Goal: Task Accomplishment & Management: Use online tool/utility

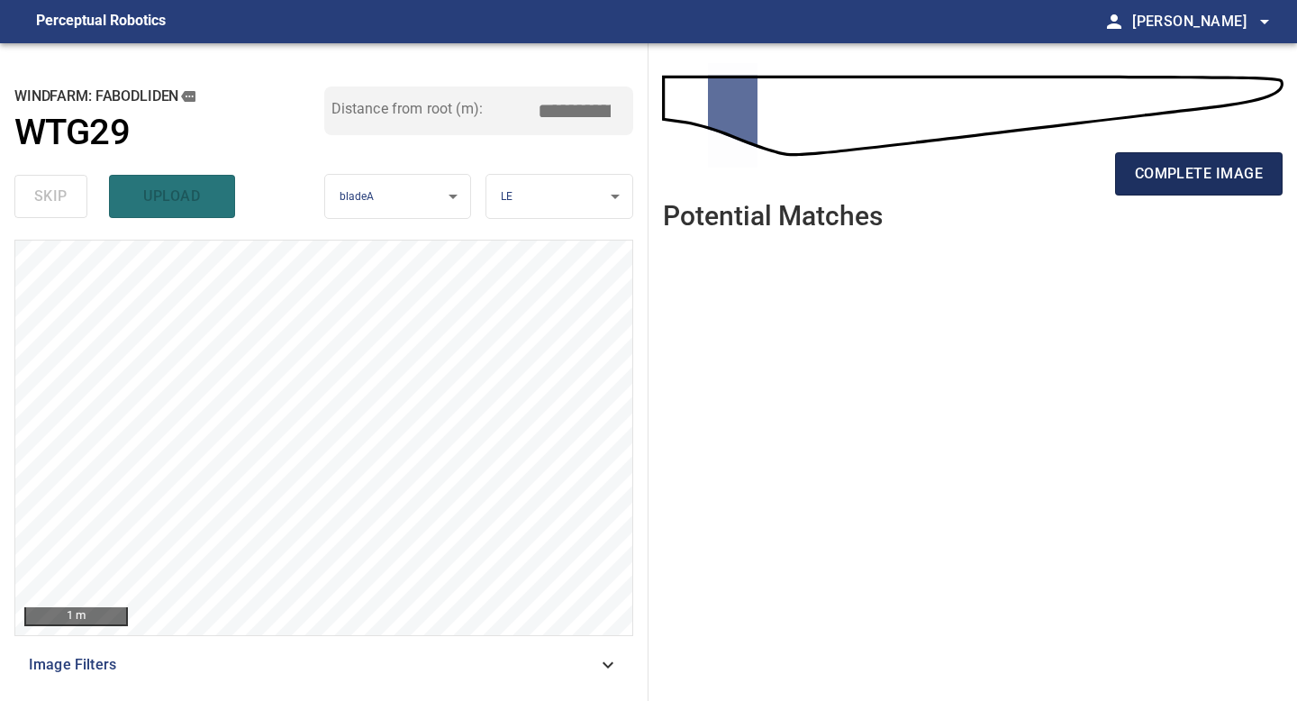
click at [1146, 186] on button "complete image" at bounding box center [1199, 173] width 168 height 43
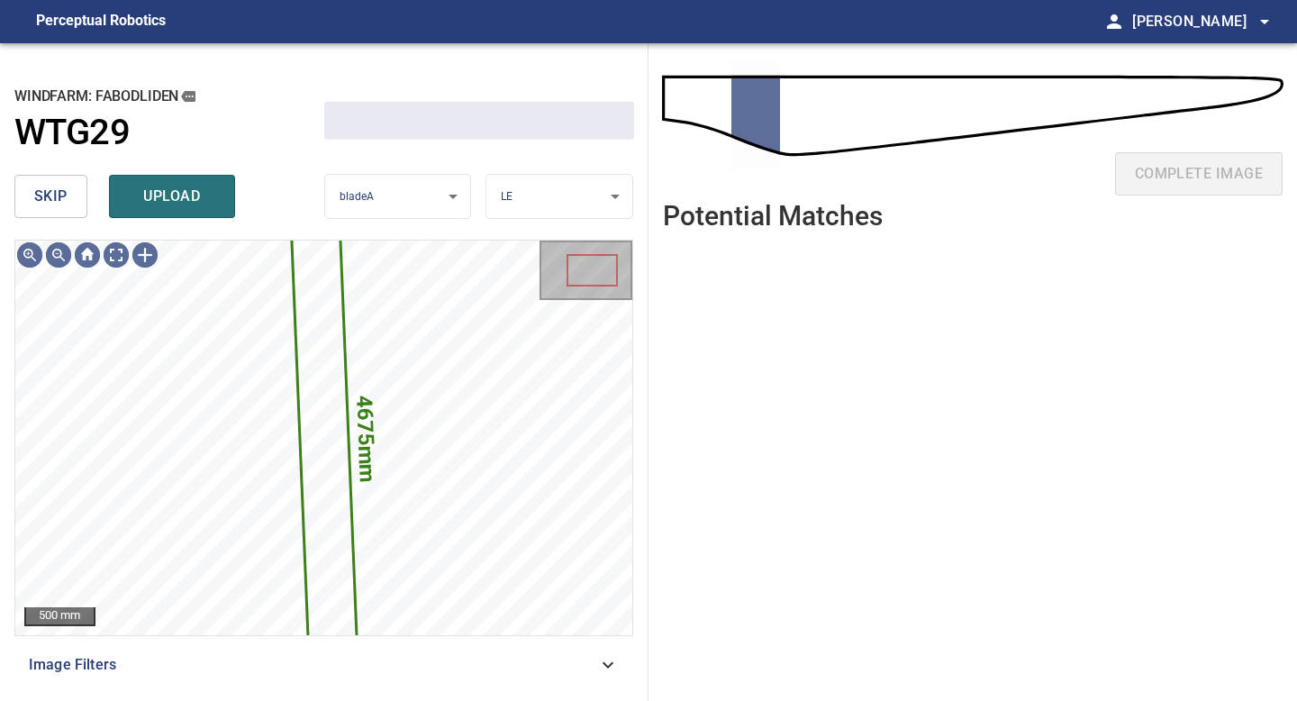
click at [77, 191] on button "skip" at bounding box center [50, 196] width 73 height 43
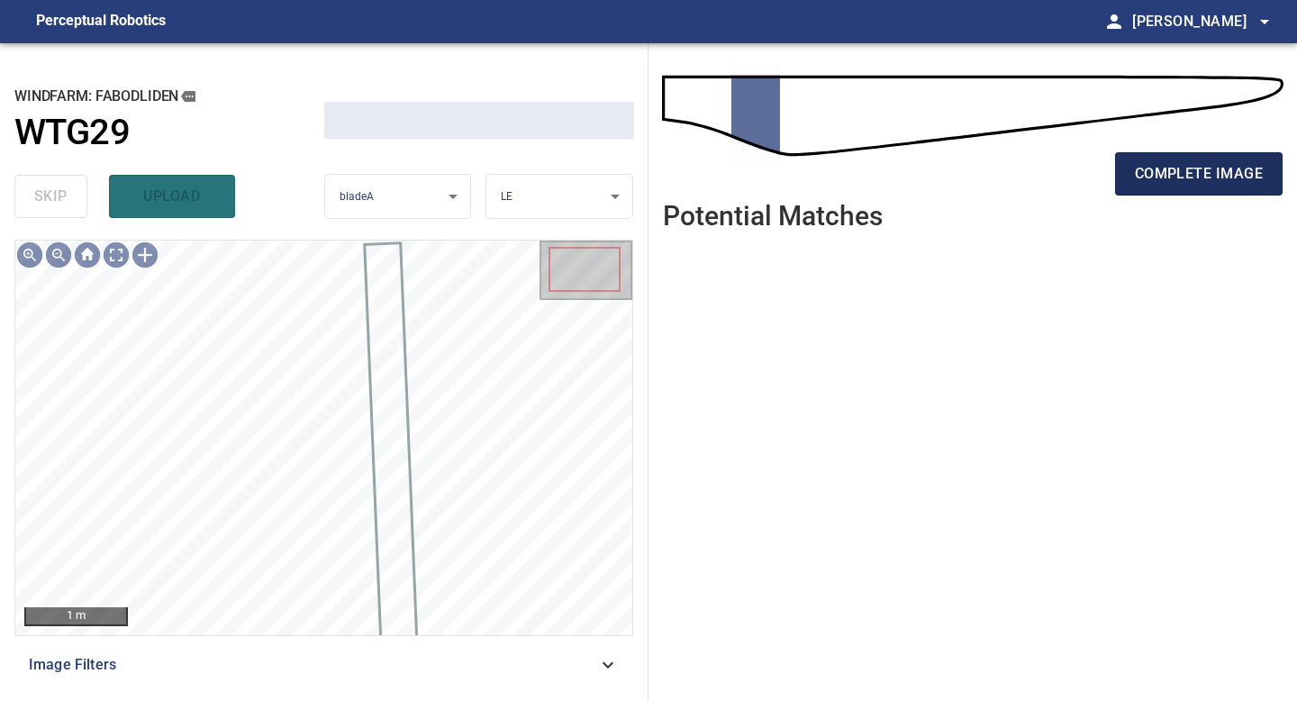
click at [1160, 177] on span "complete image" at bounding box center [1199, 173] width 128 height 25
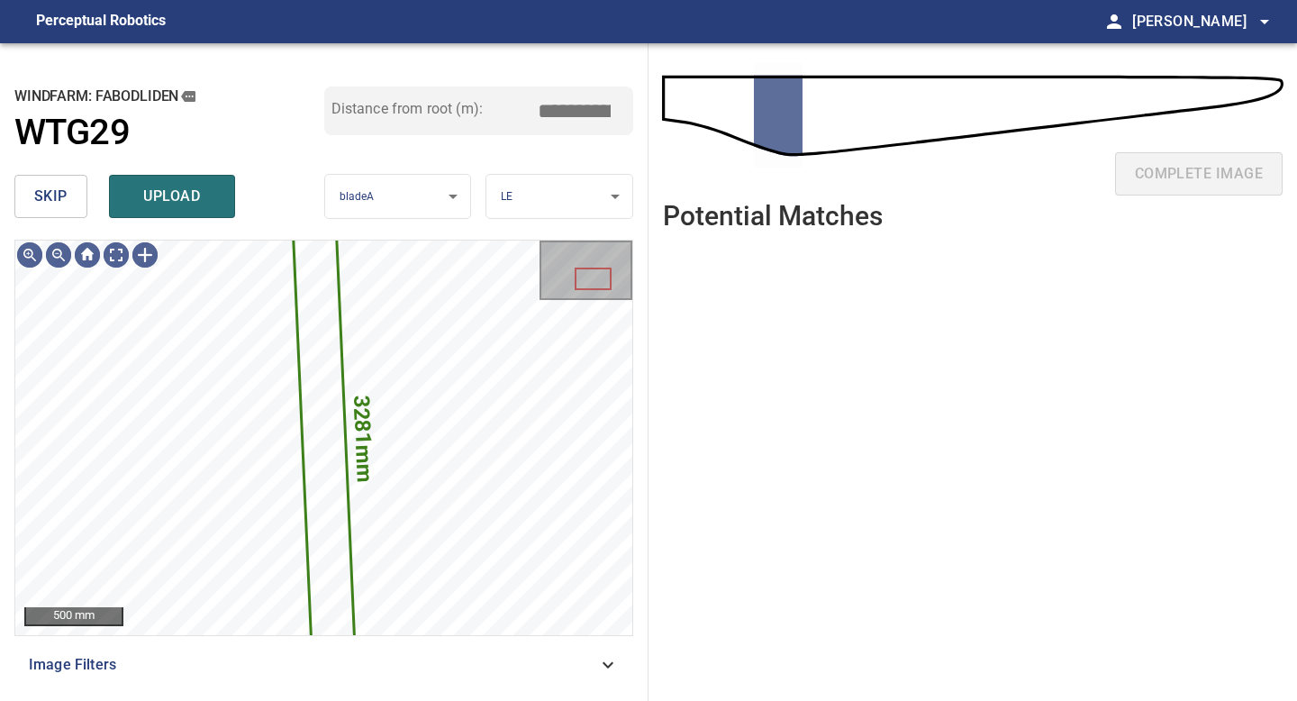
click at [58, 191] on span "skip" at bounding box center [50, 196] width 33 height 25
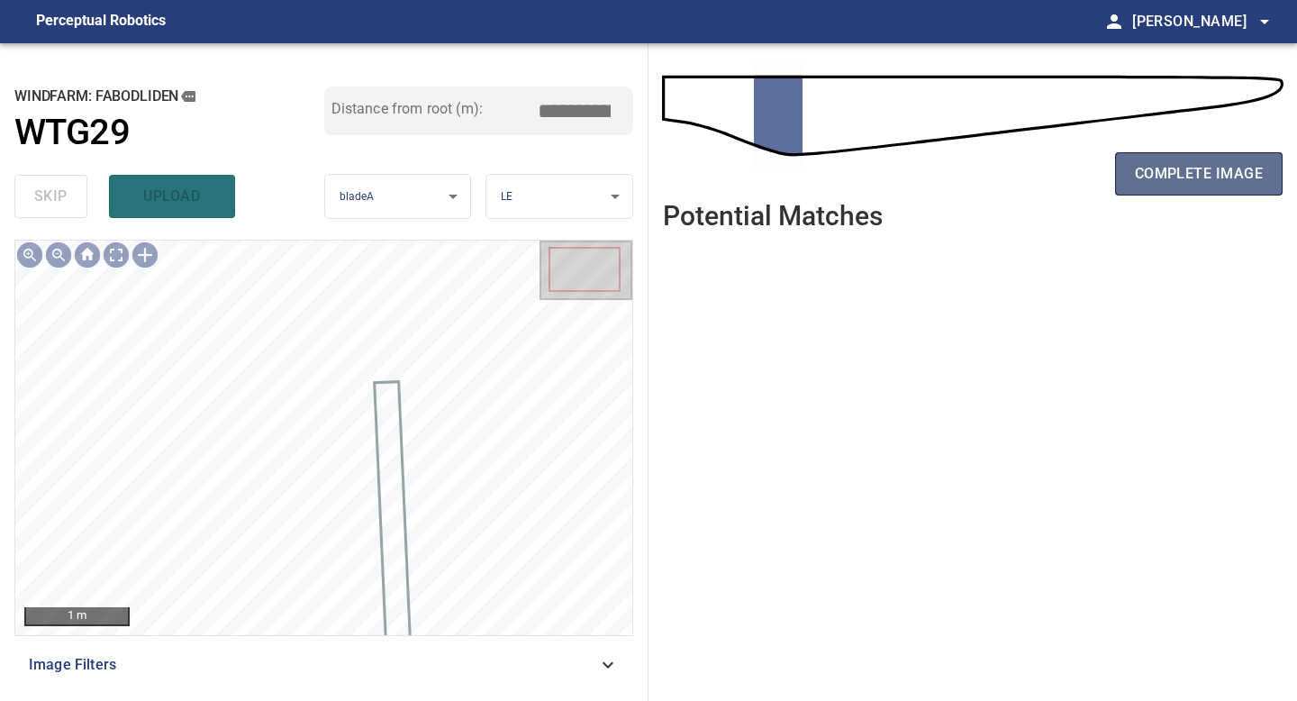
click at [1136, 163] on span "complete image" at bounding box center [1199, 173] width 128 height 25
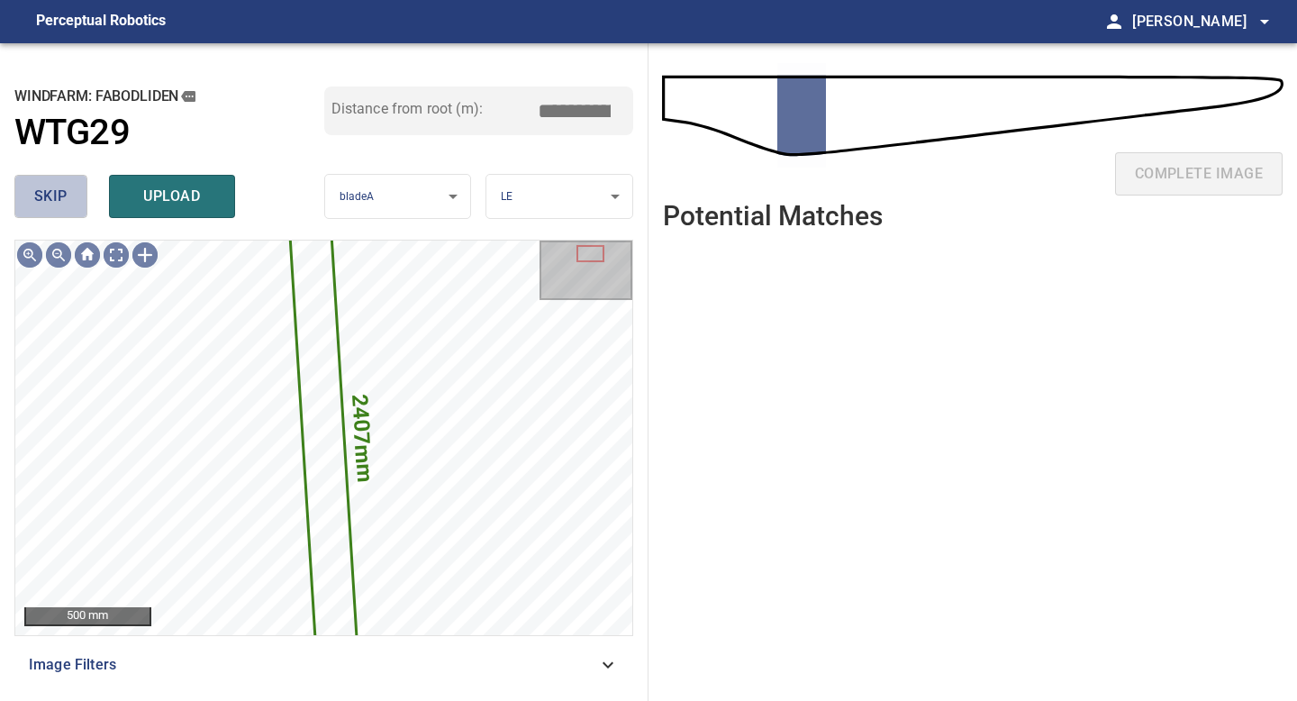
click at [74, 198] on button "skip" at bounding box center [50, 196] width 73 height 43
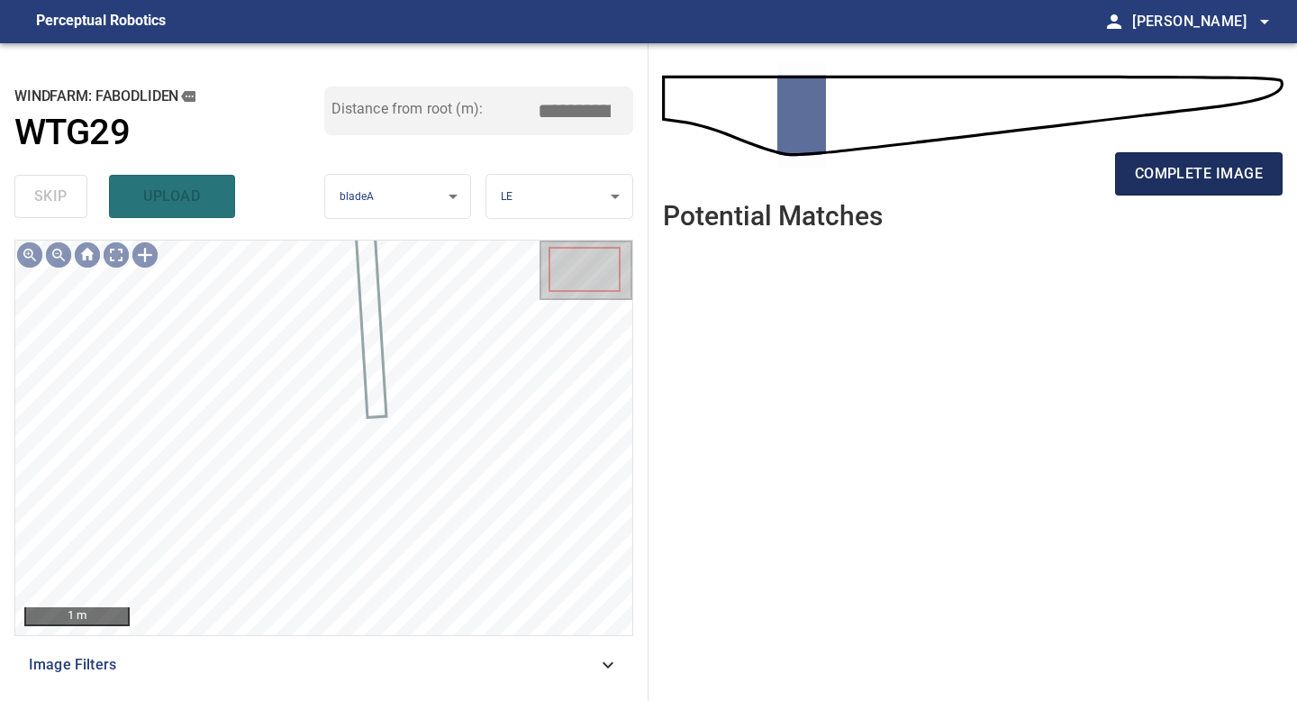
click at [1161, 173] on span "complete image" at bounding box center [1199, 173] width 128 height 25
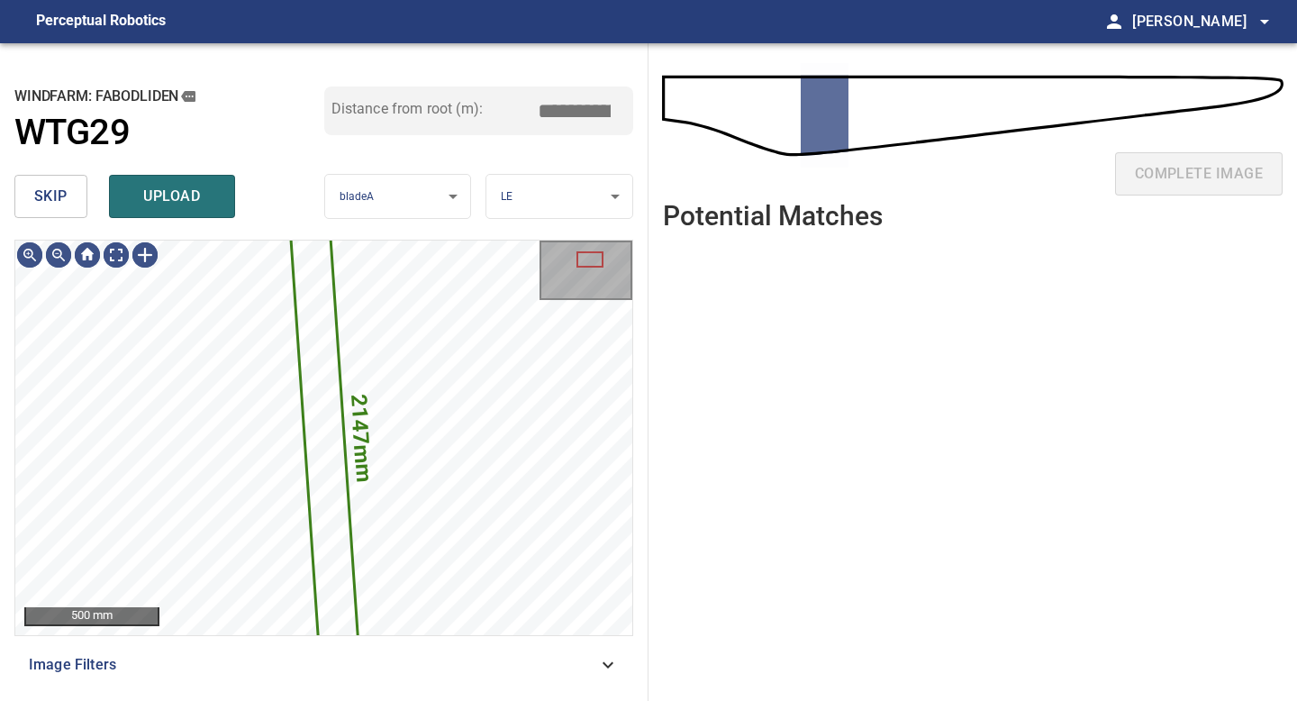
click at [62, 192] on span "skip" at bounding box center [50, 196] width 33 height 25
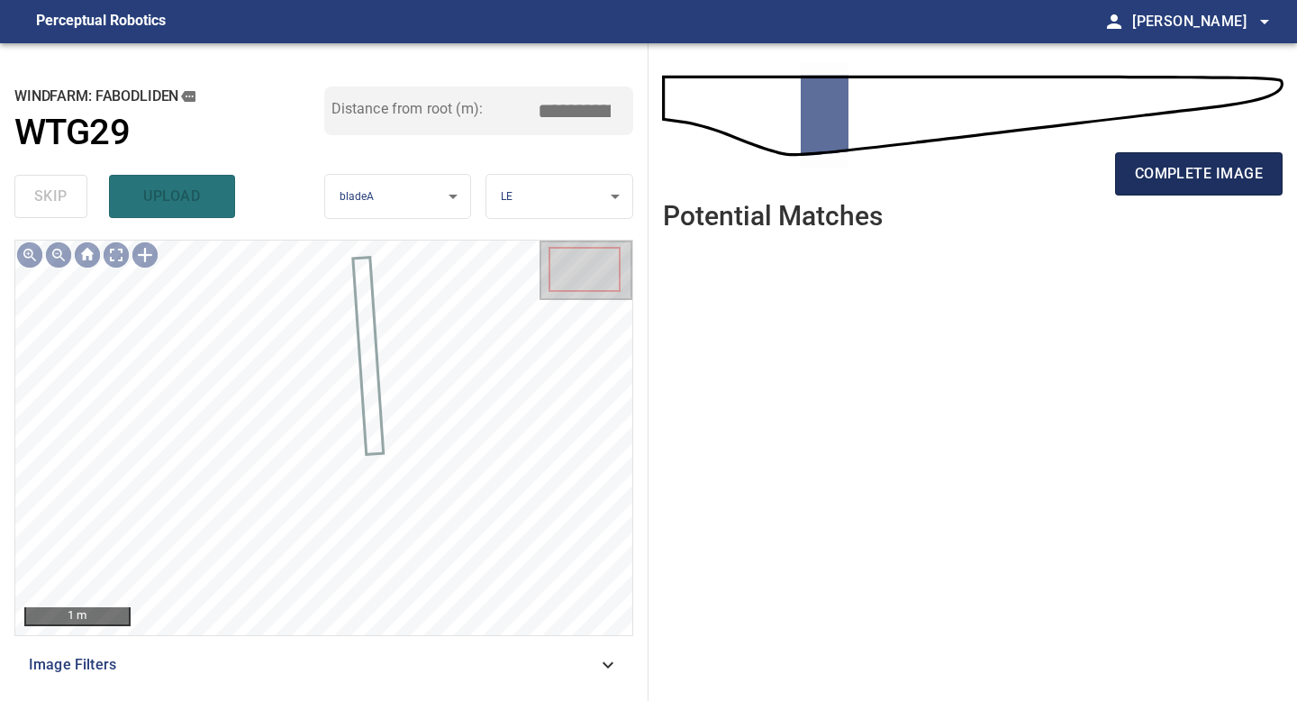
click at [1157, 169] on span "complete image" at bounding box center [1199, 173] width 128 height 25
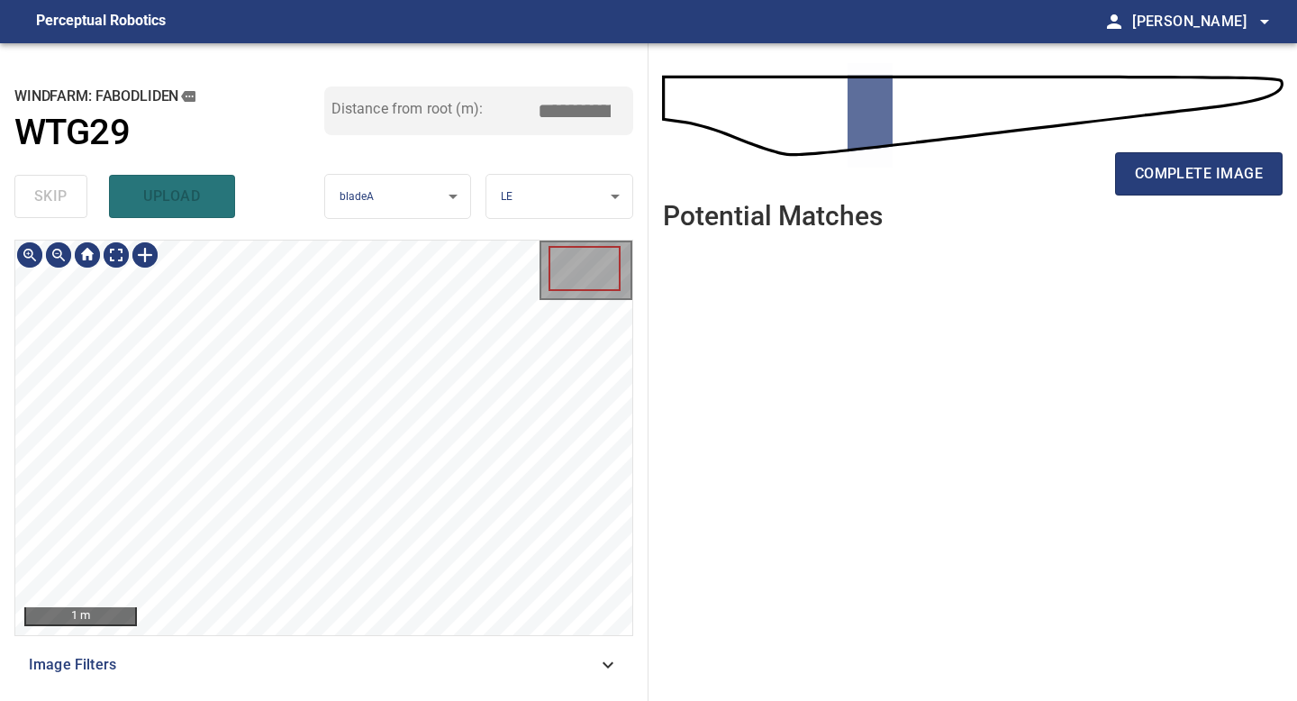
click at [349, 645] on div "1 m Image Filters" at bounding box center [323, 463] width 619 height 447
click at [1138, 176] on span "complete image" at bounding box center [1199, 173] width 128 height 25
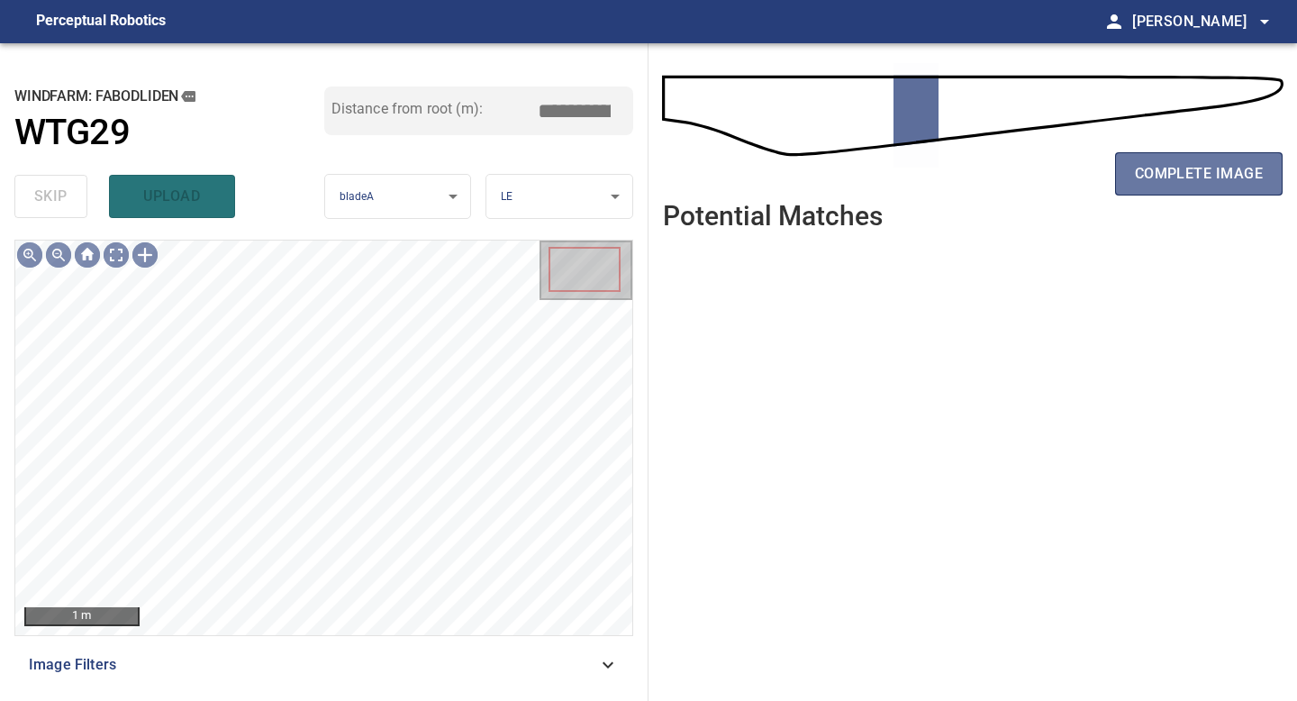
click at [1161, 171] on span "complete image" at bounding box center [1199, 173] width 128 height 25
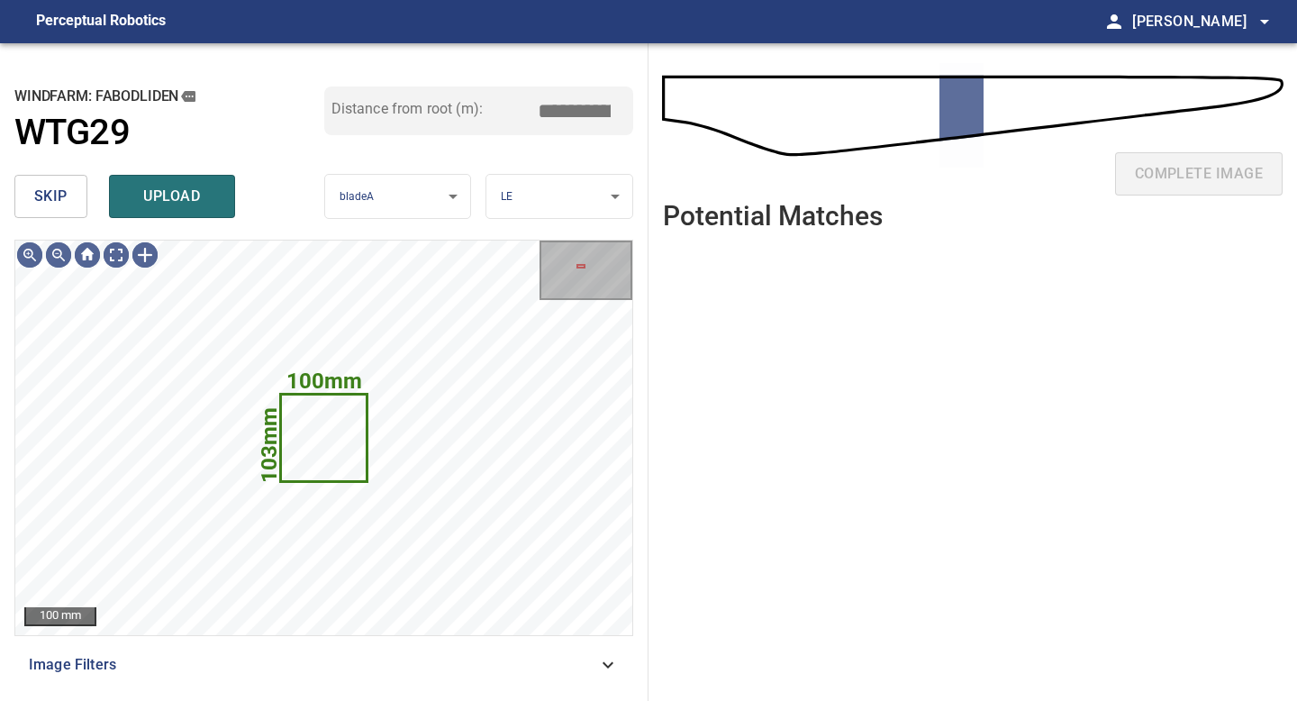
click at [55, 187] on span "skip" at bounding box center [50, 196] width 33 height 25
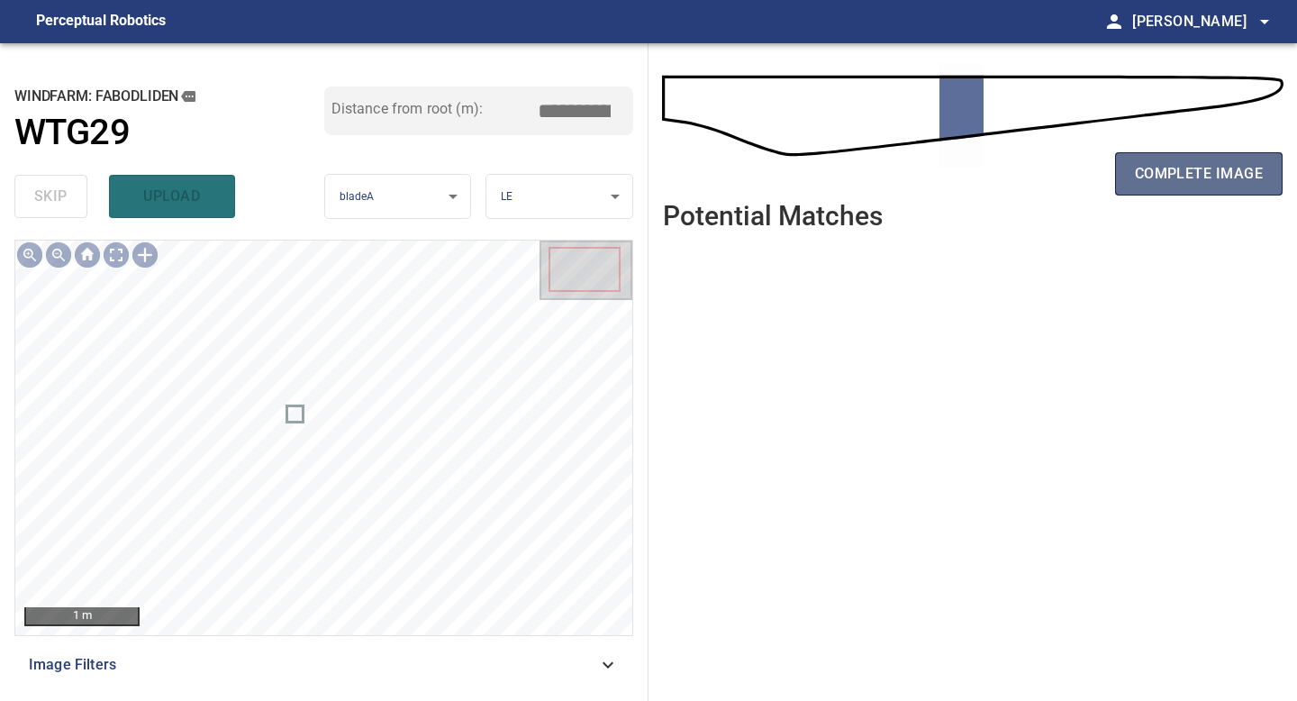
click at [1159, 165] on span "complete image" at bounding box center [1199, 173] width 128 height 25
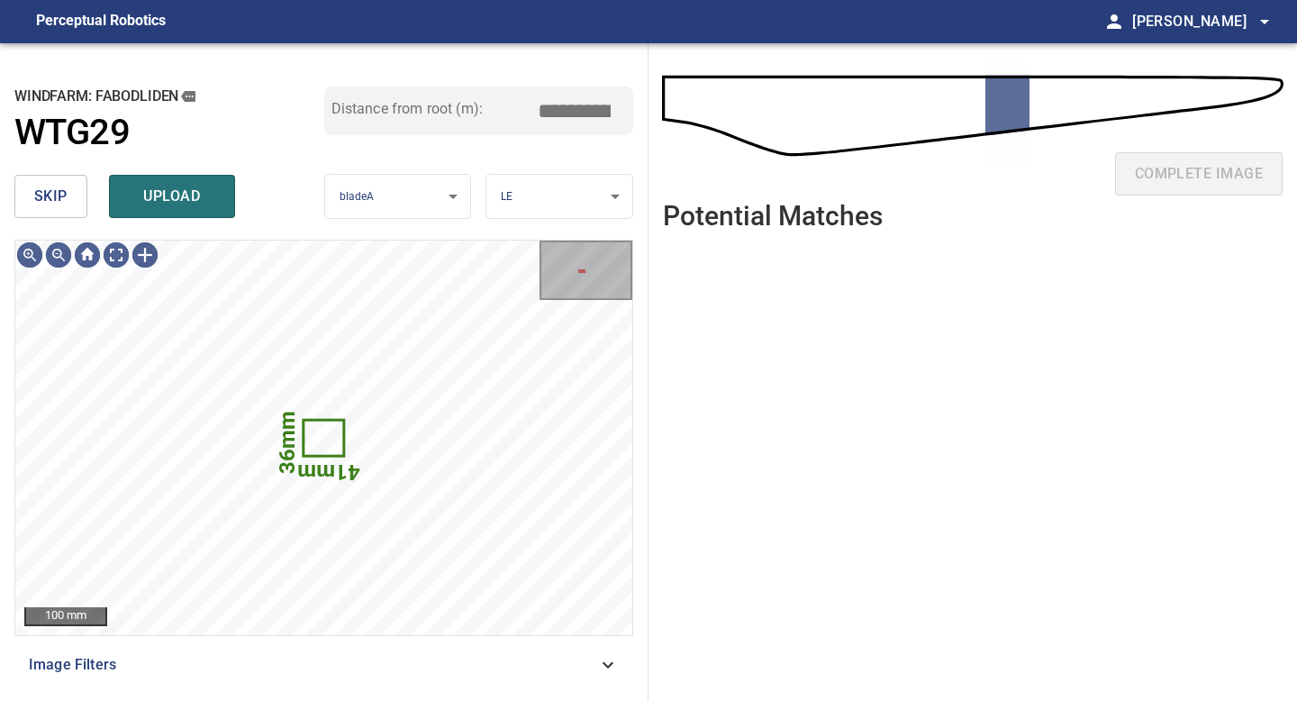
click at [59, 163] on div "windfarm: Fabodliden WTG29 Distance from root (m): *****" at bounding box center [323, 126] width 619 height 81
click at [59, 177] on button "skip" at bounding box center [50, 196] width 73 height 43
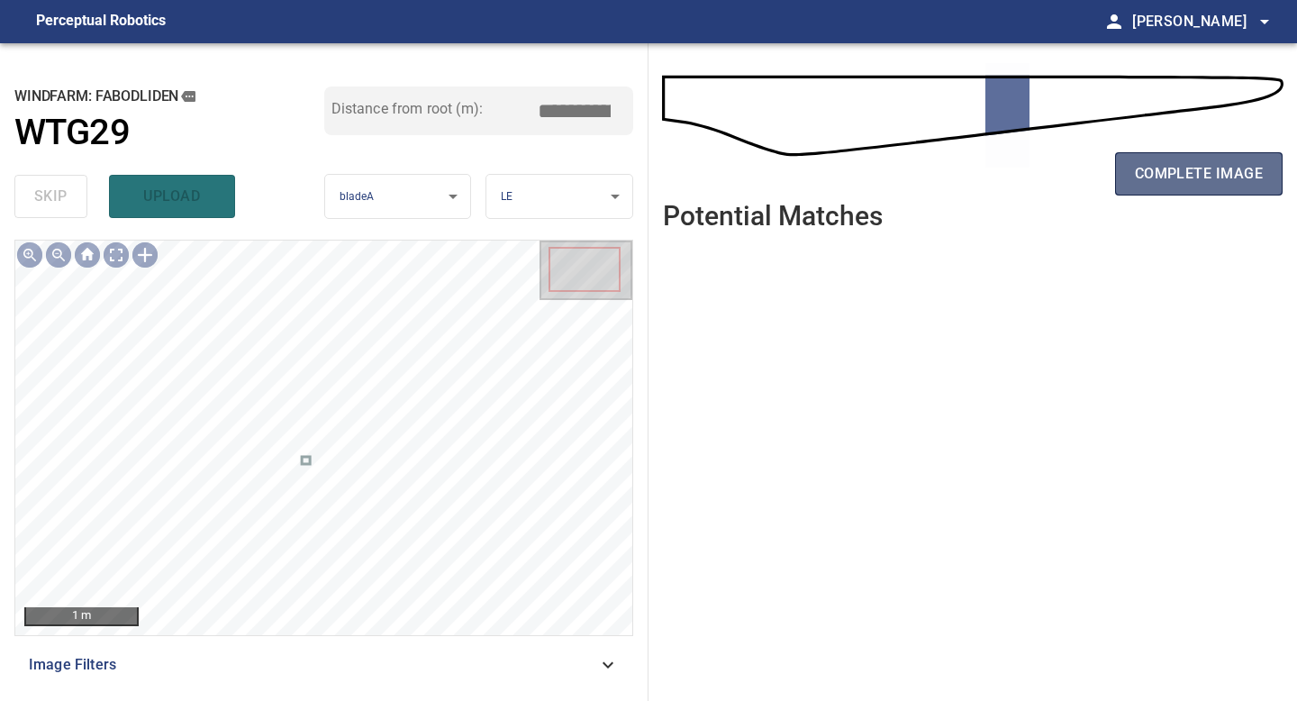
click at [1178, 176] on span "complete image" at bounding box center [1199, 173] width 128 height 25
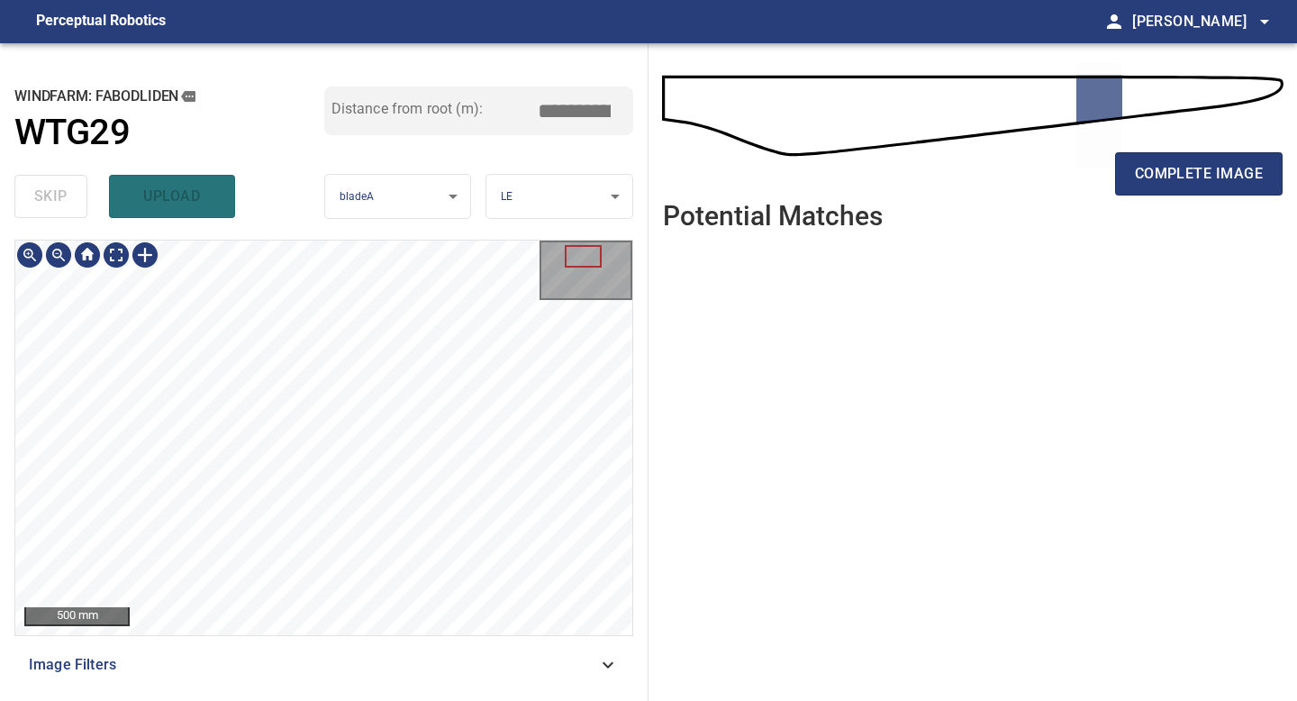
click at [309, 671] on div "500 mm Image Filters" at bounding box center [323, 463] width 619 height 447
click at [311, 652] on div "500 mm Image Filters" at bounding box center [323, 463] width 619 height 447
click at [1173, 187] on button "complete image" at bounding box center [1199, 173] width 168 height 43
click at [326, 641] on div "500 mm Image Filters" at bounding box center [323, 463] width 619 height 447
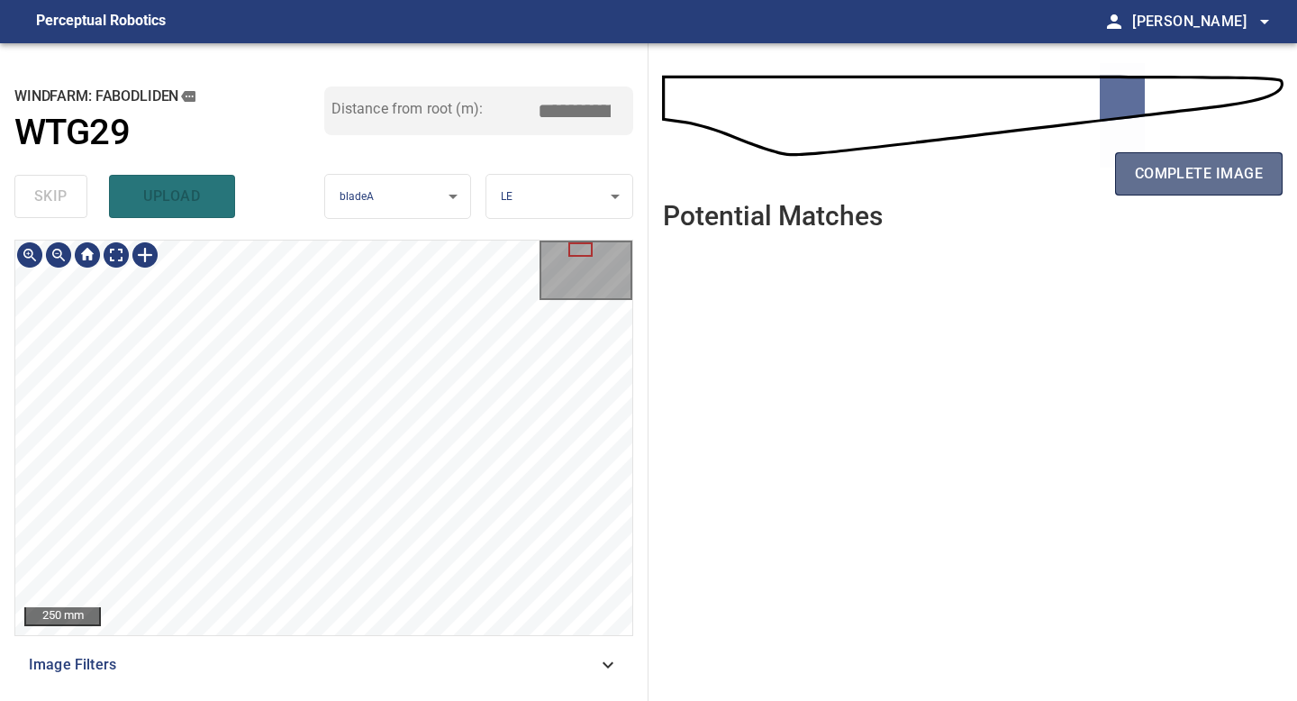
click at [1217, 164] on span "complete image" at bounding box center [1199, 173] width 128 height 25
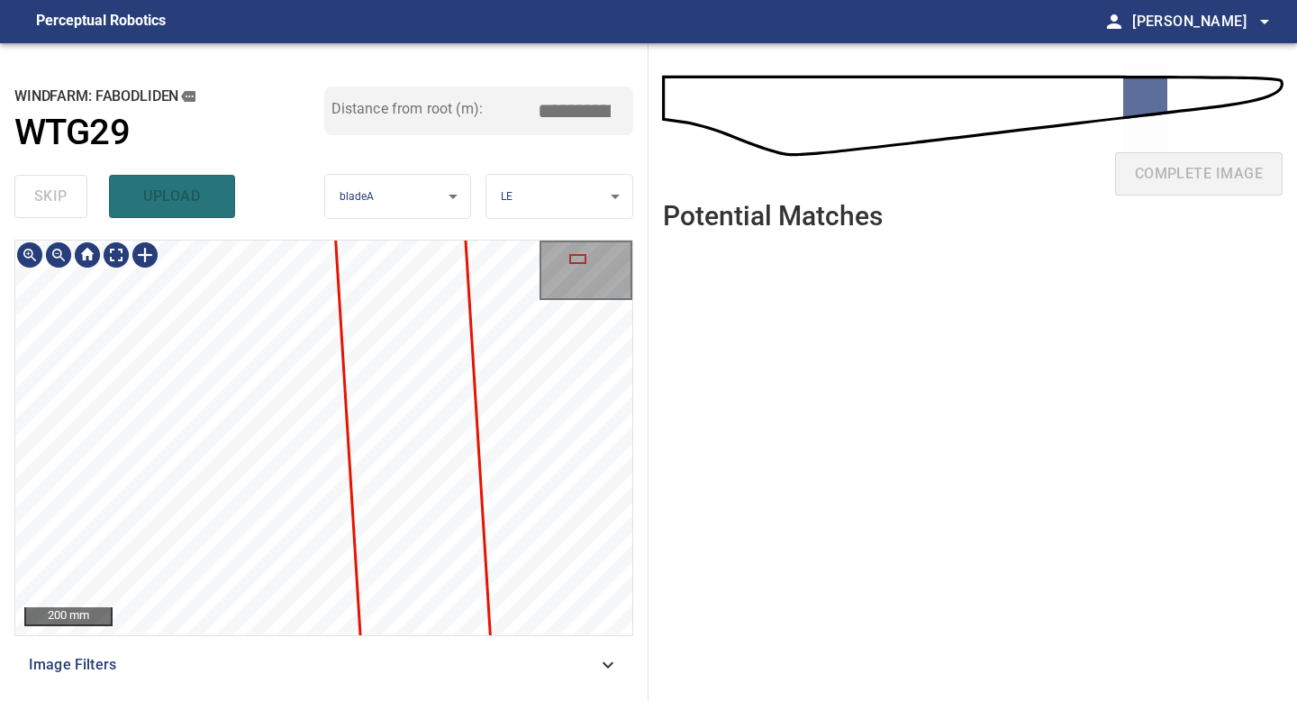
click at [289, 700] on div "**********" at bounding box center [324, 371] width 648 height 657
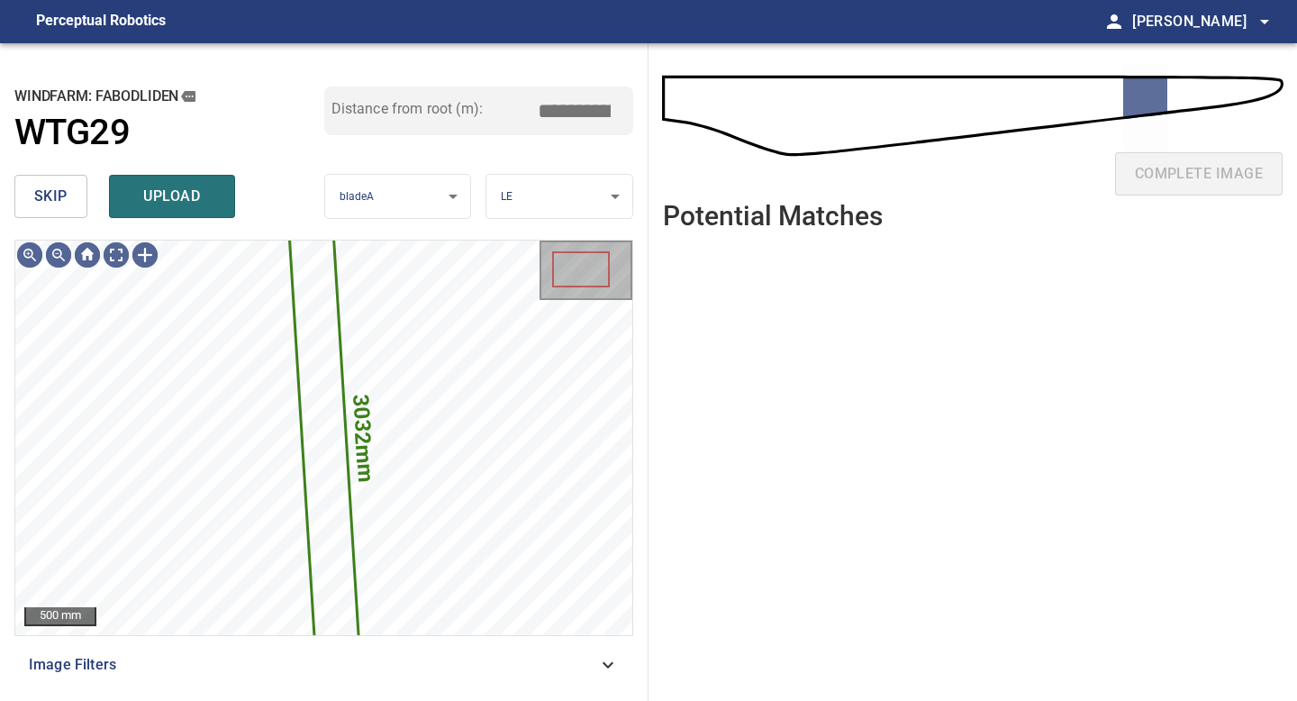
click at [59, 191] on span "skip" at bounding box center [50, 196] width 33 height 25
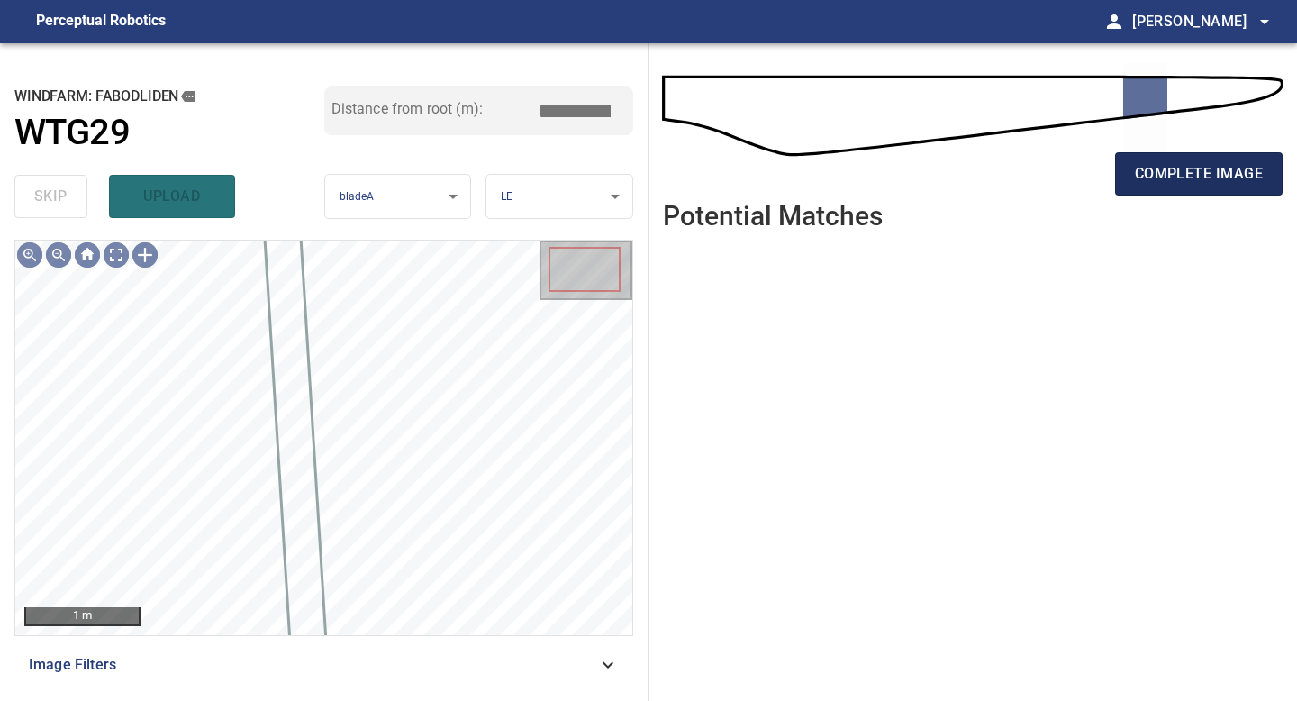
click at [1188, 163] on span "complete image" at bounding box center [1199, 173] width 128 height 25
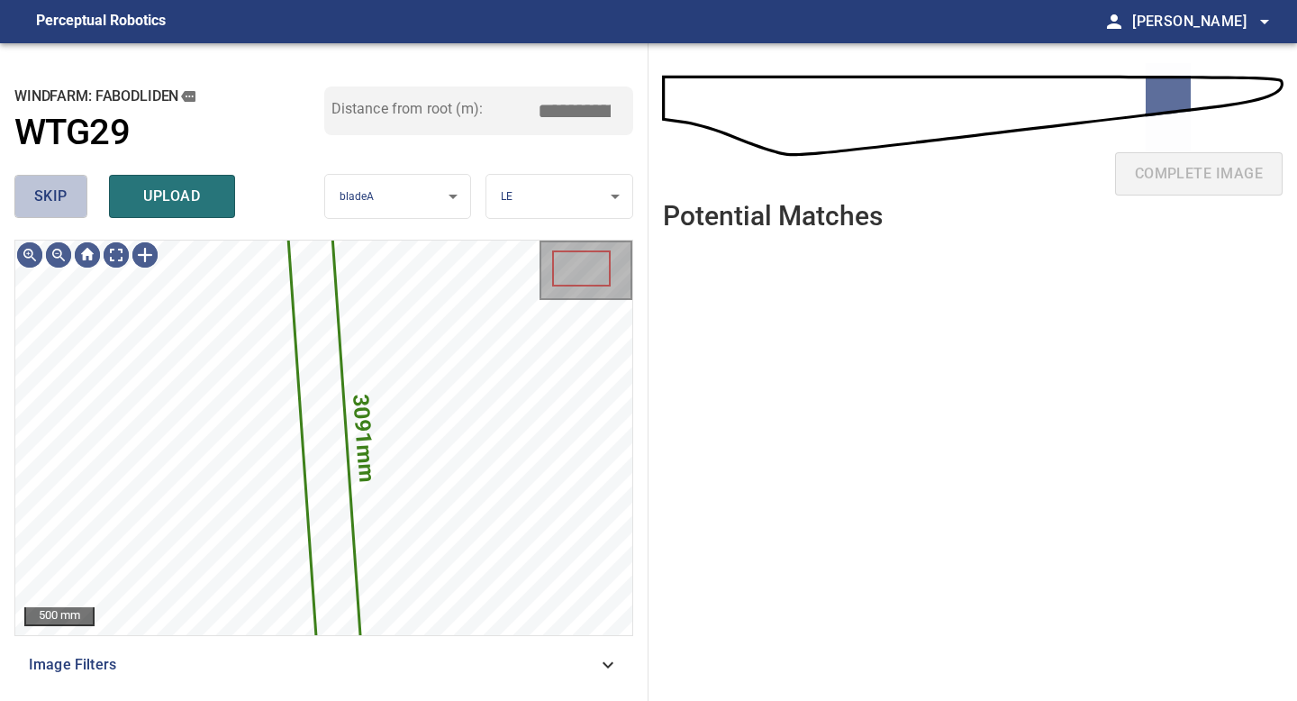
click at [37, 189] on span "skip" at bounding box center [50, 196] width 33 height 25
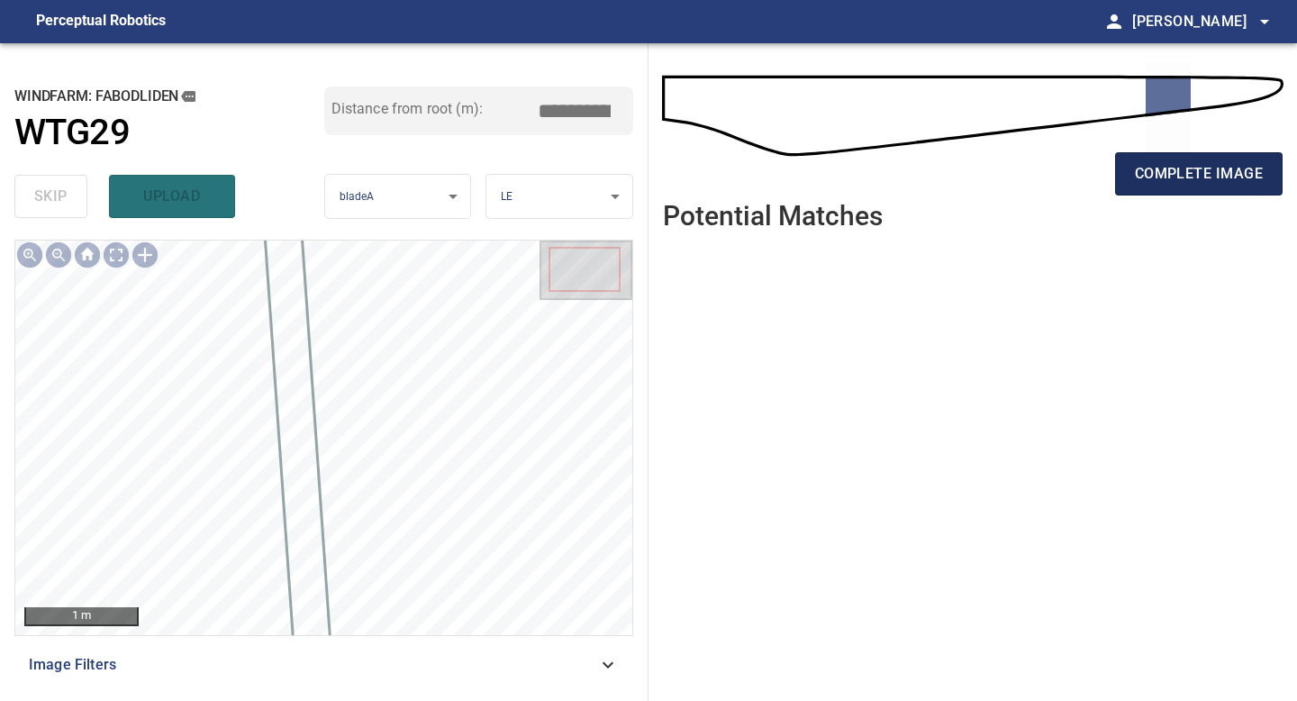
click at [1148, 161] on span "complete image" at bounding box center [1199, 173] width 128 height 25
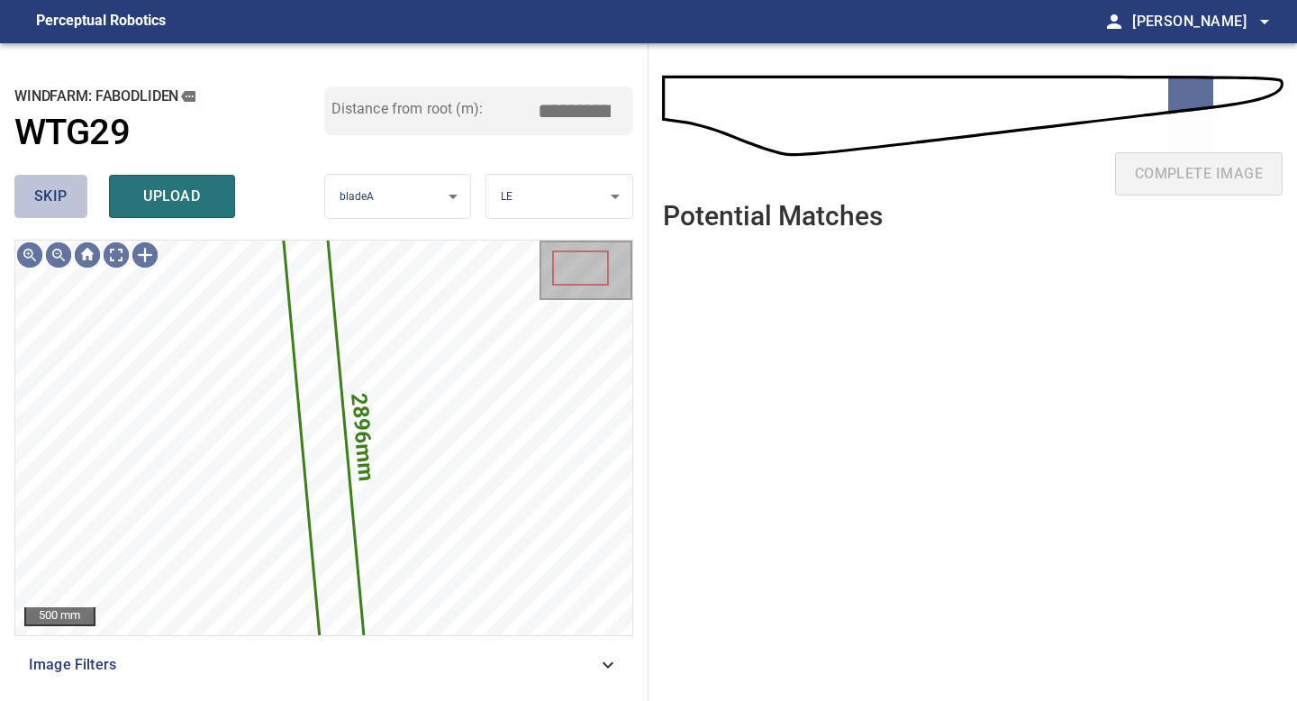
click at [49, 206] on span "skip" at bounding box center [50, 196] width 33 height 25
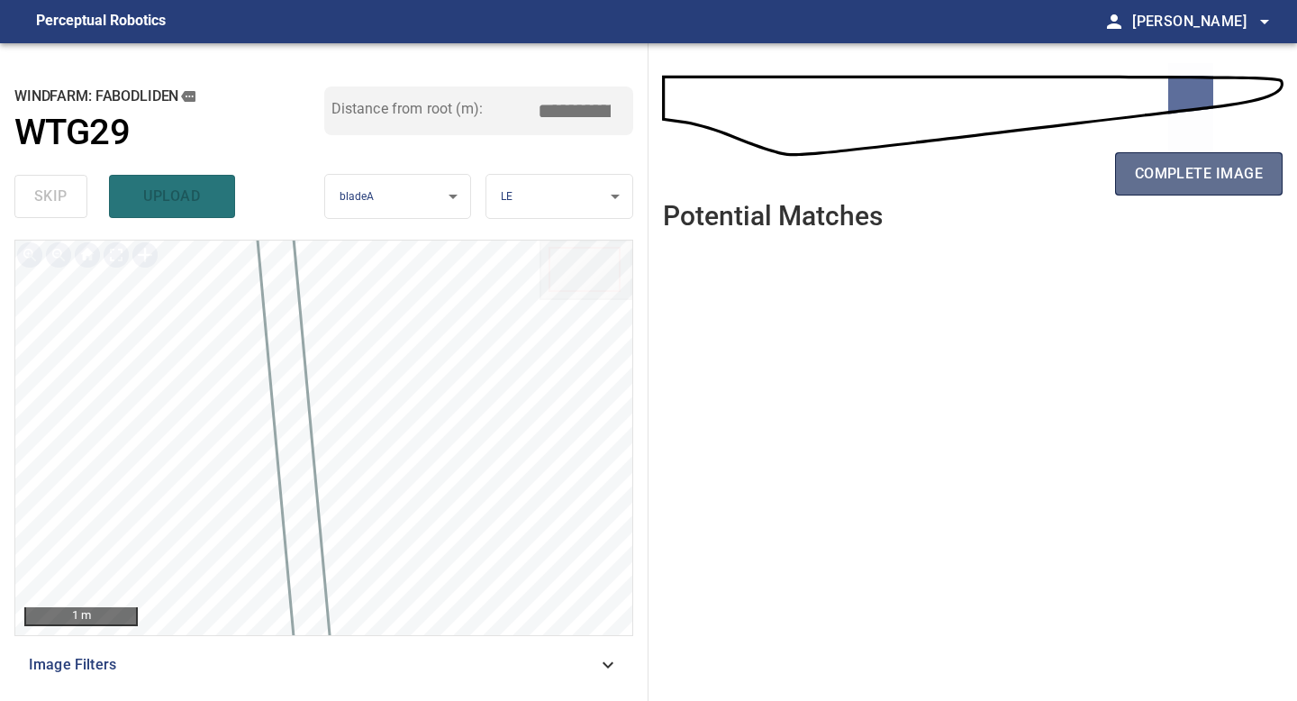
click at [1216, 179] on span "complete image" at bounding box center [1199, 173] width 128 height 25
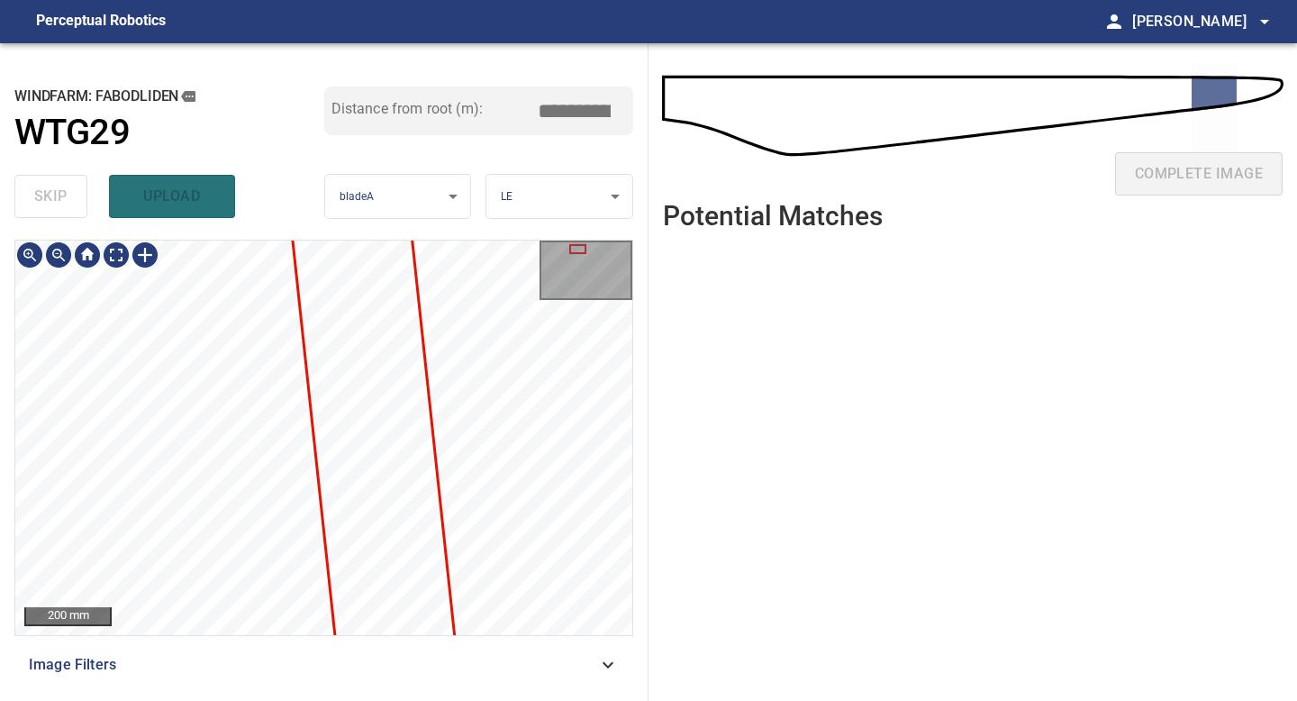
click at [277, 658] on div "200 mm Image Filters" at bounding box center [323, 463] width 619 height 447
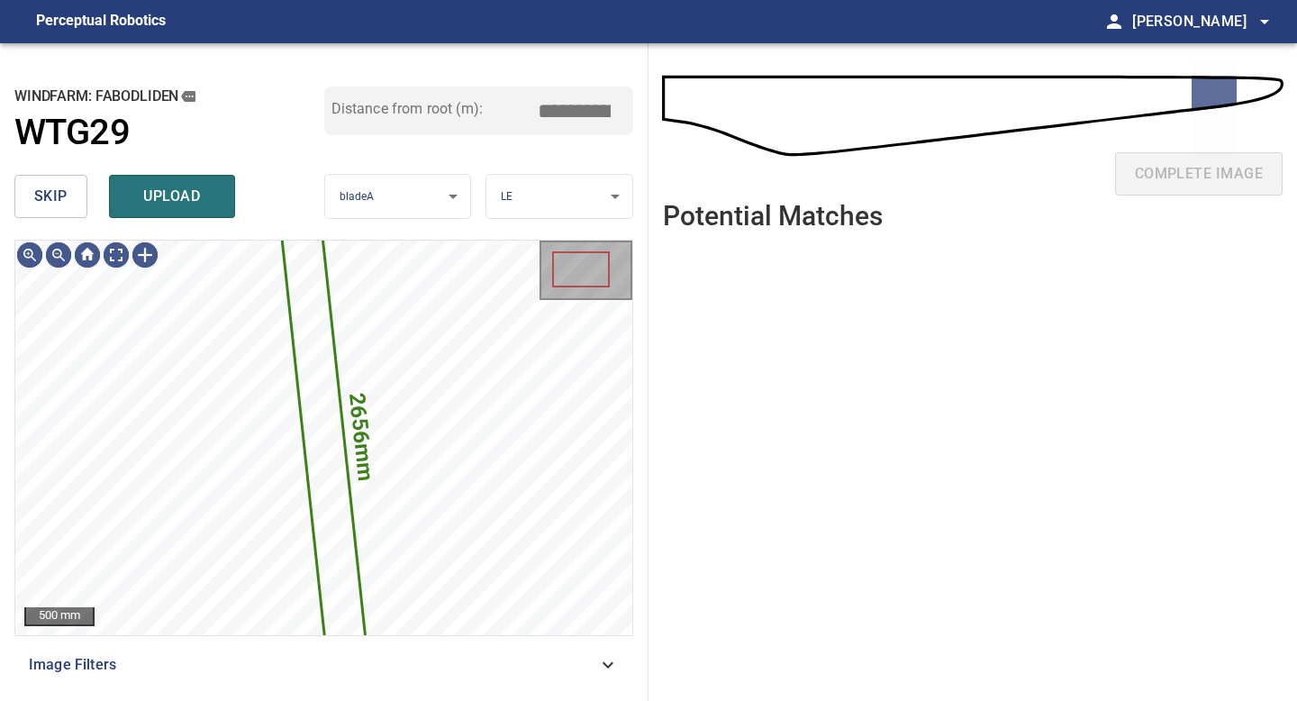
click at [61, 192] on span "skip" at bounding box center [50, 196] width 33 height 25
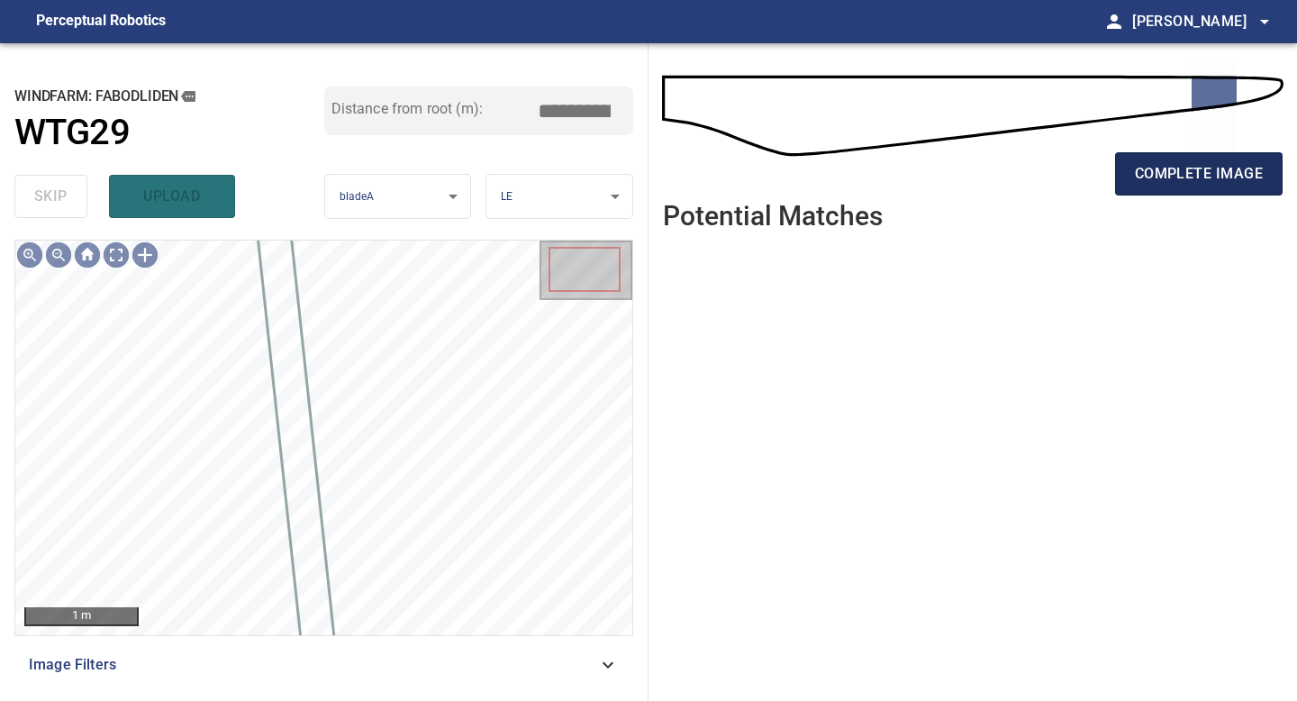
click at [1183, 180] on span "complete image" at bounding box center [1199, 173] width 128 height 25
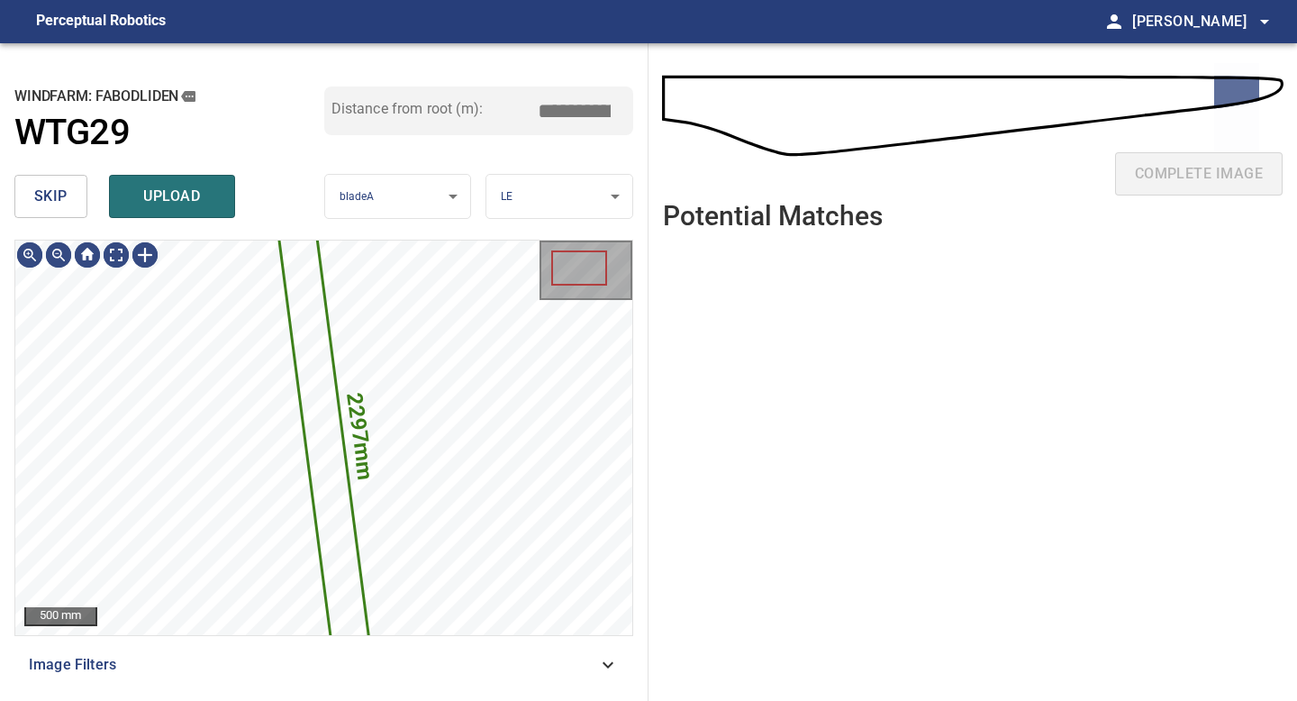
click at [76, 202] on button "skip" at bounding box center [50, 196] width 73 height 43
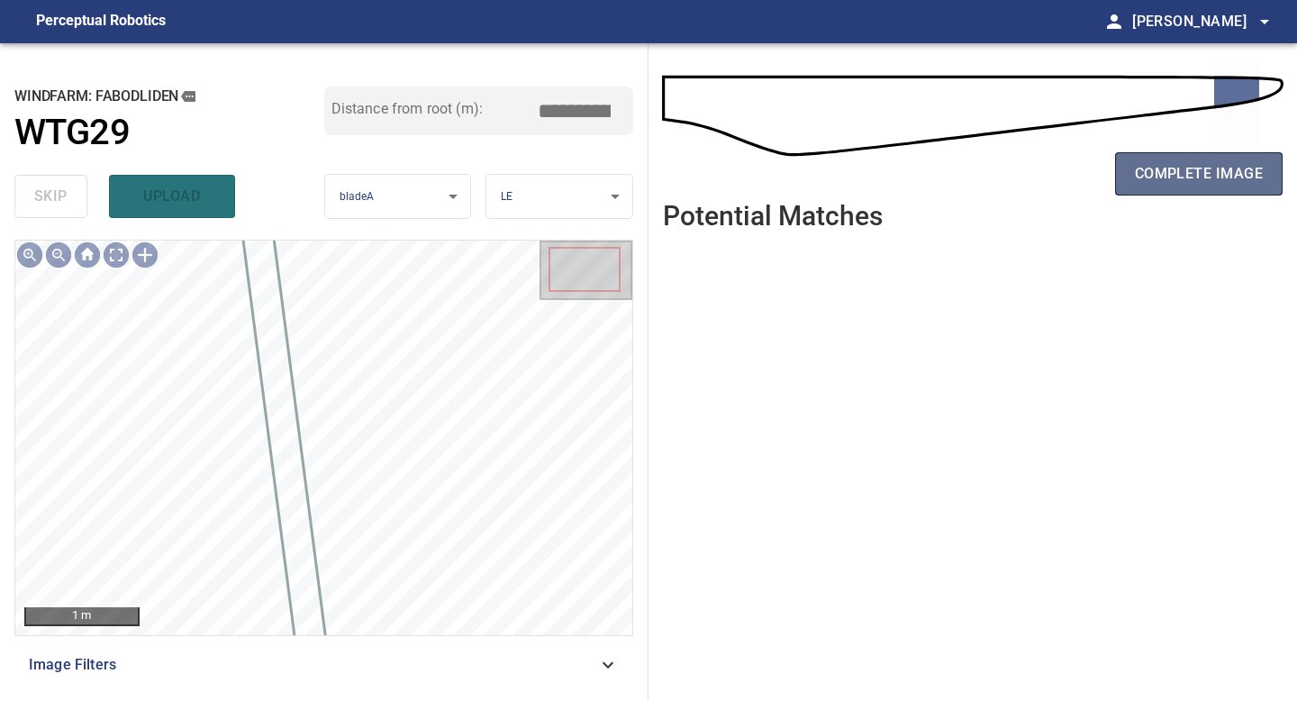
click at [1173, 188] on button "complete image" at bounding box center [1199, 173] width 168 height 43
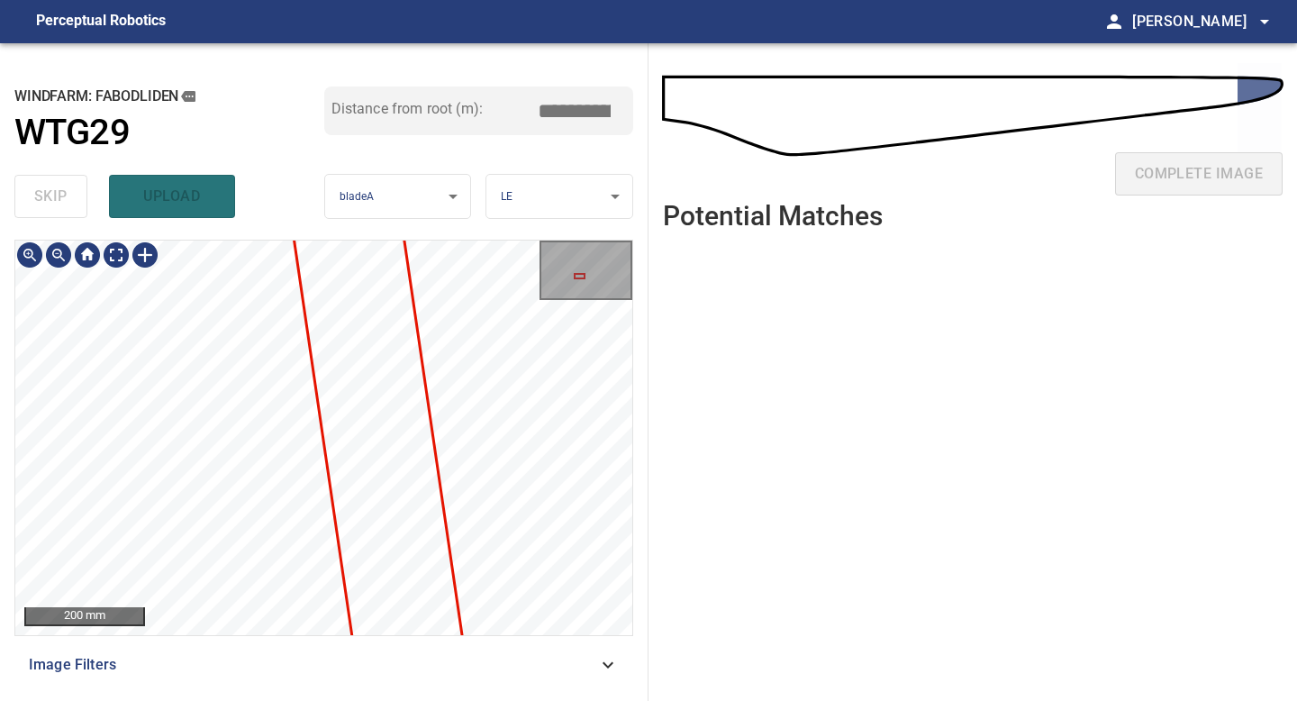
click at [430, 700] on div "**********" at bounding box center [324, 371] width 648 height 657
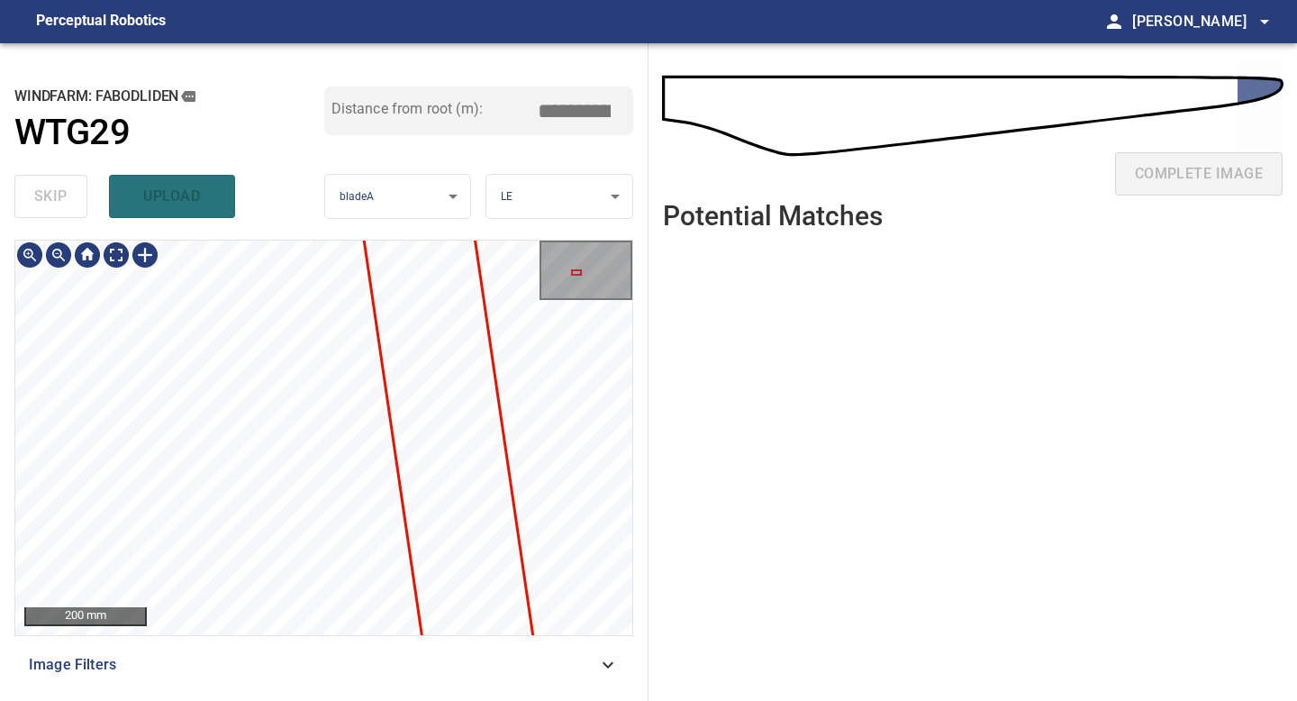
click at [349, 700] on div "**********" at bounding box center [324, 371] width 648 height 657
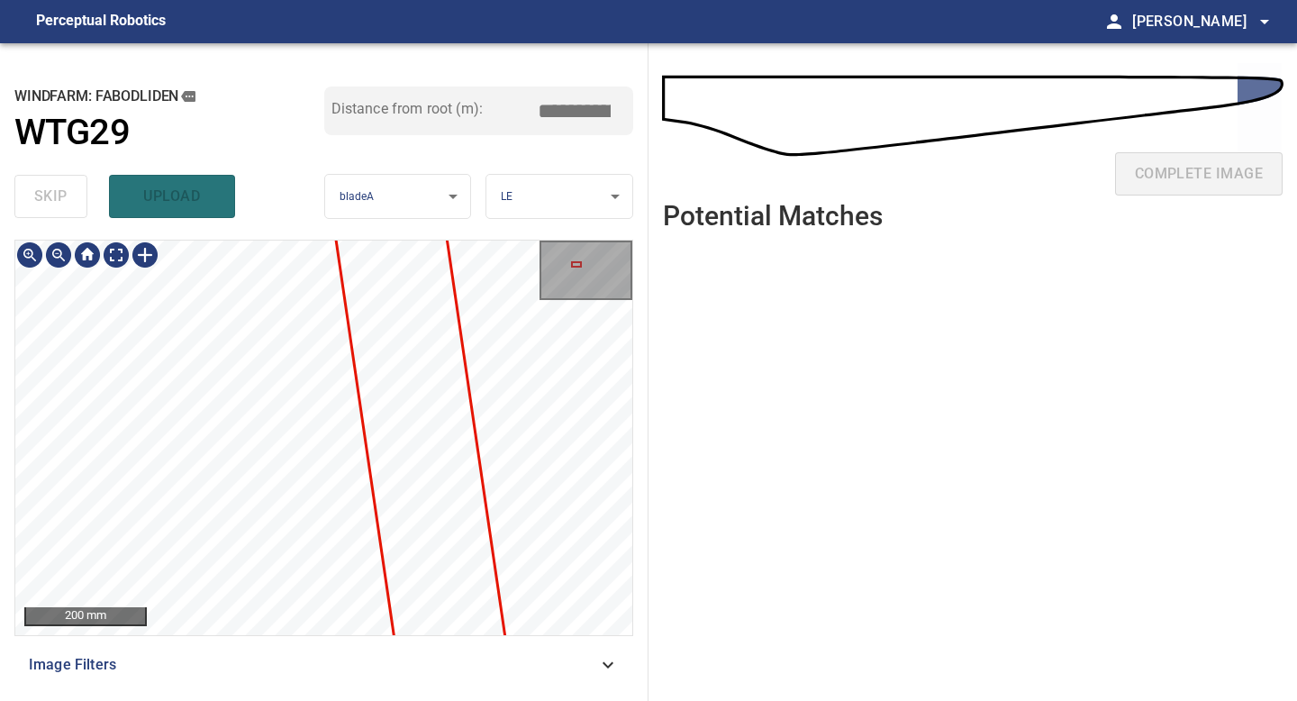
click at [295, 666] on div "200 mm Image Filters" at bounding box center [323, 463] width 619 height 447
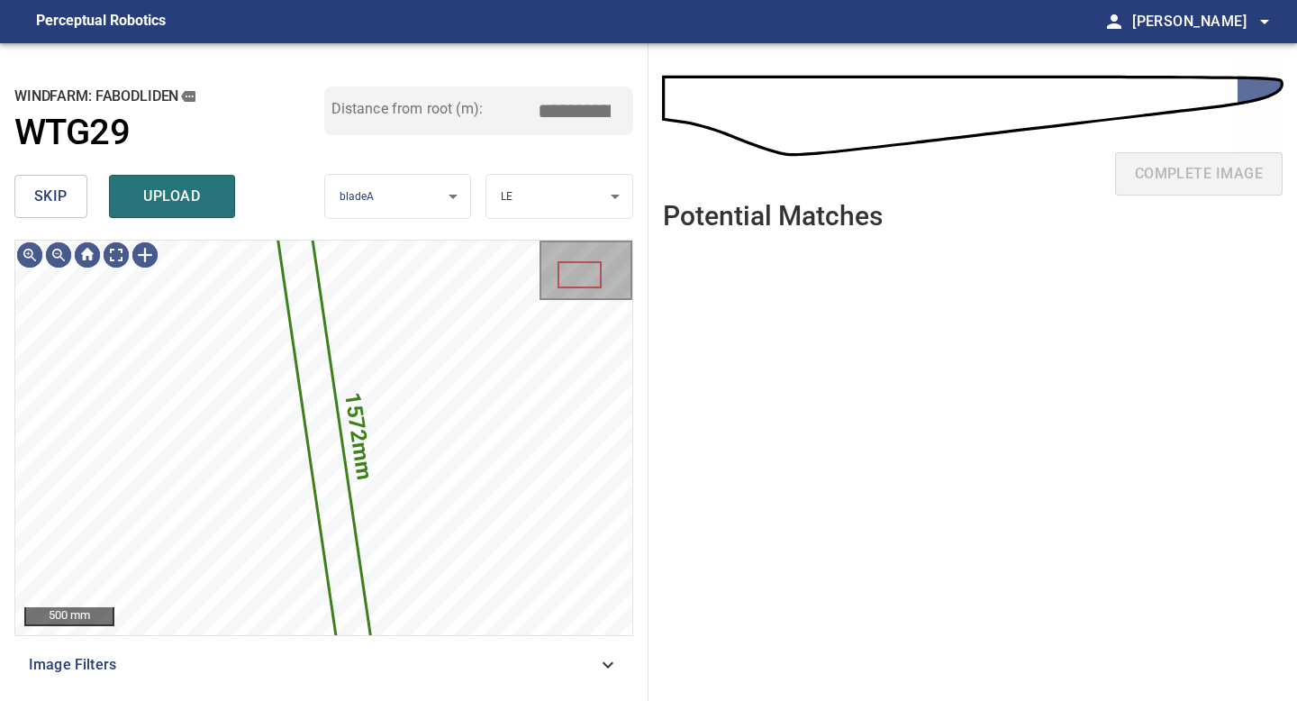
click at [50, 162] on div "windfarm: Fabodliden WTG29 Distance from root (m): *****" at bounding box center [323, 126] width 619 height 81
click at [50, 202] on span "skip" at bounding box center [50, 196] width 33 height 25
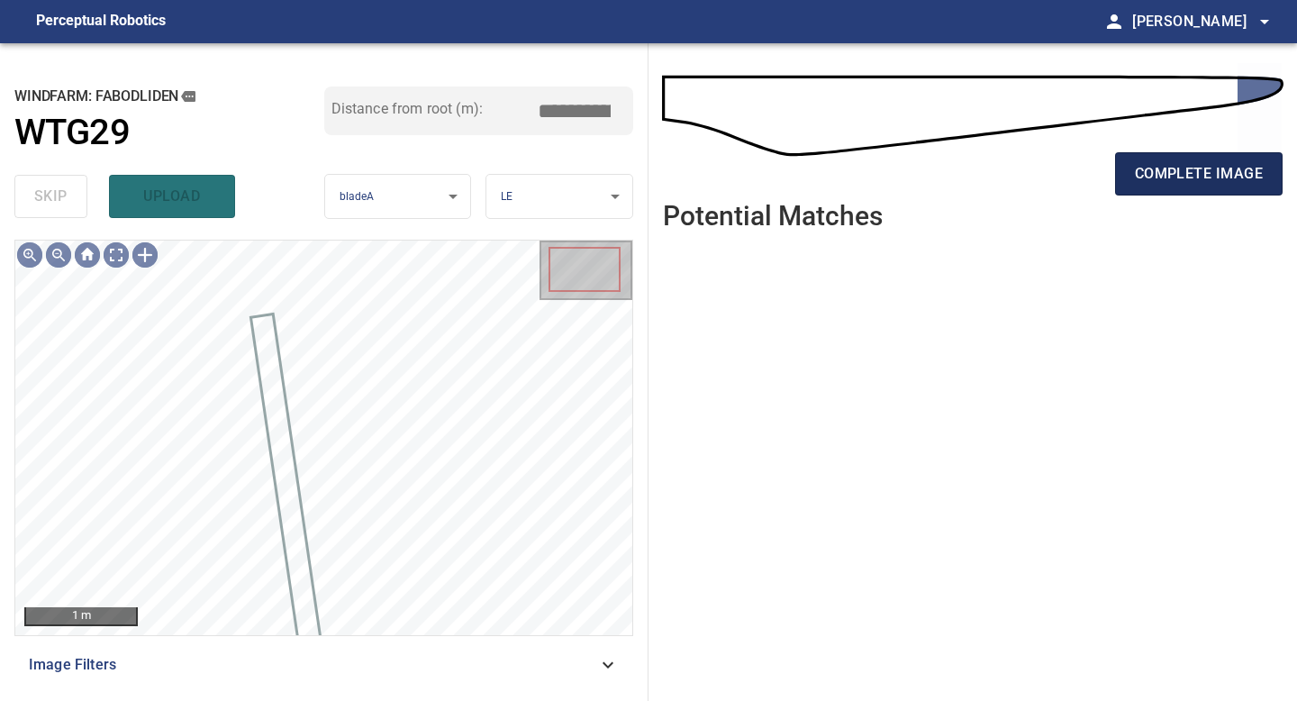
click at [1188, 161] on span "complete image" at bounding box center [1199, 173] width 128 height 25
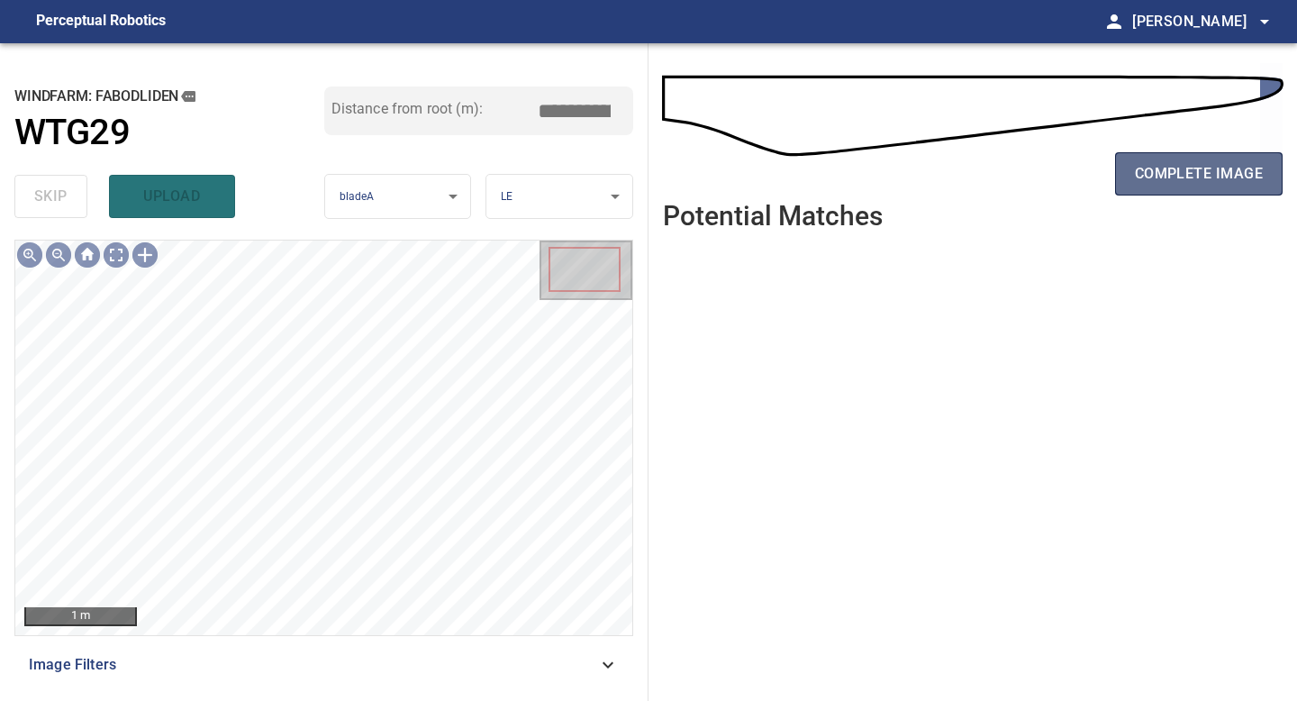
click at [1147, 165] on span "complete image" at bounding box center [1199, 173] width 128 height 25
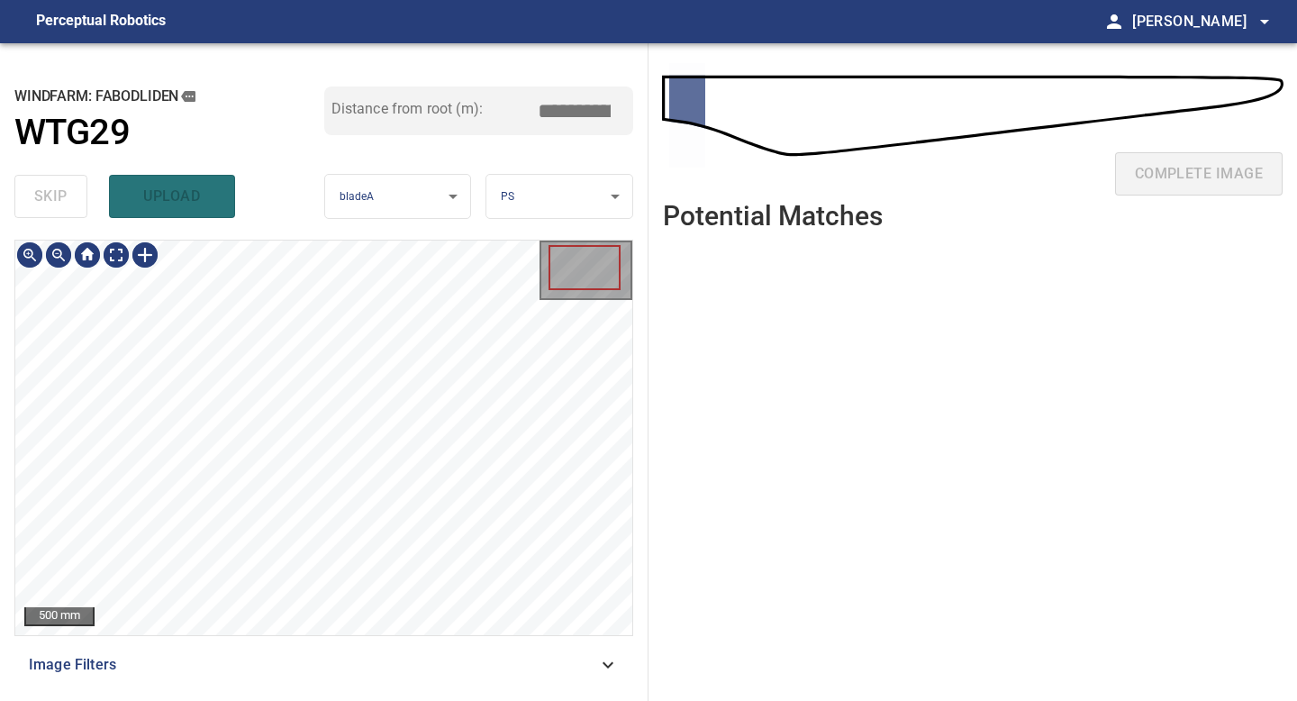
click at [386, 649] on div "500 mm Image Filters" at bounding box center [323, 463] width 619 height 447
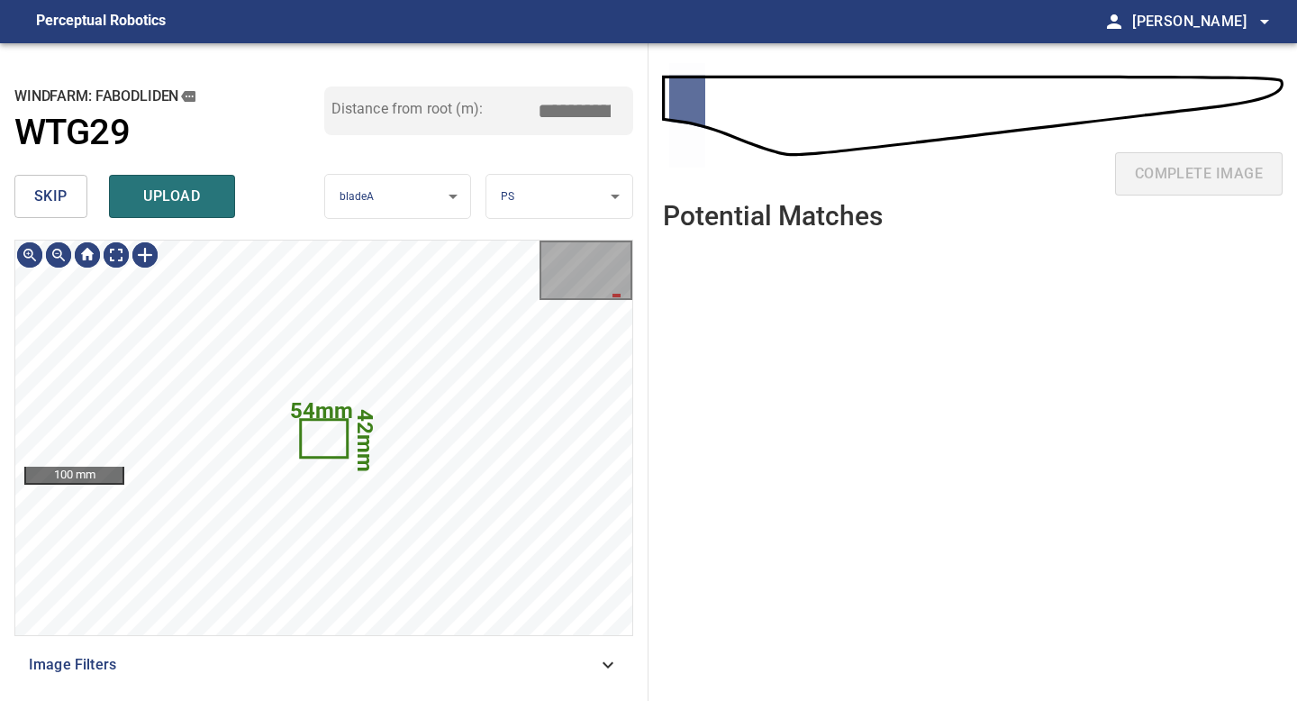
click at [71, 197] on button "skip" at bounding box center [50, 196] width 73 height 43
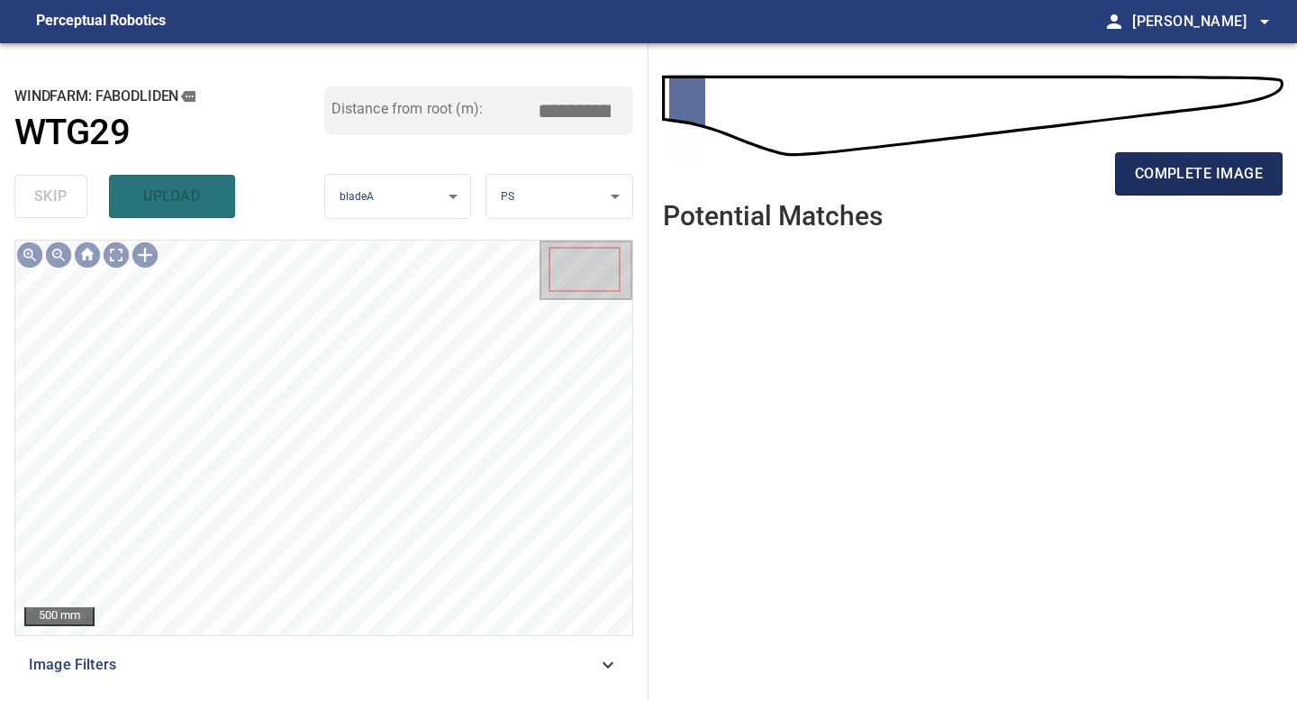
click at [1200, 182] on span "complete image" at bounding box center [1199, 173] width 128 height 25
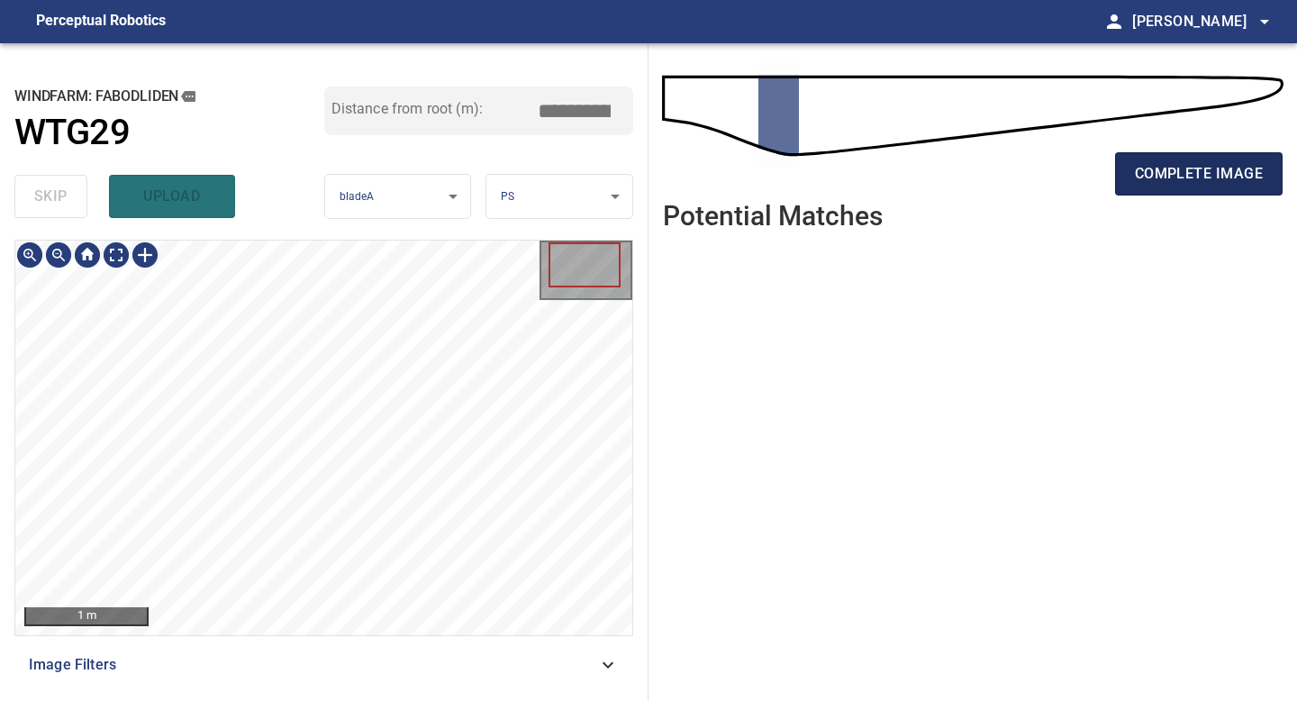
click at [1179, 161] on span "complete image" at bounding box center [1199, 173] width 128 height 25
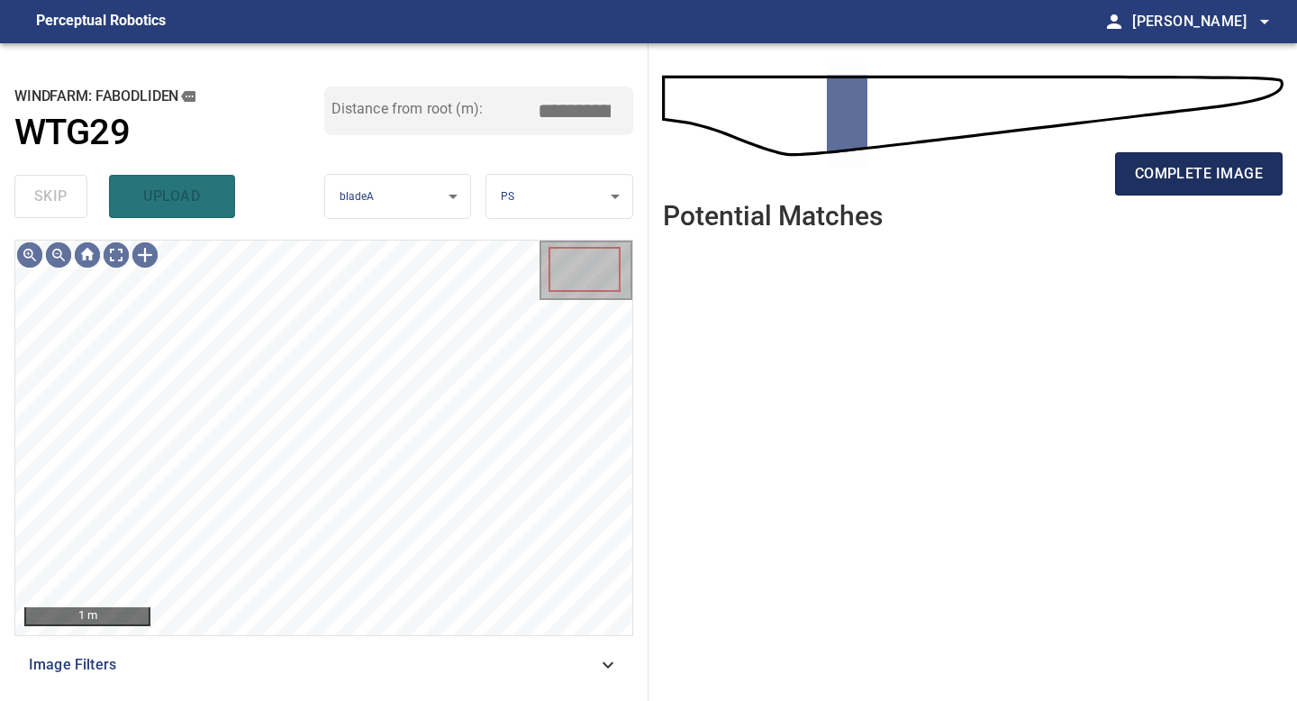
click at [1179, 184] on span "complete image" at bounding box center [1199, 173] width 128 height 25
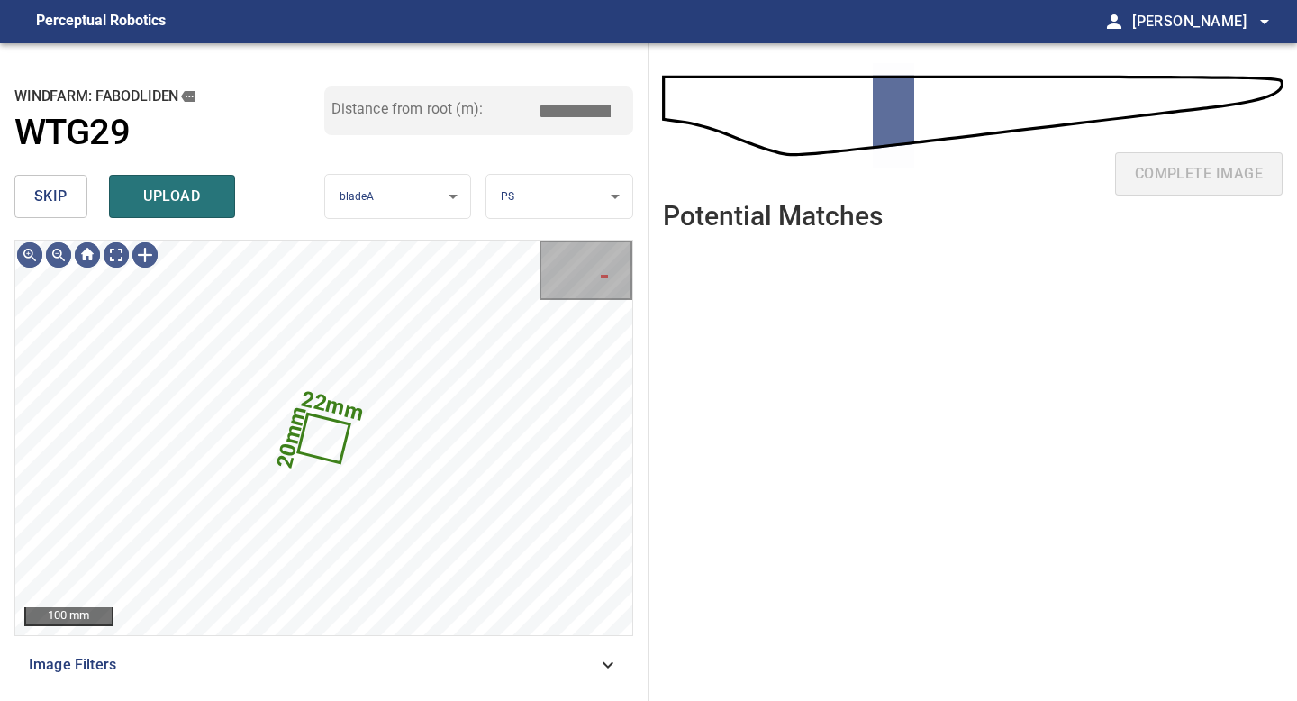
click at [69, 206] on button "skip" at bounding box center [50, 196] width 73 height 43
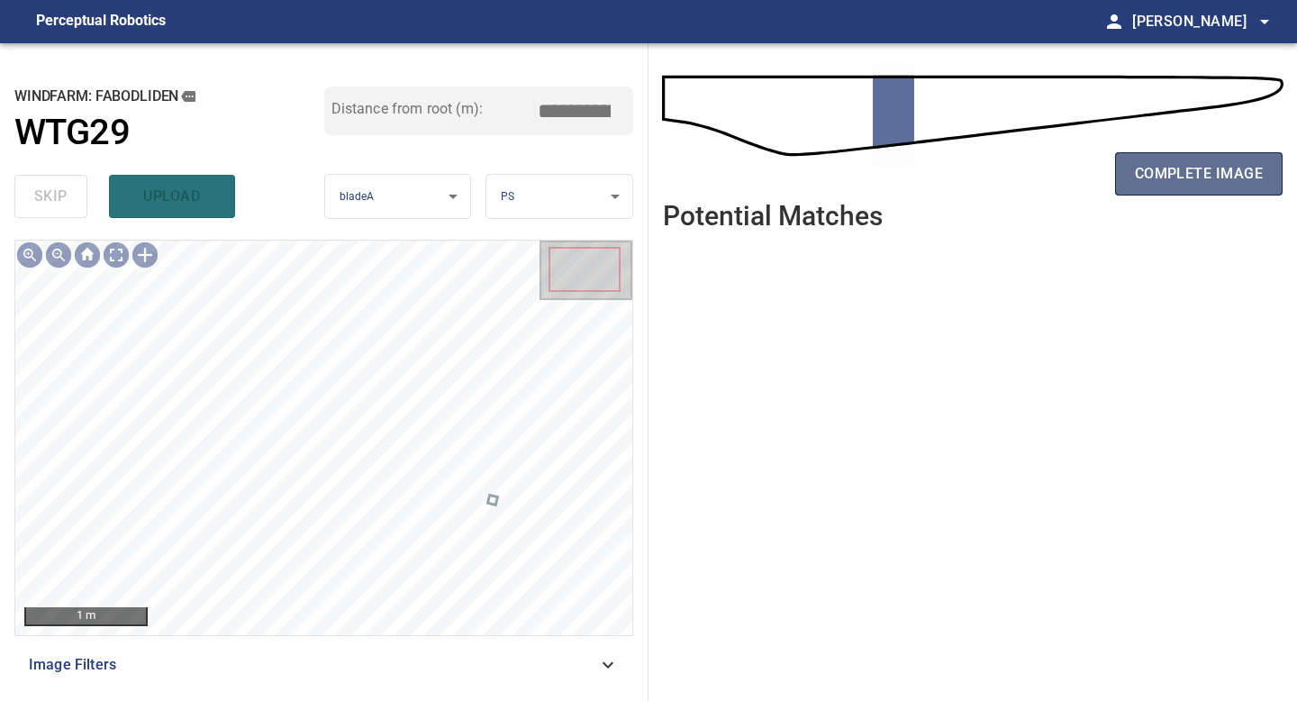
click at [1174, 176] on span "complete image" at bounding box center [1199, 173] width 128 height 25
click at [1195, 186] on span "complete image" at bounding box center [1199, 173] width 128 height 25
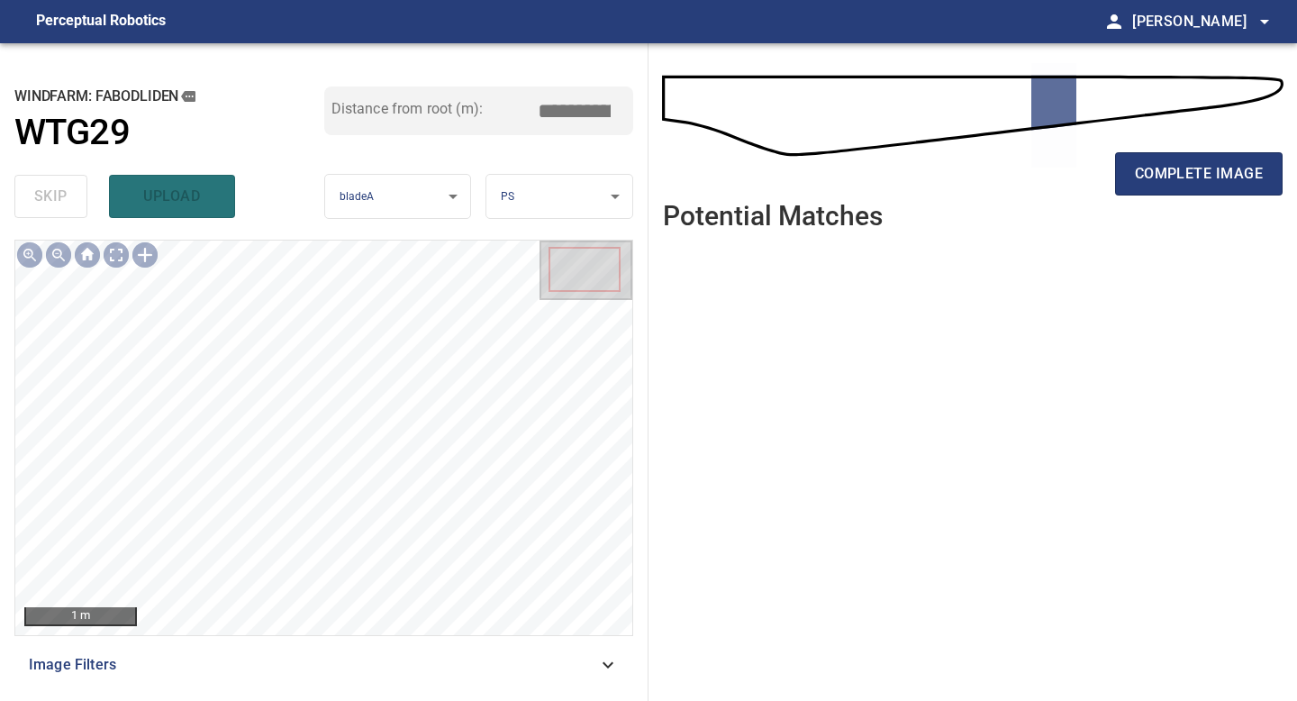
click at [1195, 186] on span "complete image" at bounding box center [1199, 173] width 128 height 25
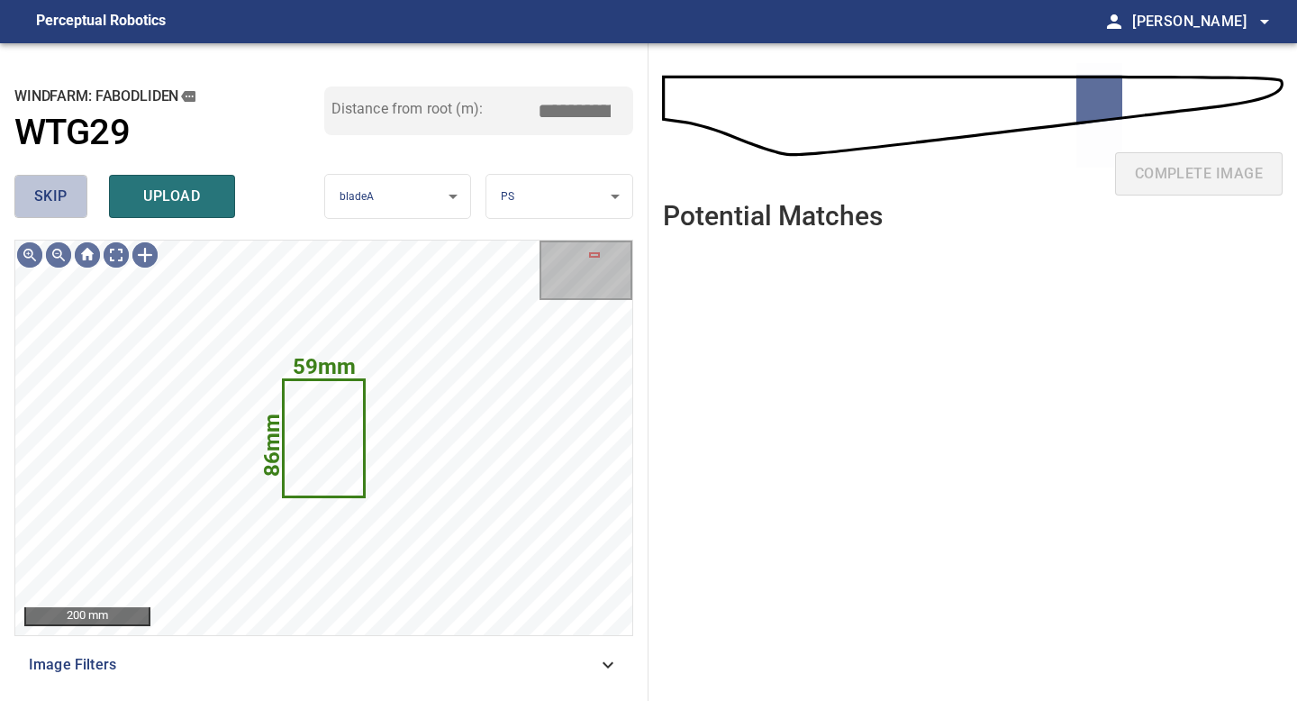
click at [60, 195] on span "skip" at bounding box center [50, 196] width 33 height 25
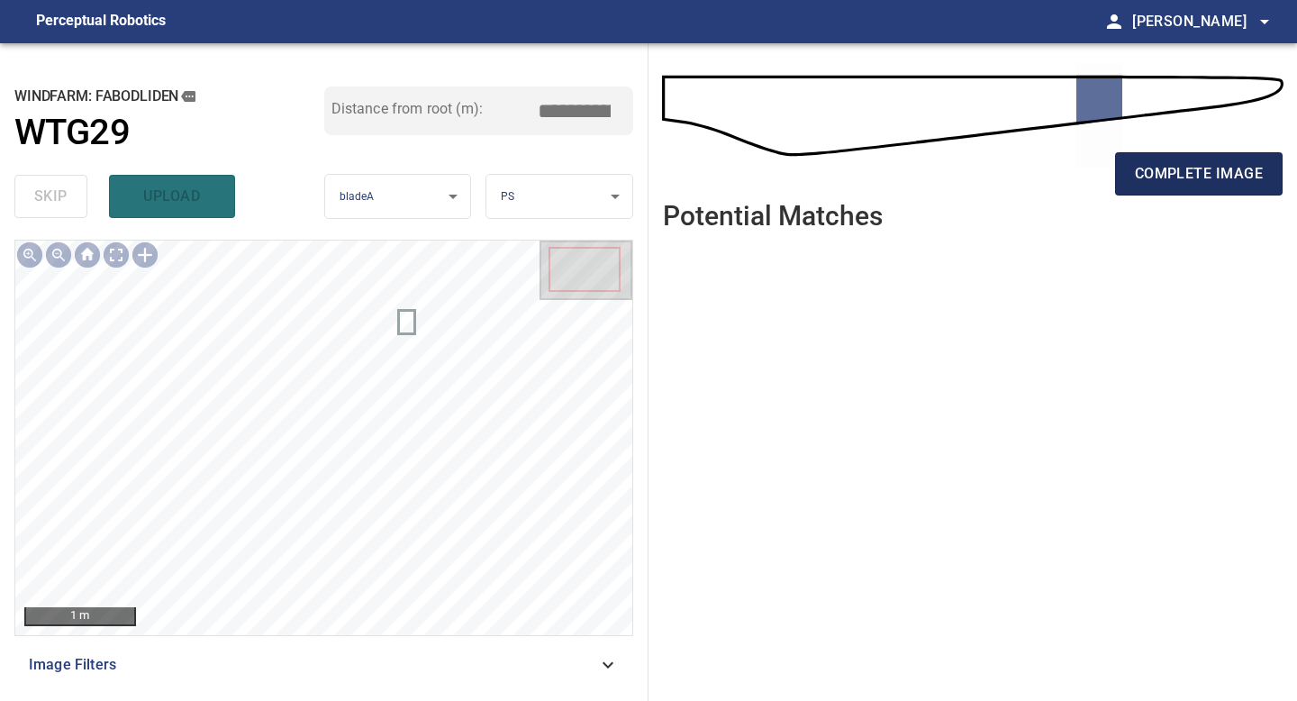
click at [1191, 173] on span "complete image" at bounding box center [1199, 173] width 128 height 25
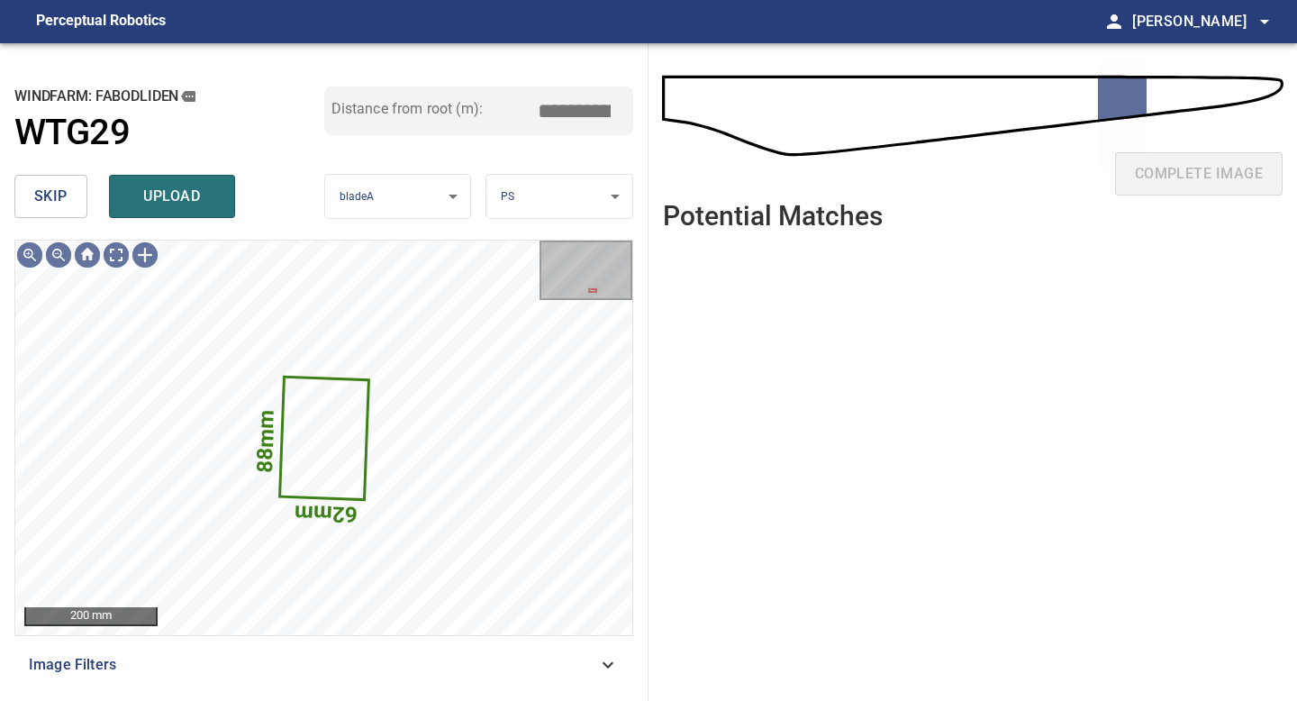
click at [61, 190] on span "skip" at bounding box center [50, 196] width 33 height 25
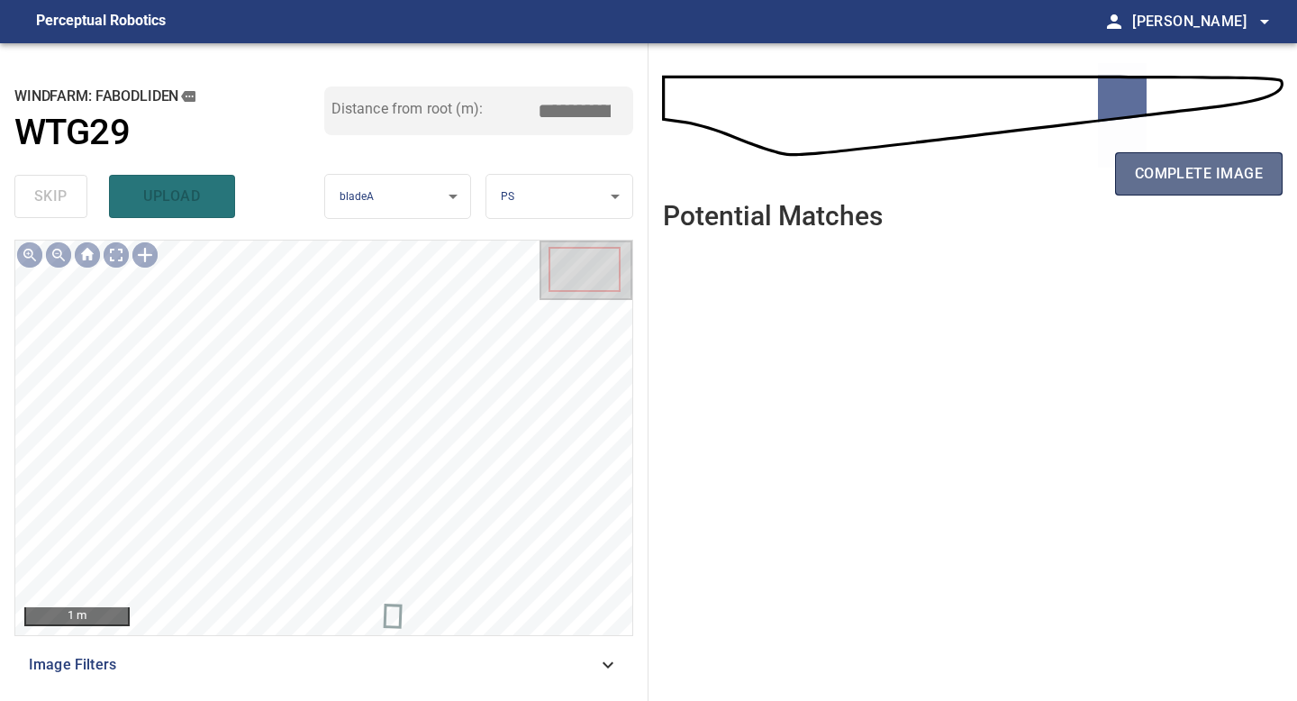
click at [1167, 181] on span "complete image" at bounding box center [1199, 173] width 128 height 25
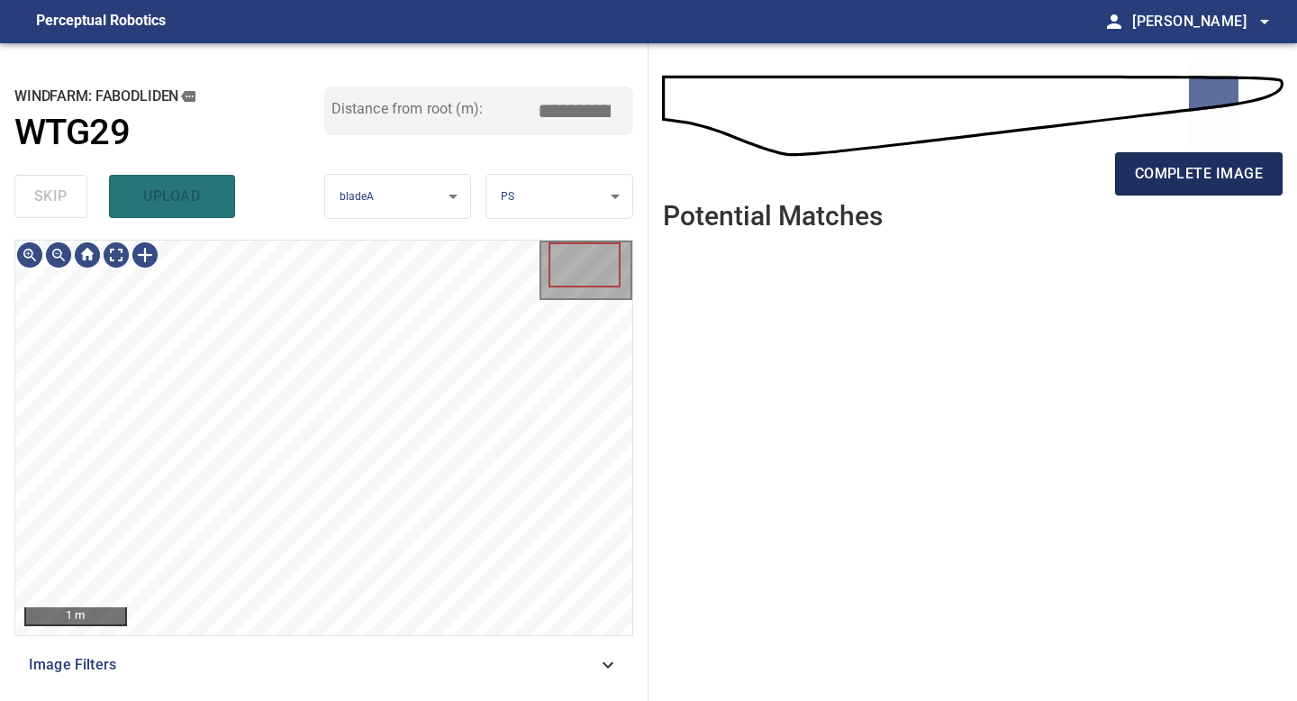
click at [1196, 177] on span "complete image" at bounding box center [1199, 173] width 128 height 25
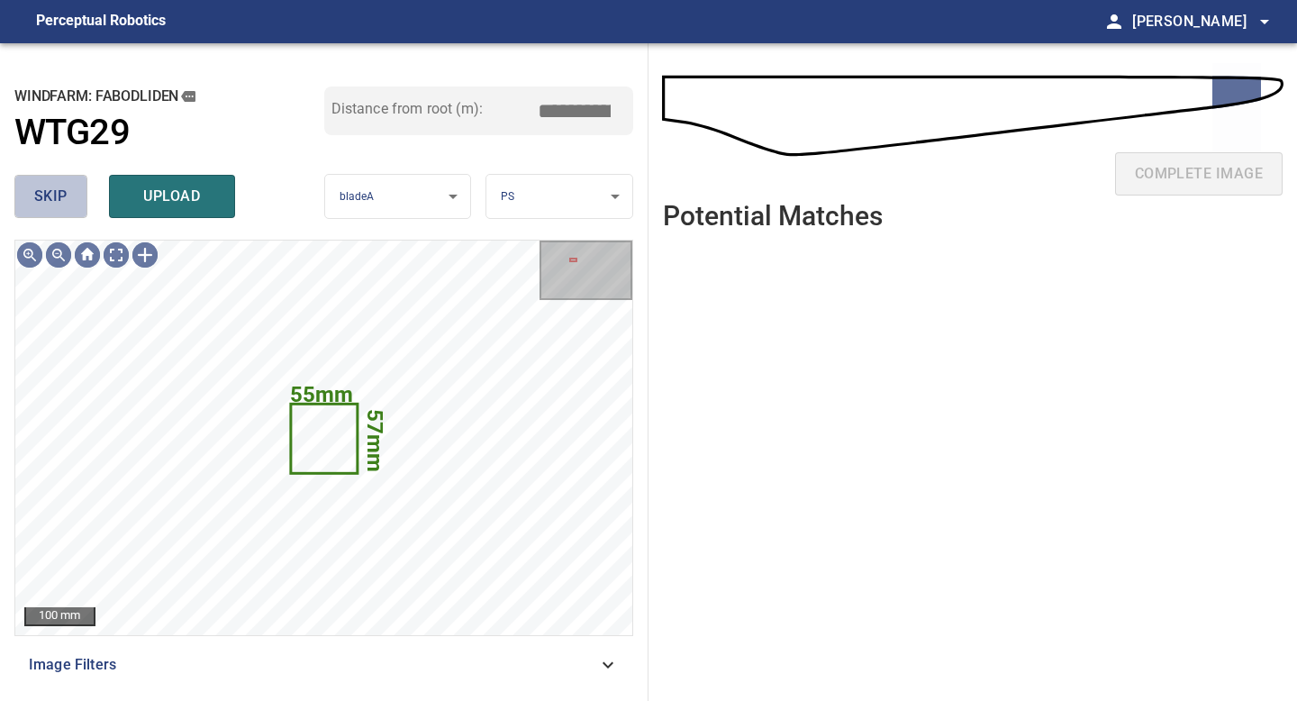
click at [32, 188] on button "skip" at bounding box center [50, 196] width 73 height 43
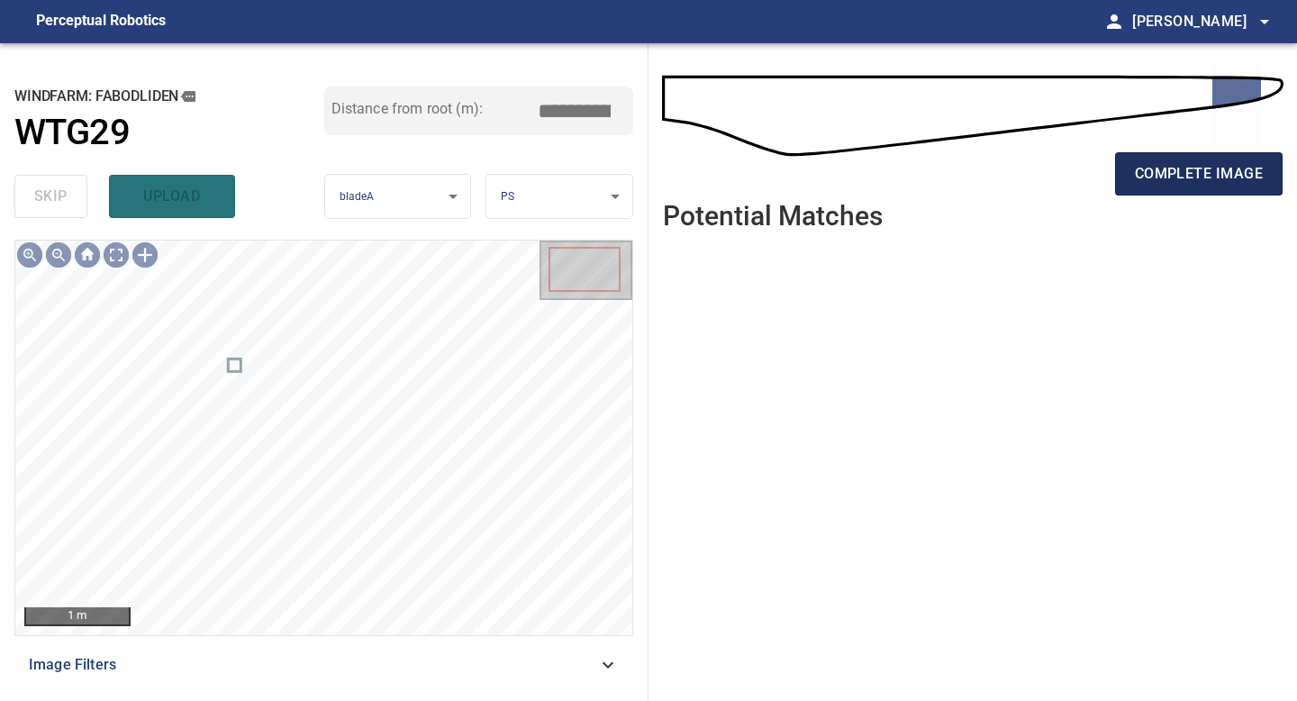
click at [1193, 171] on span "complete image" at bounding box center [1199, 173] width 128 height 25
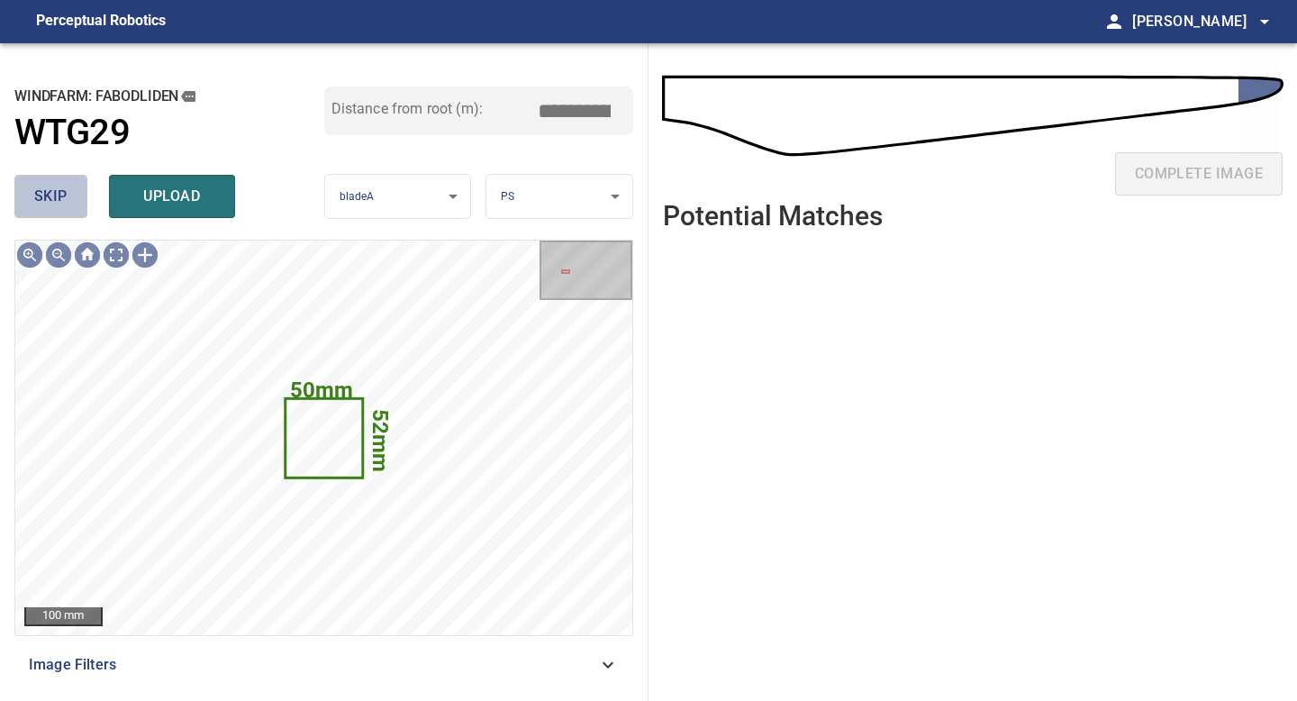
click at [66, 200] on span "skip" at bounding box center [50, 196] width 33 height 25
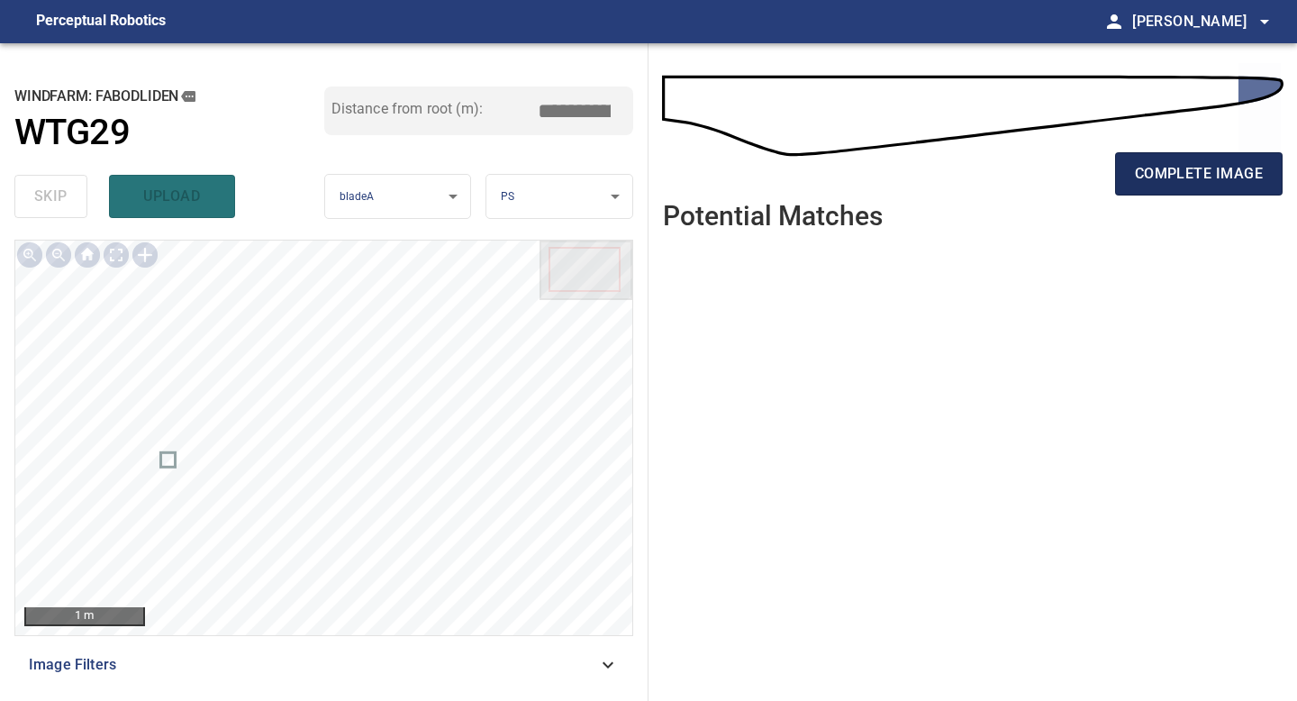
click at [1172, 166] on span "complete image" at bounding box center [1199, 173] width 128 height 25
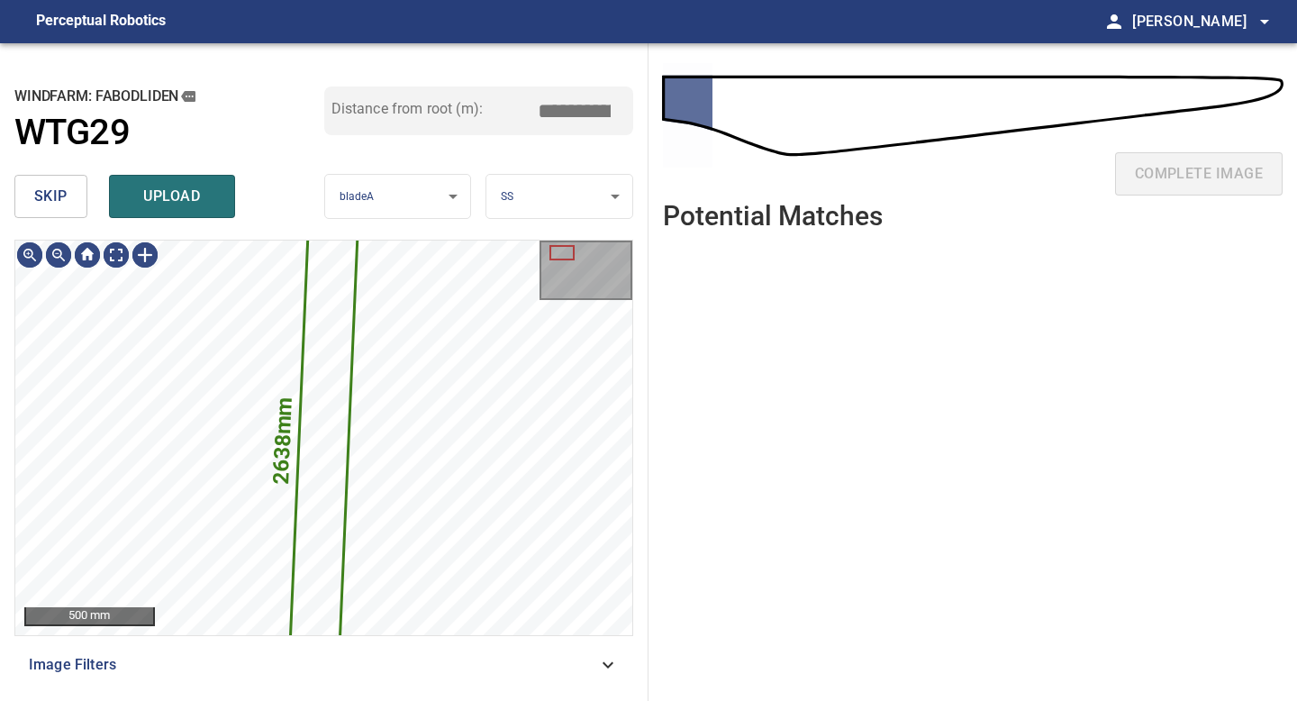
click at [54, 201] on span "skip" at bounding box center [50, 196] width 33 height 25
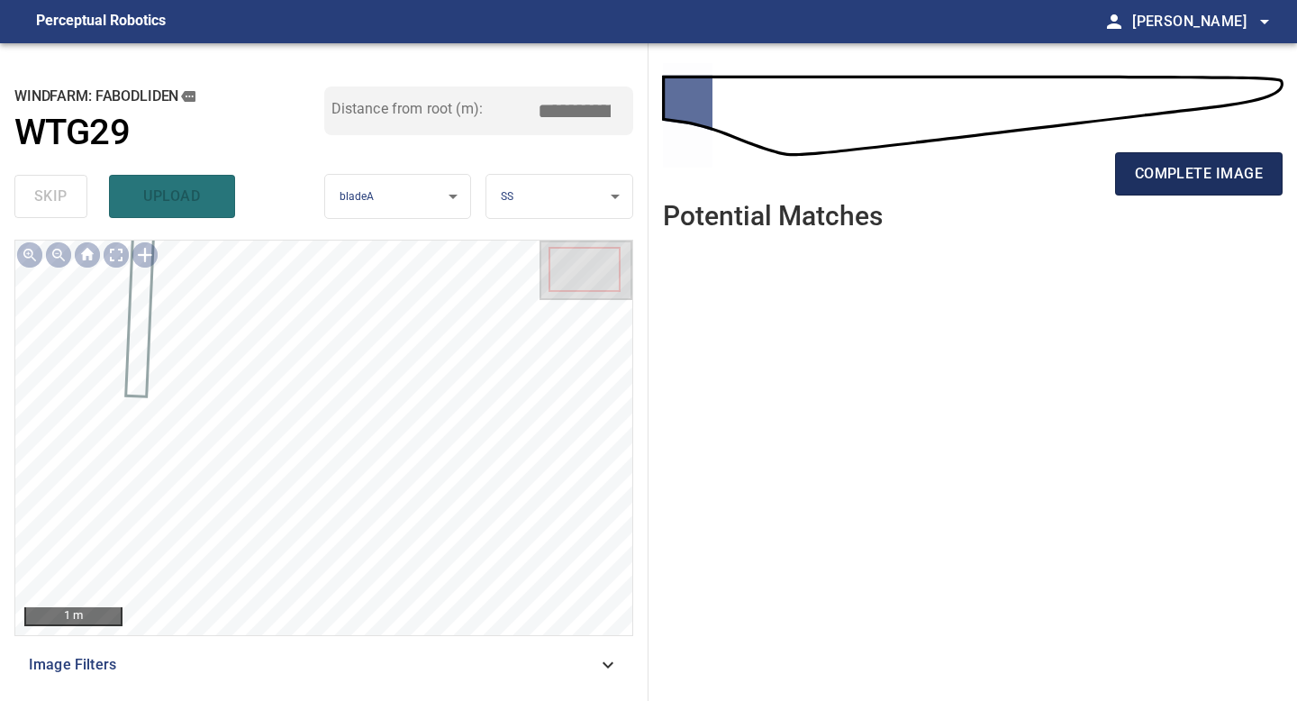
click at [1133, 177] on button "complete image" at bounding box center [1199, 173] width 168 height 43
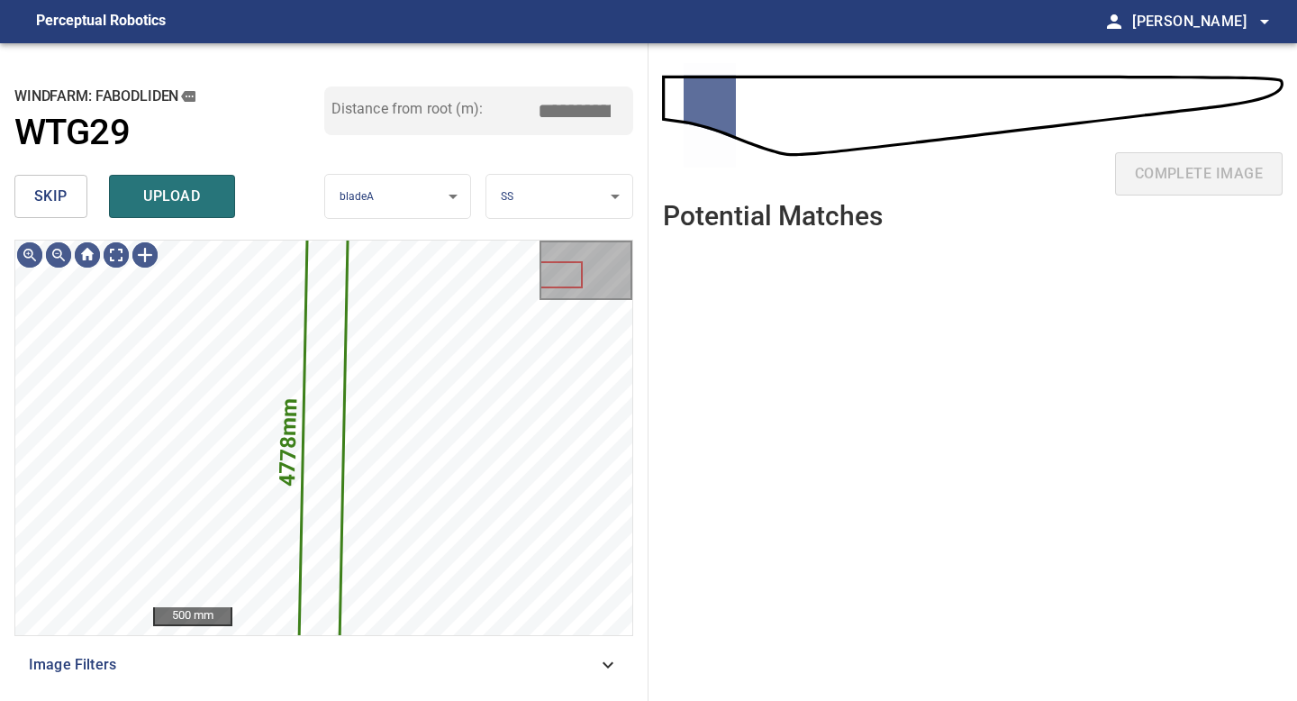
click at [65, 213] on button "skip" at bounding box center [50, 196] width 73 height 43
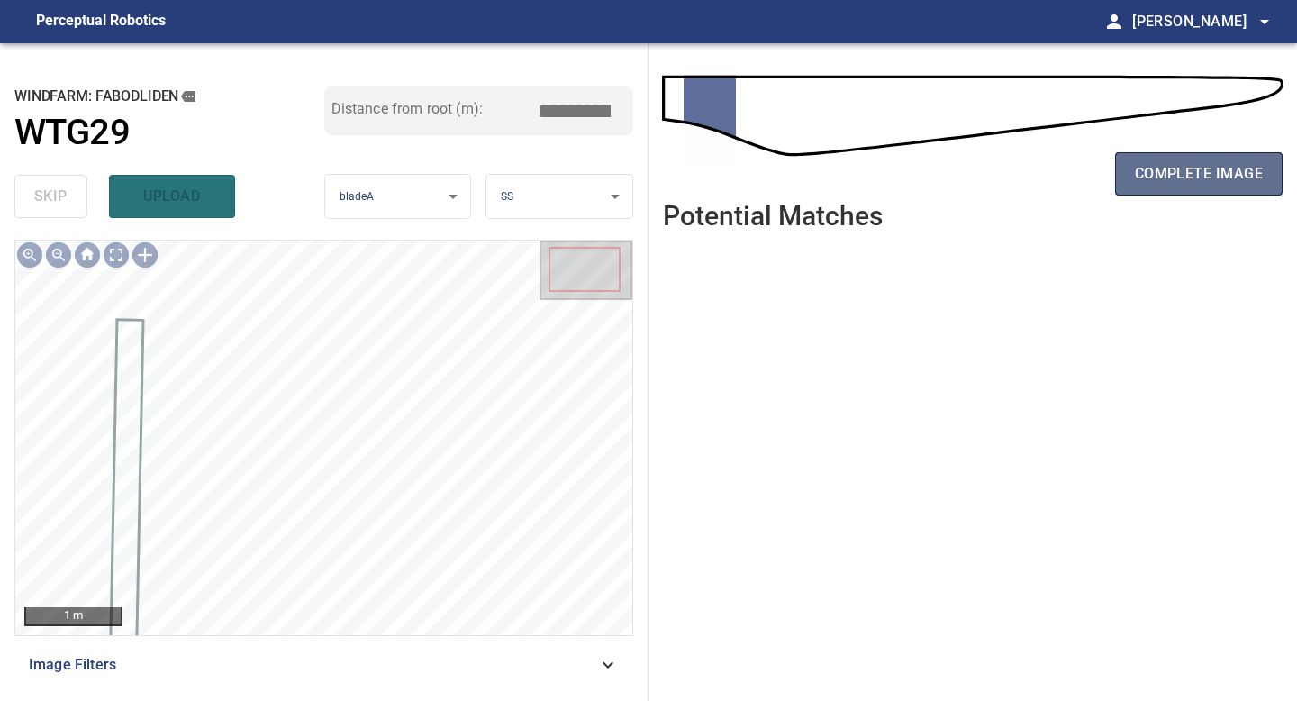
click at [1178, 175] on span "complete image" at bounding box center [1199, 173] width 128 height 25
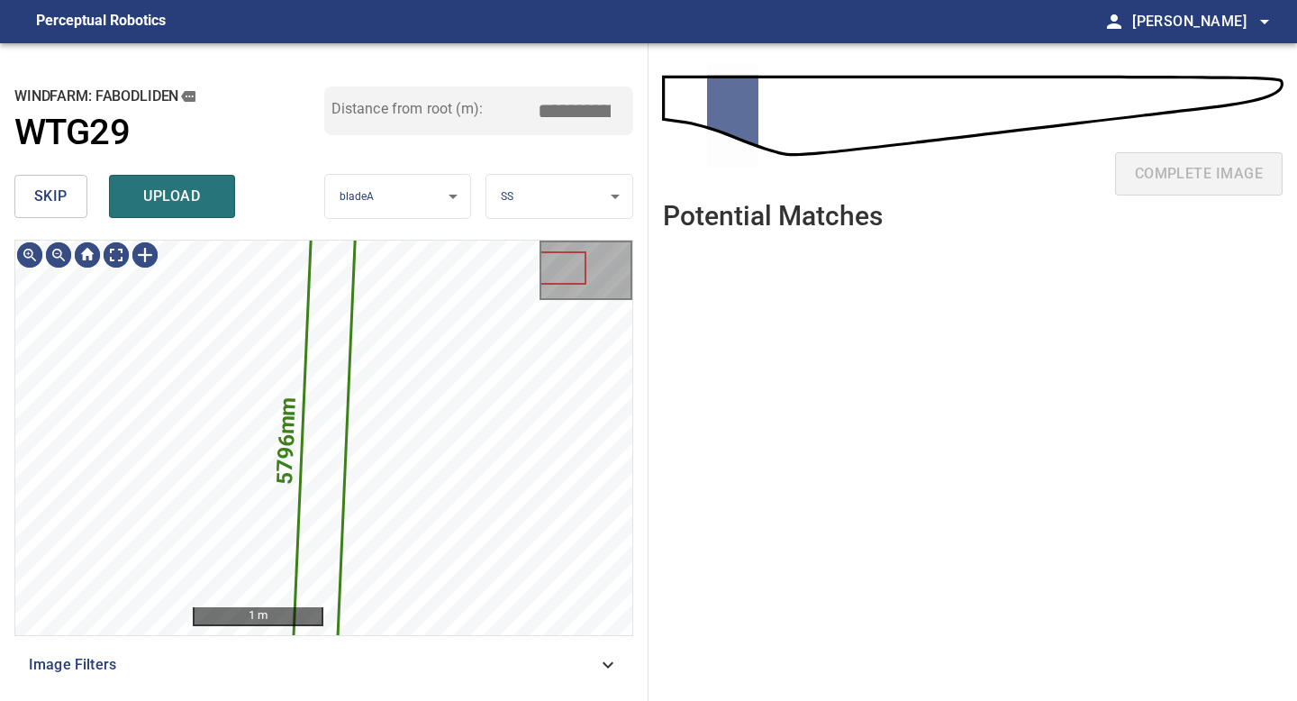
click at [67, 203] on span "skip" at bounding box center [50, 196] width 33 height 25
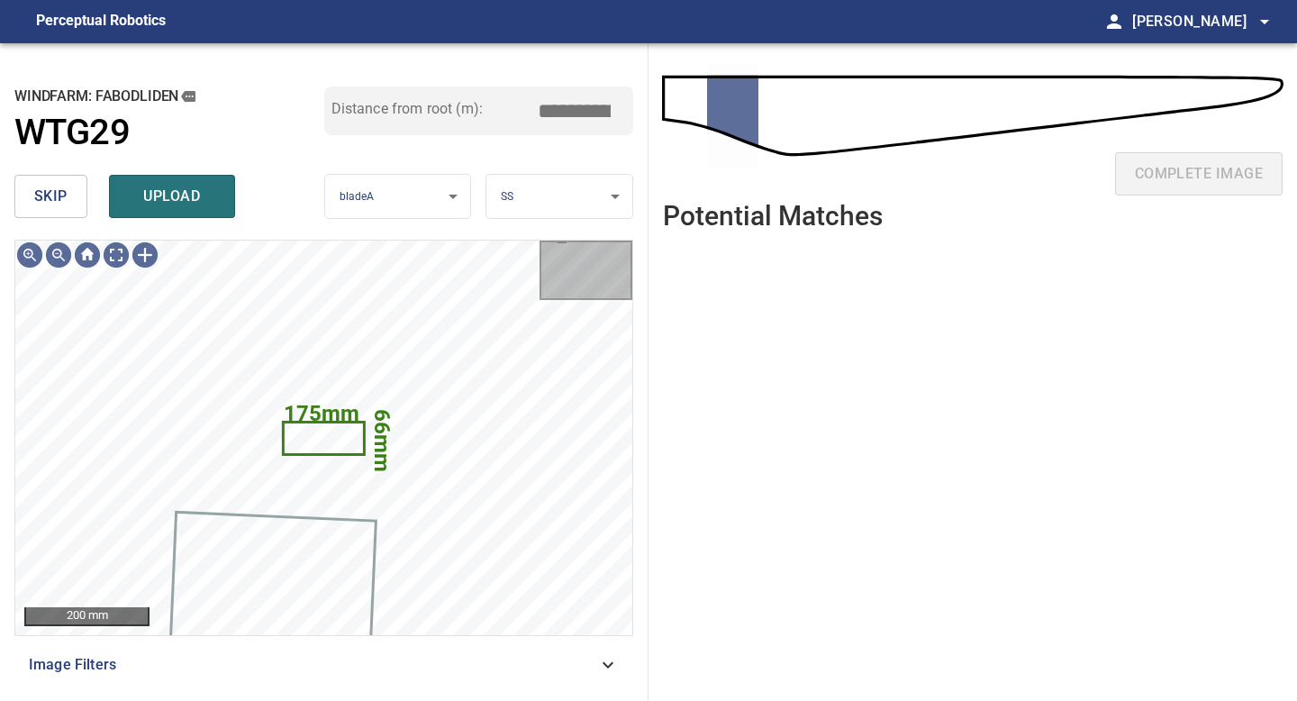
click at [28, 178] on button "skip" at bounding box center [50, 196] width 73 height 43
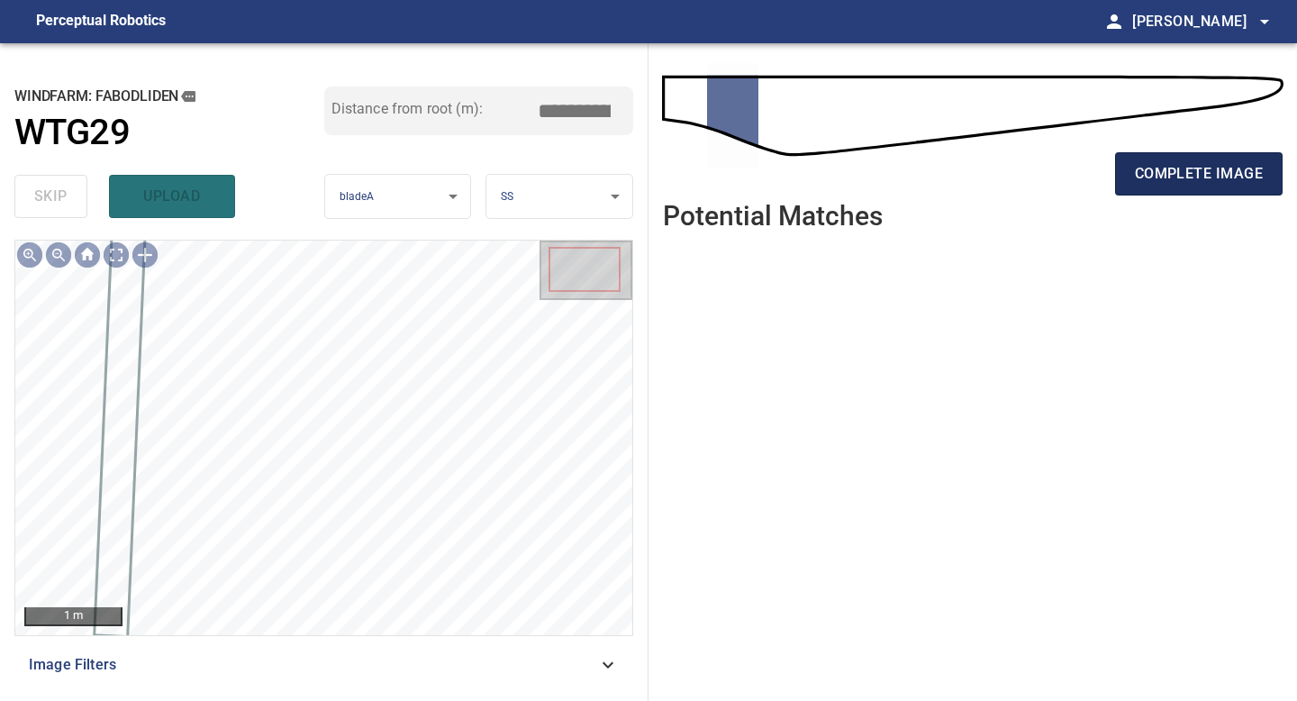
click at [1178, 188] on button "complete image" at bounding box center [1199, 173] width 168 height 43
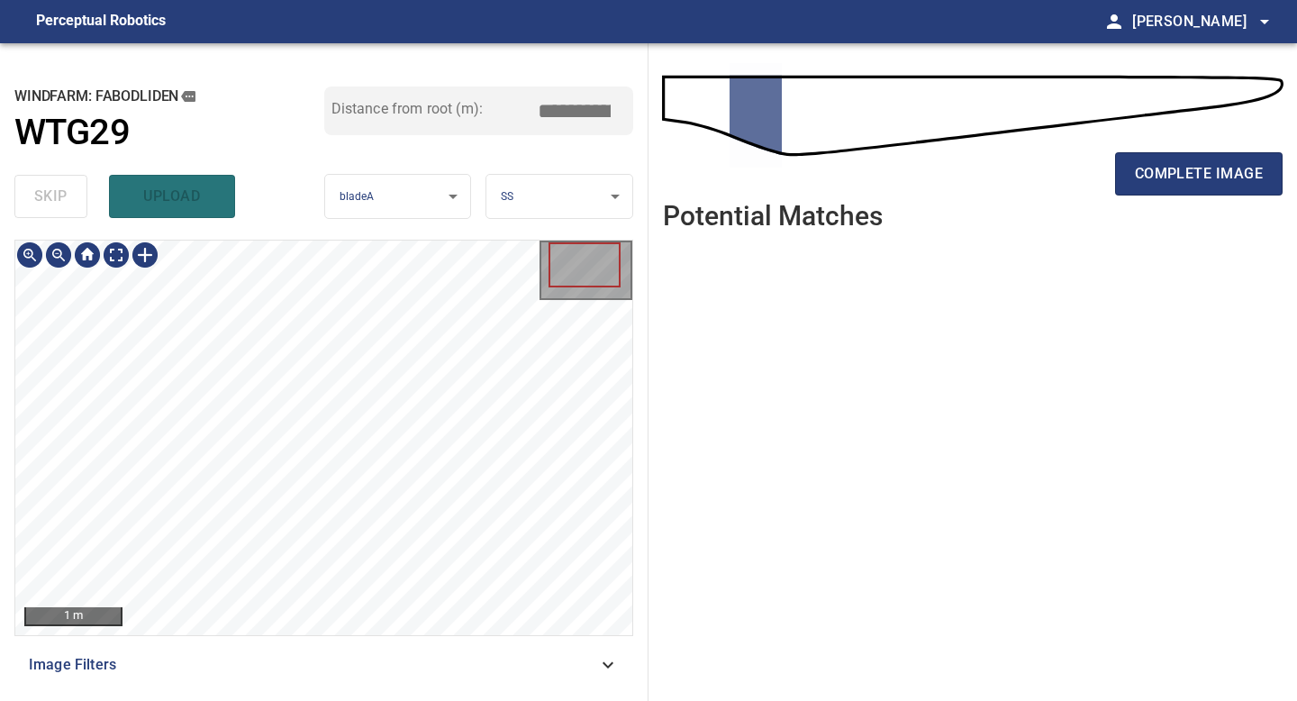
click at [1182, 142] on div "complete image" at bounding box center [973, 122] width 620 height 129
click at [1188, 164] on span "complete image" at bounding box center [1199, 173] width 128 height 25
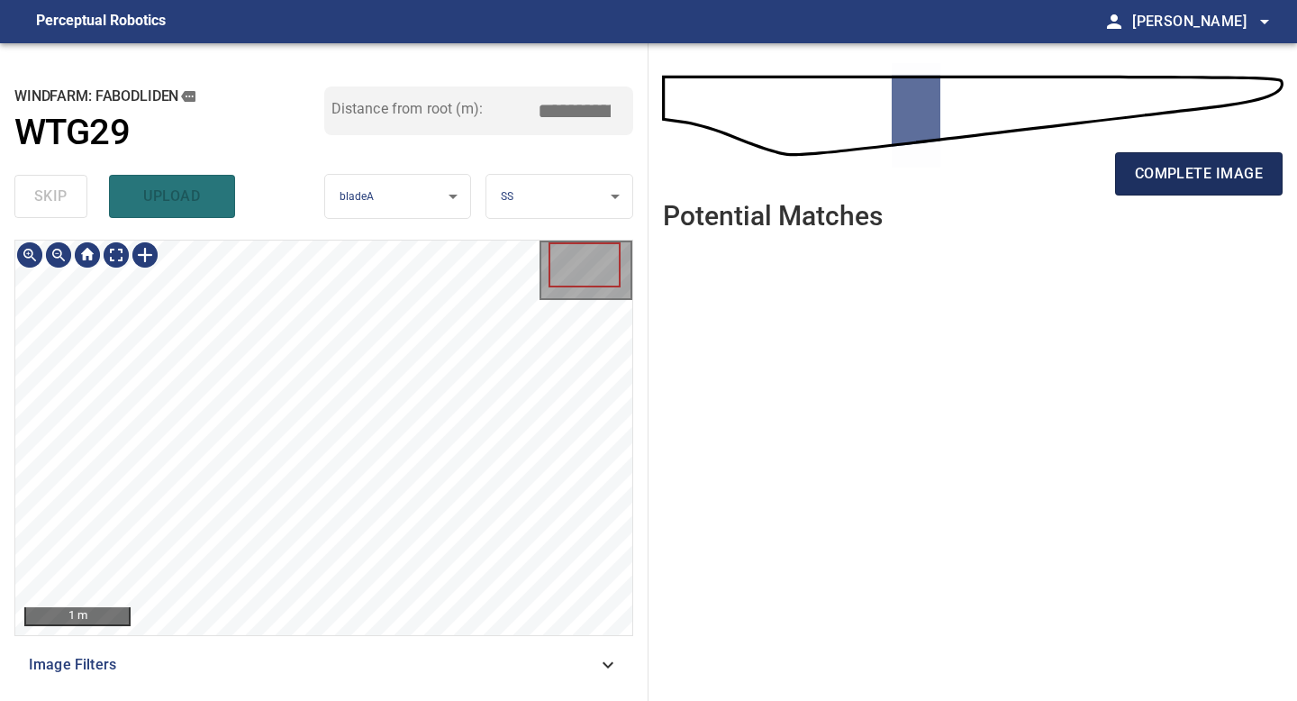
click at [1196, 180] on span "complete image" at bounding box center [1199, 173] width 128 height 25
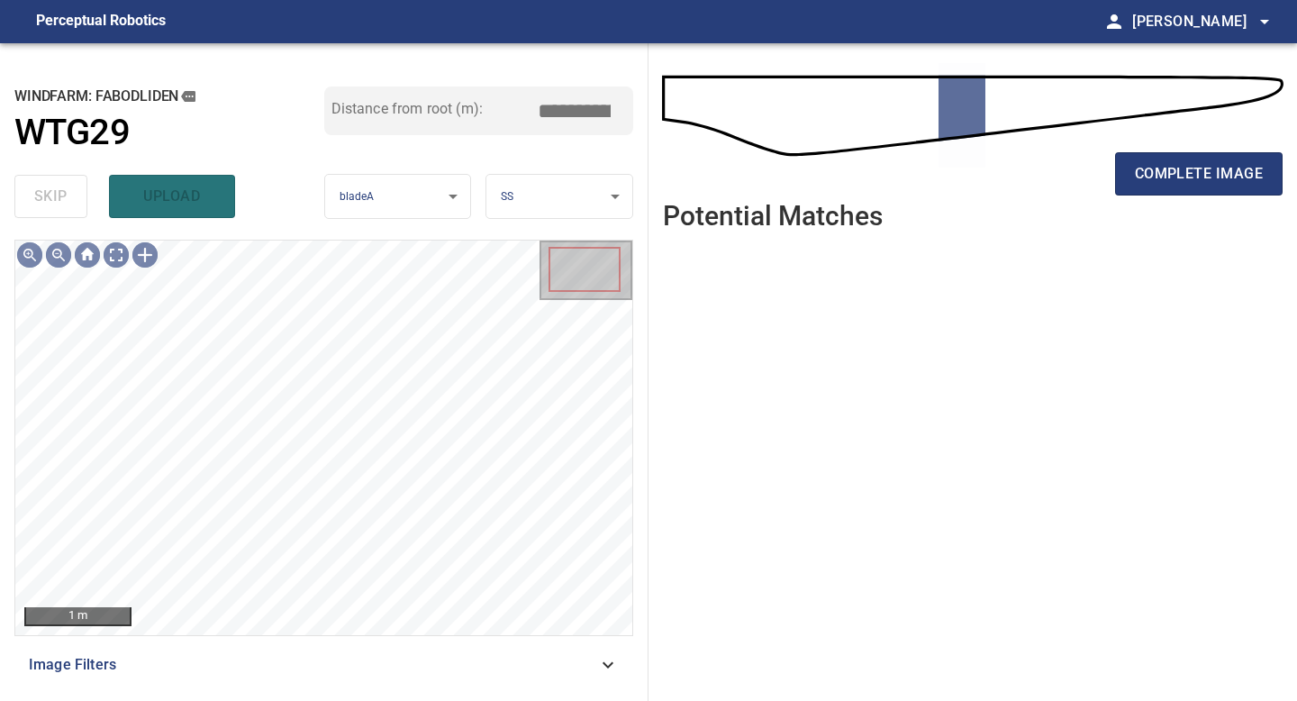
click at [260, 635] on div "1 m" at bounding box center [323, 438] width 619 height 396
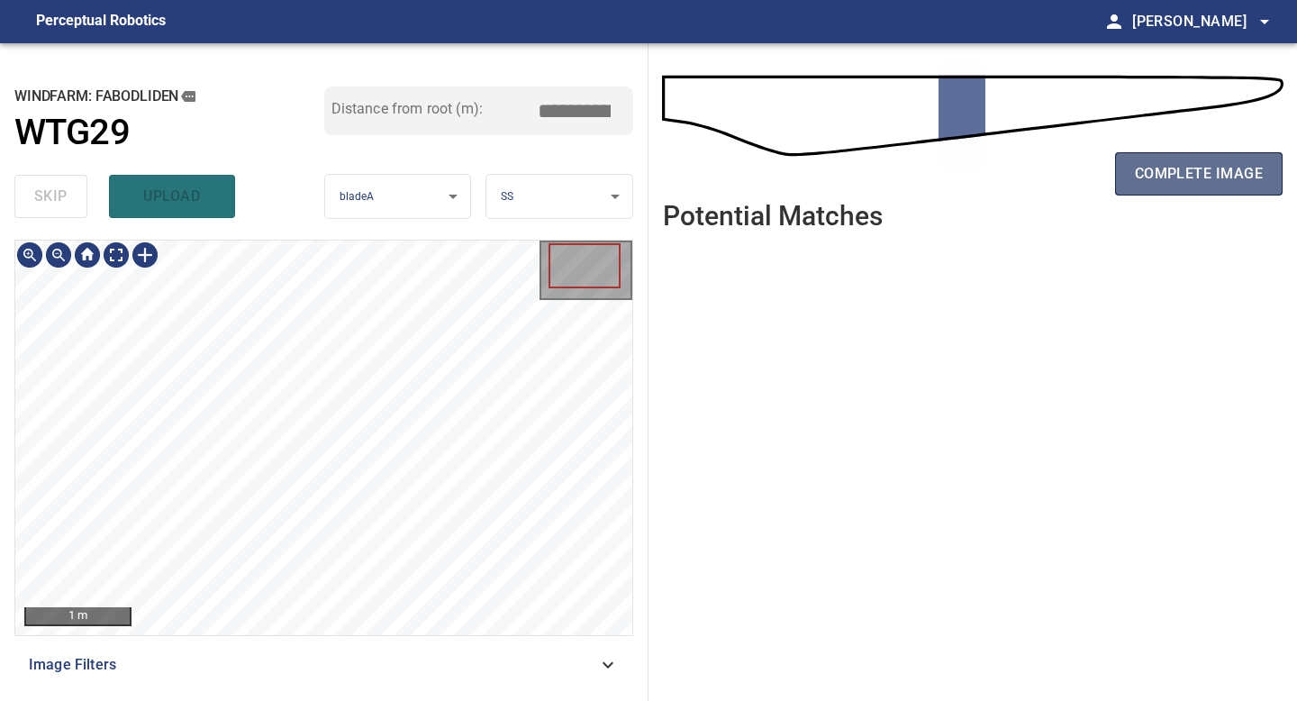
click at [1182, 177] on span "complete image" at bounding box center [1199, 173] width 128 height 25
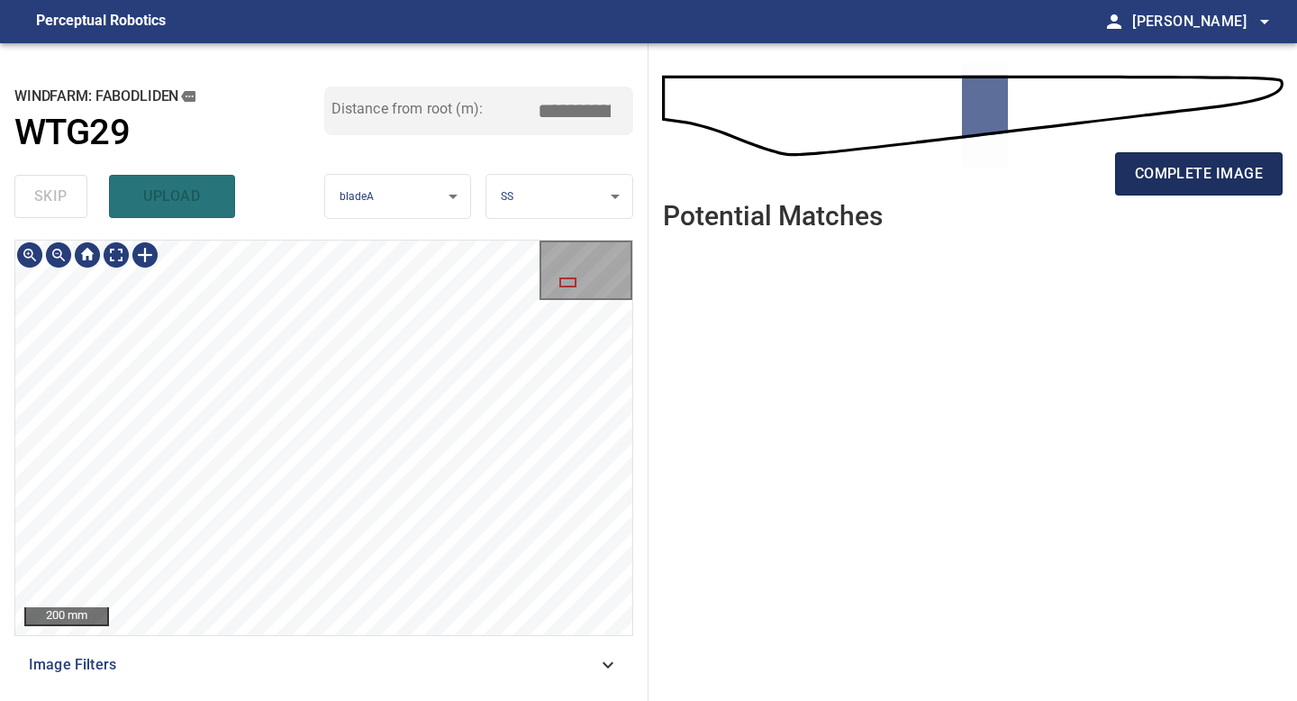
click at [1140, 192] on button "complete image" at bounding box center [1199, 173] width 168 height 43
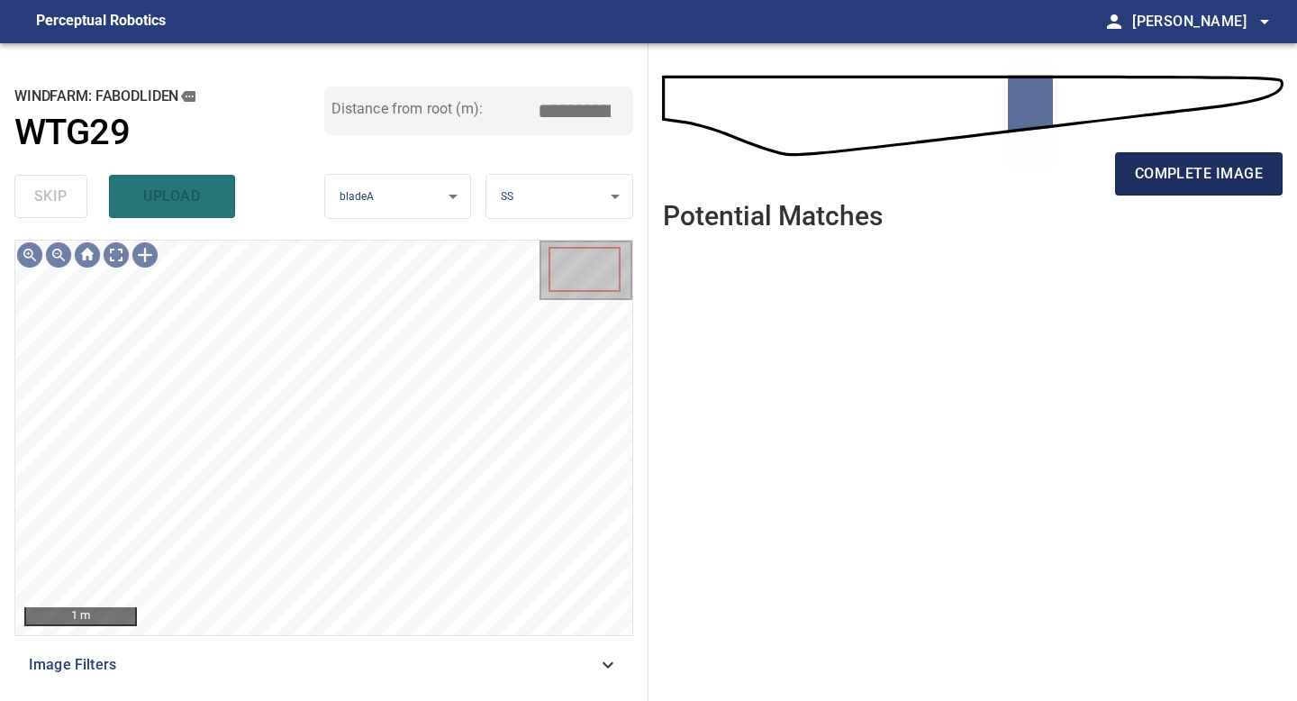
click at [1199, 183] on span "complete image" at bounding box center [1199, 173] width 128 height 25
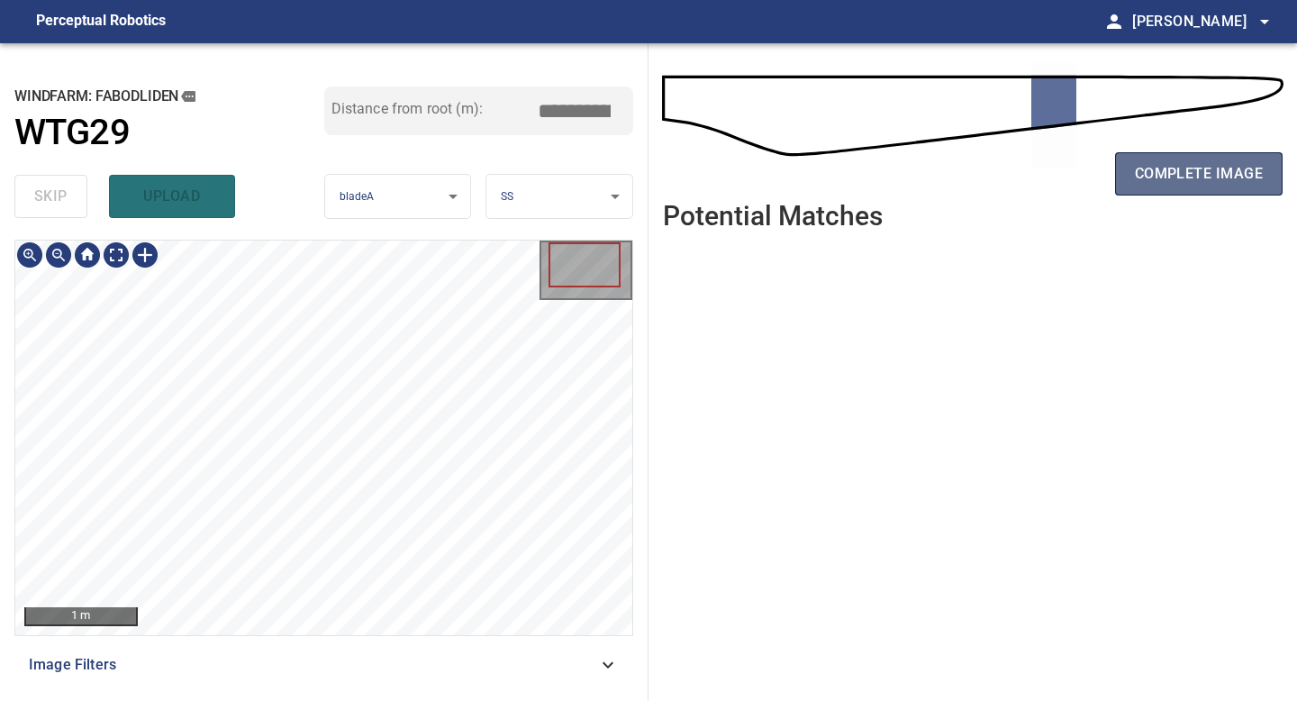
click at [1229, 173] on span "complete image" at bounding box center [1199, 173] width 128 height 25
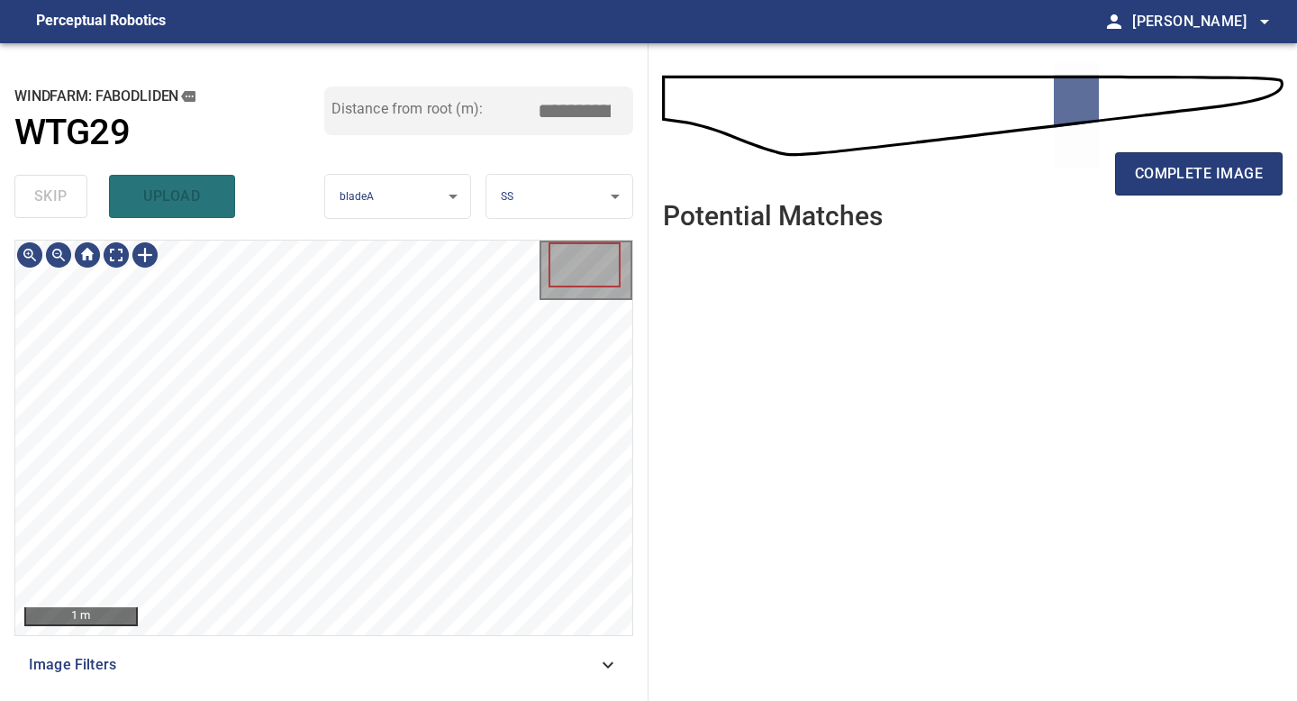
click at [1202, 149] on div "complete image" at bounding box center [973, 181] width 620 height 72
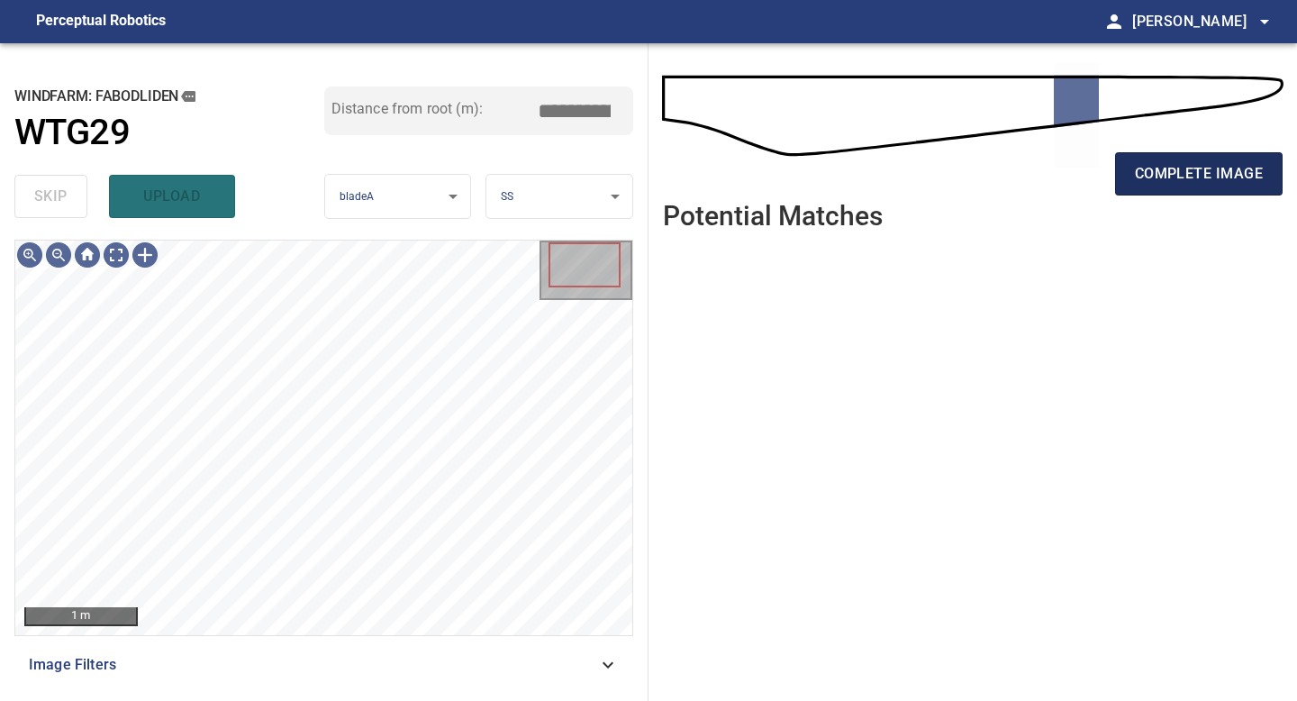
click at [1202, 166] on span "complete image" at bounding box center [1199, 173] width 128 height 25
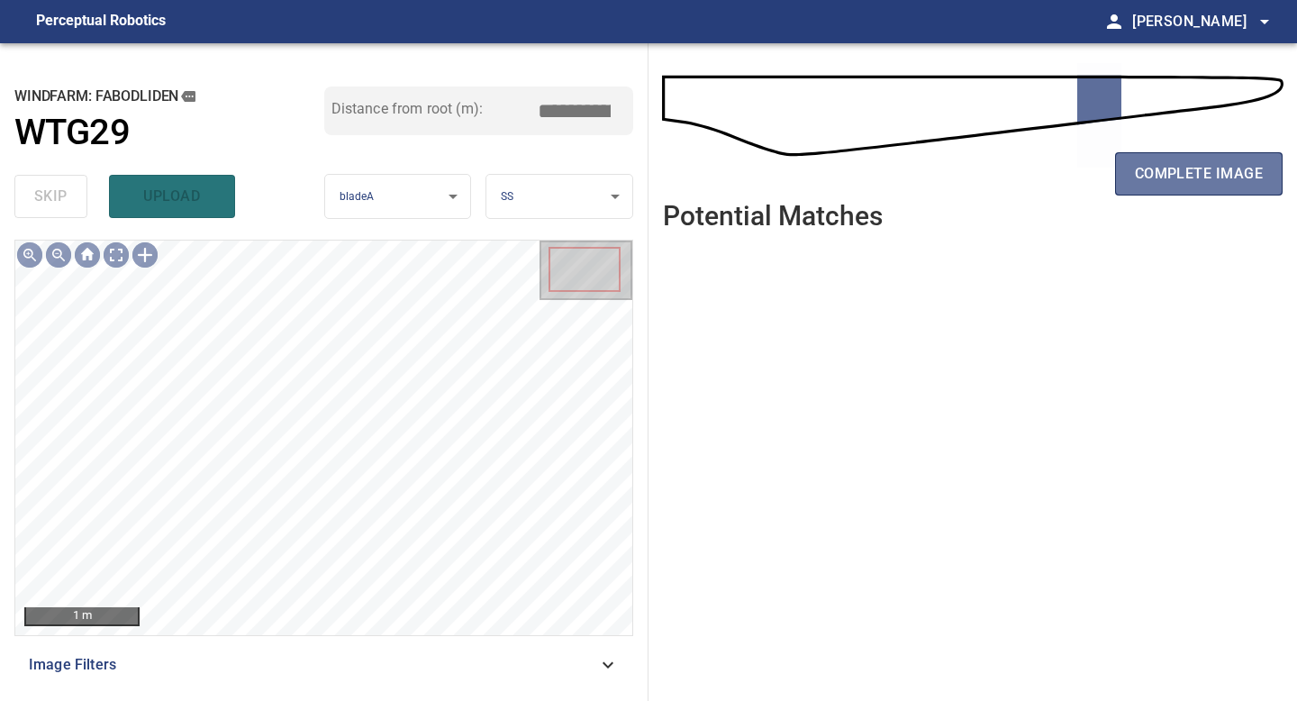
click at [1208, 173] on span "complete image" at bounding box center [1199, 173] width 128 height 25
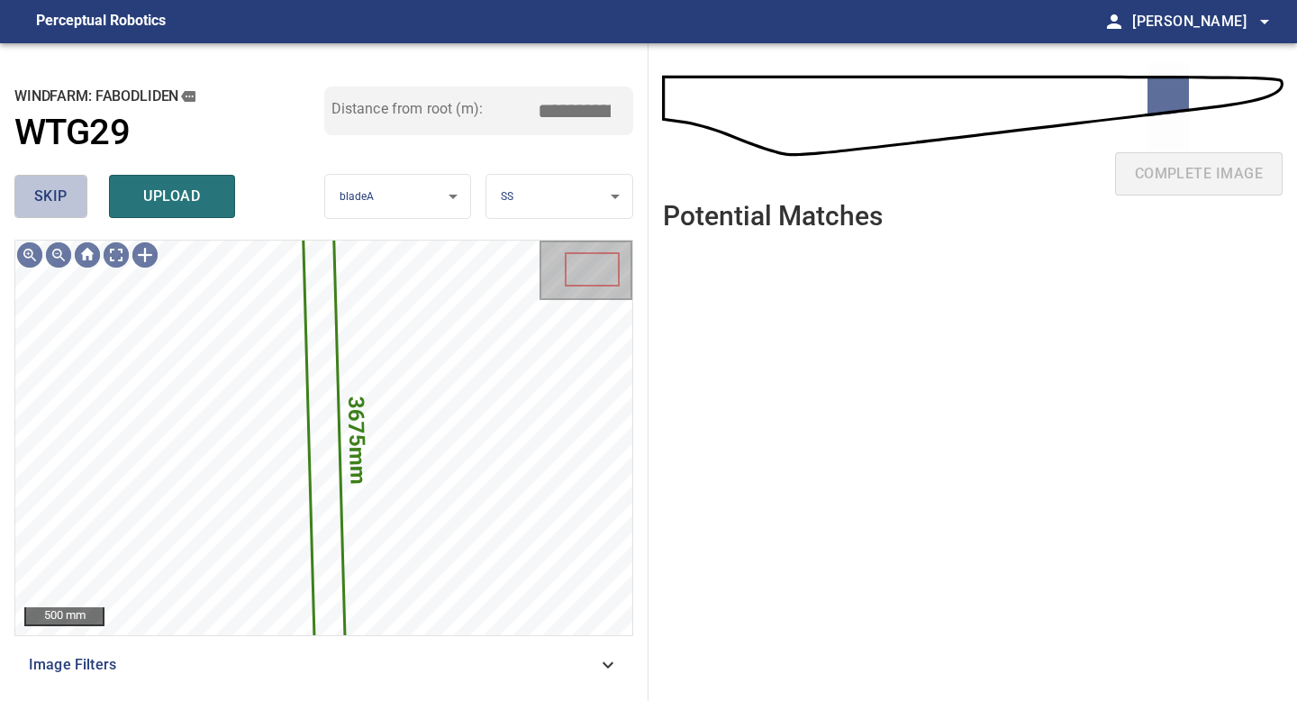
click at [51, 214] on button "skip" at bounding box center [50, 196] width 73 height 43
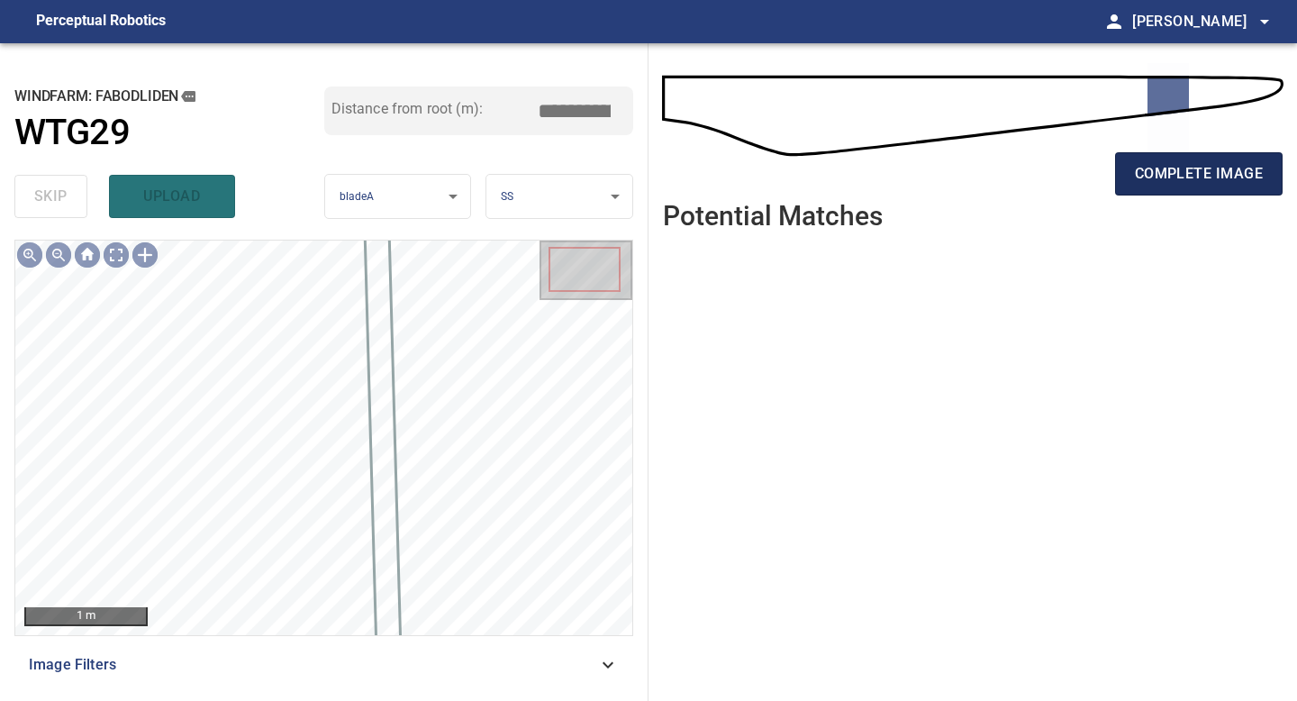
click at [1164, 152] on button "complete image" at bounding box center [1199, 173] width 168 height 43
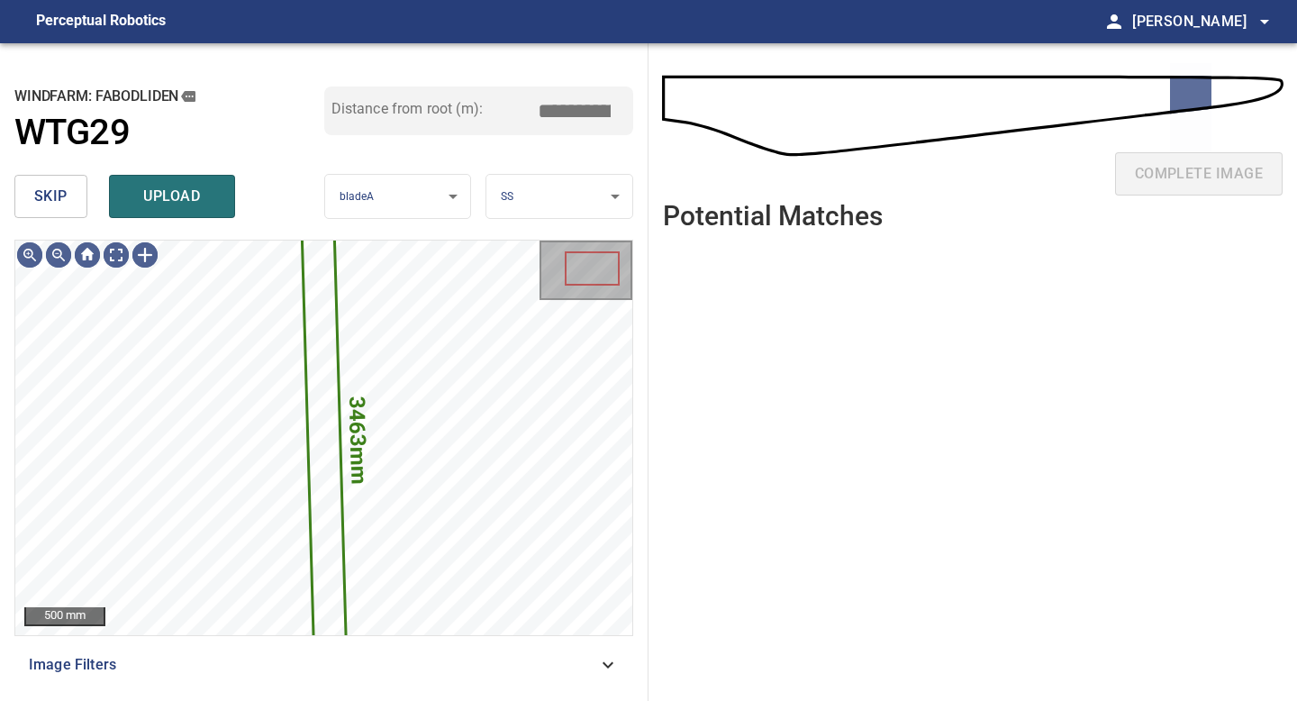
click at [50, 198] on span "skip" at bounding box center [50, 196] width 33 height 25
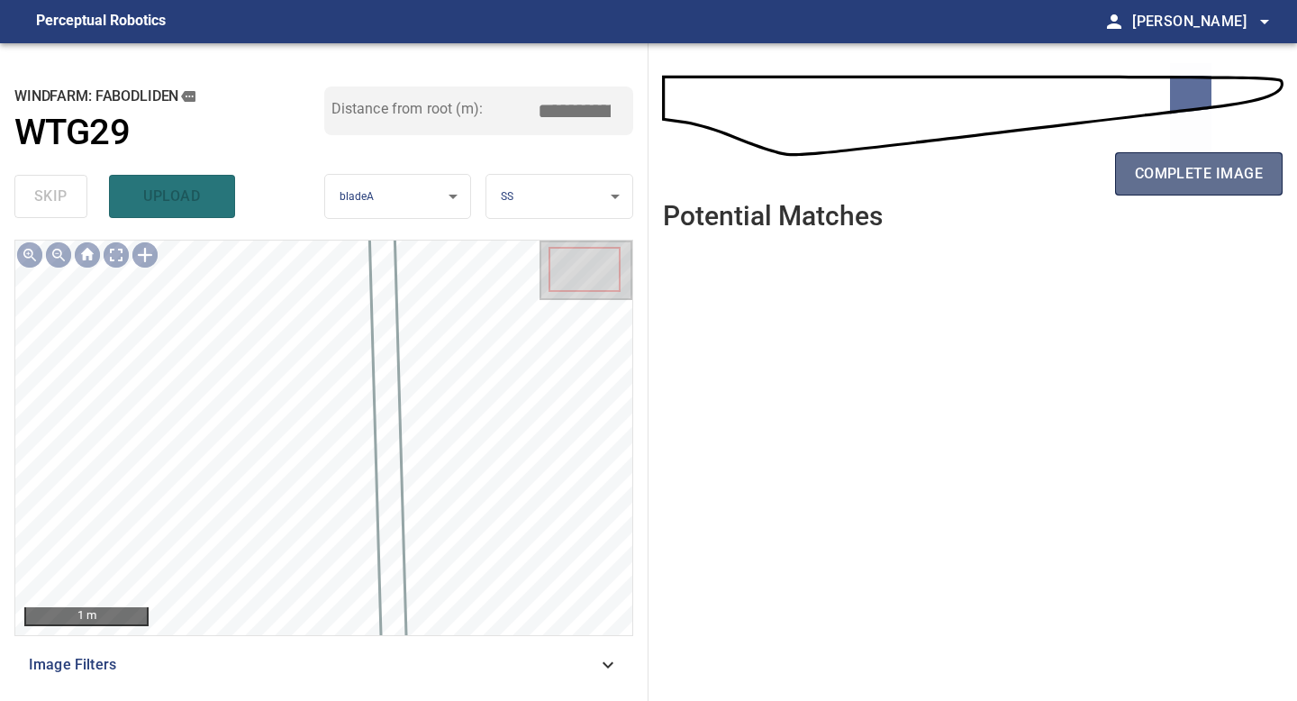
click at [1182, 158] on button "complete image" at bounding box center [1199, 173] width 168 height 43
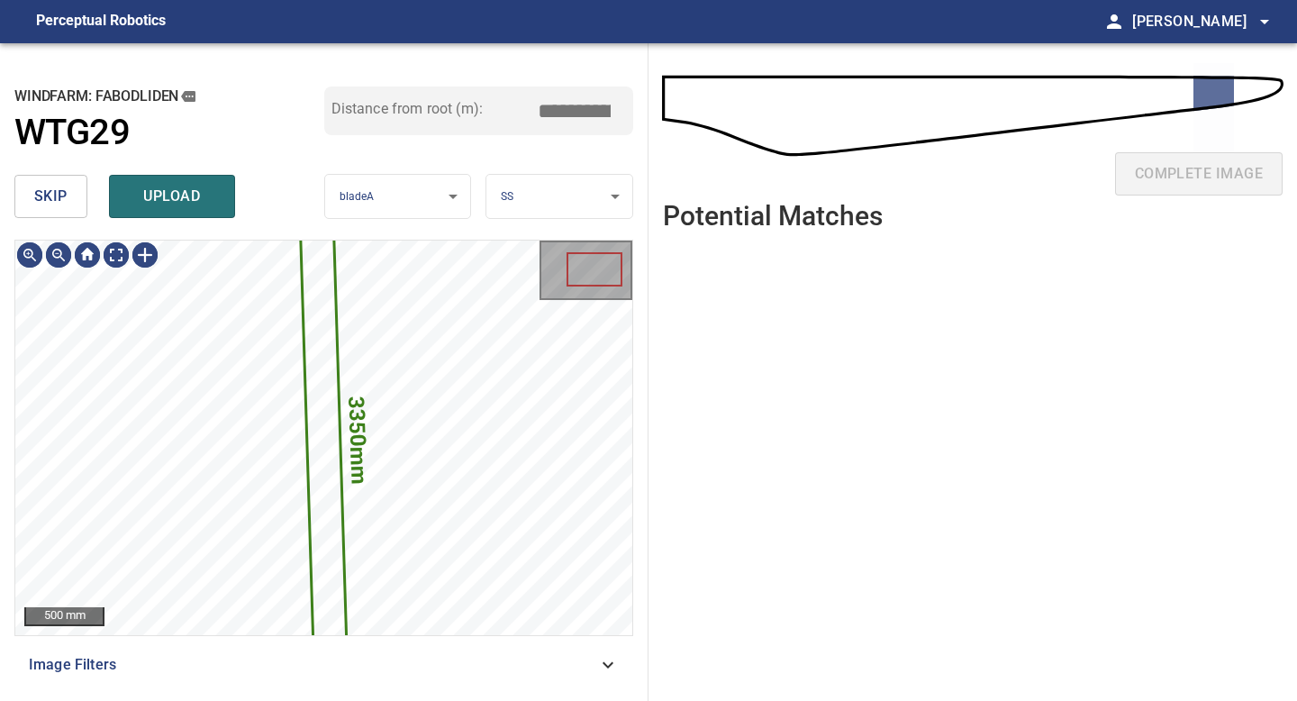
click at [66, 217] on button "skip" at bounding box center [50, 196] width 73 height 43
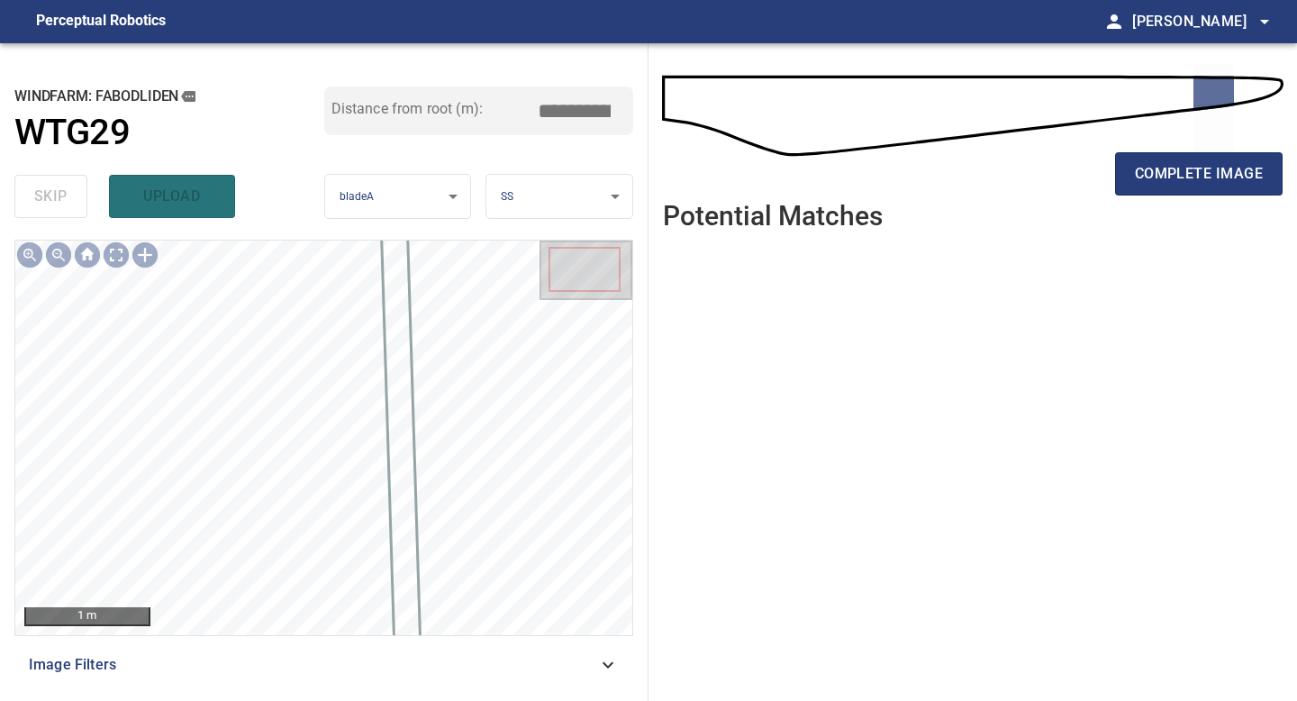
click at [1191, 141] on div "complete image" at bounding box center [973, 122] width 620 height 129
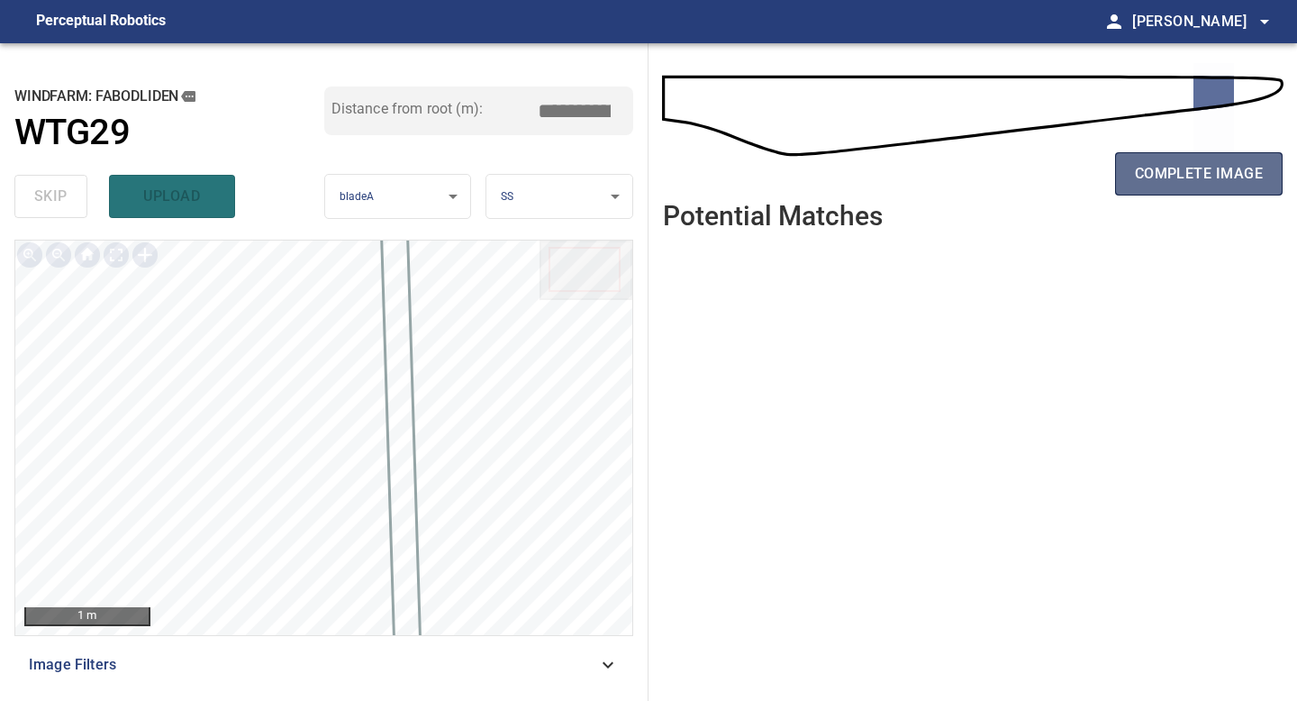
click at [1191, 181] on span "complete image" at bounding box center [1199, 173] width 128 height 25
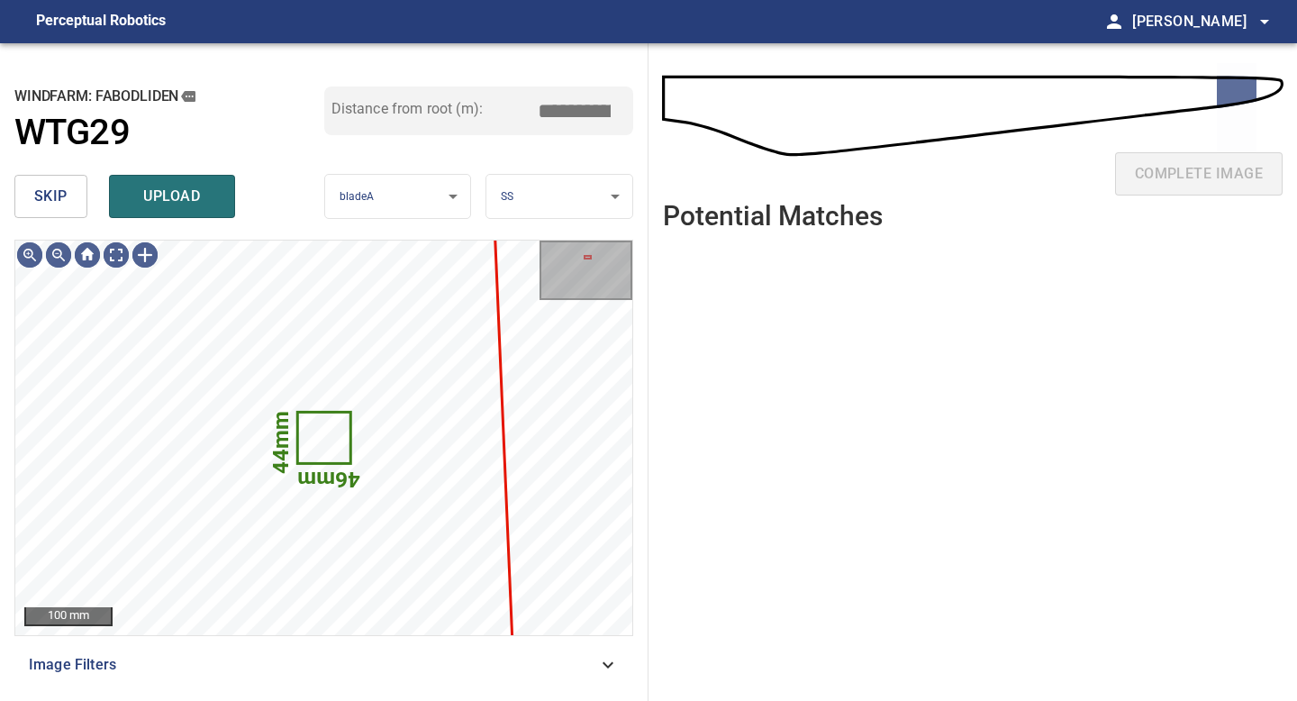
click at [45, 202] on span "skip" at bounding box center [50, 196] width 33 height 25
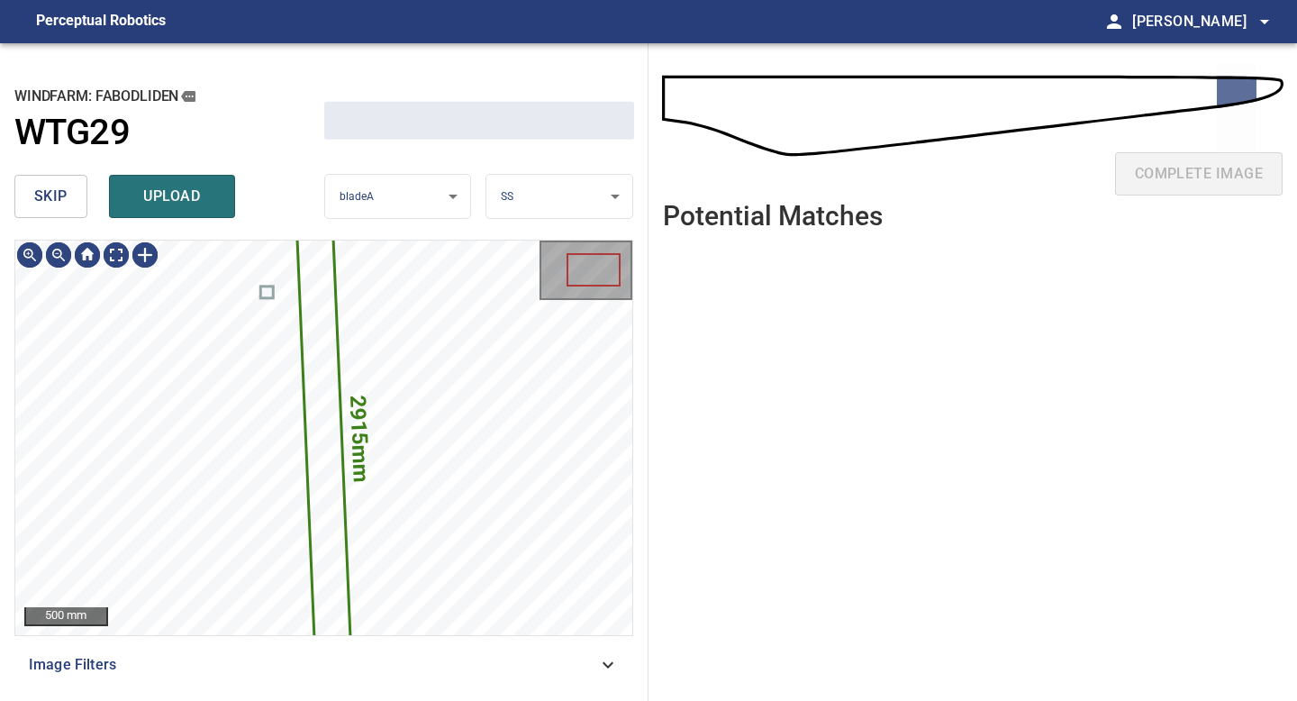
click at [45, 202] on span "skip" at bounding box center [50, 196] width 33 height 25
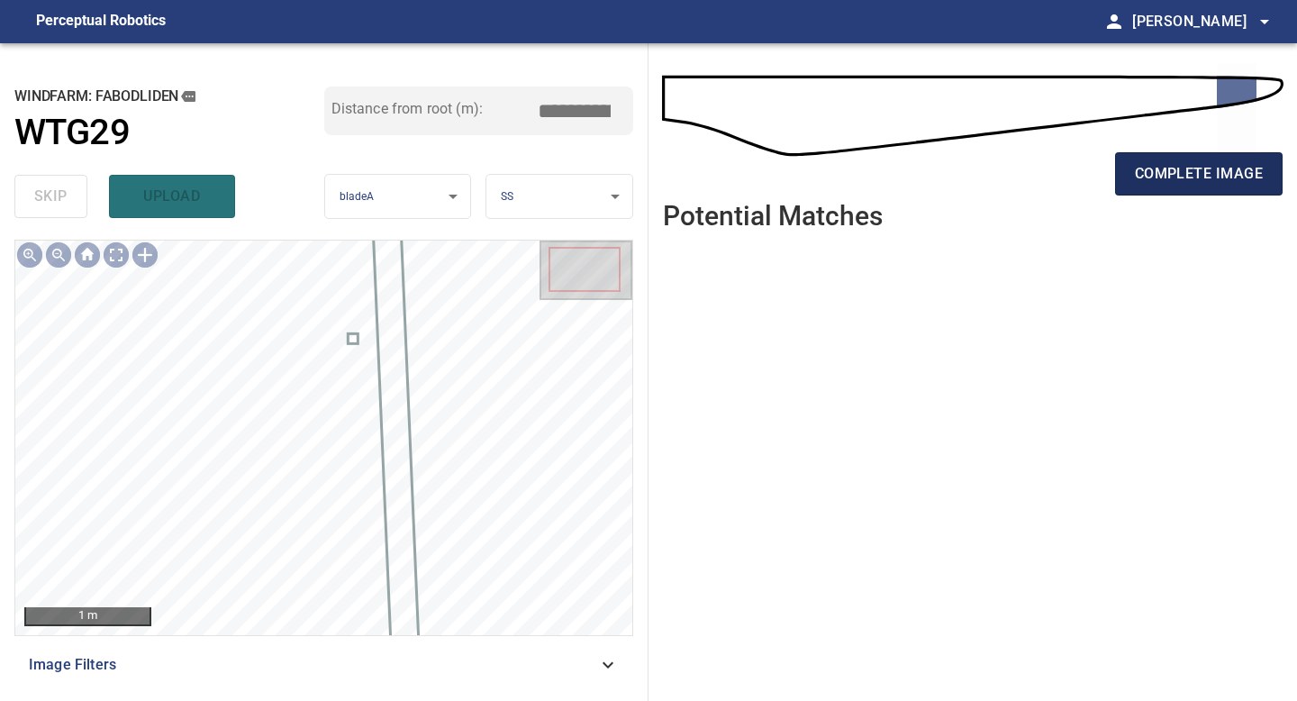
click at [1123, 152] on button "complete image" at bounding box center [1199, 173] width 168 height 43
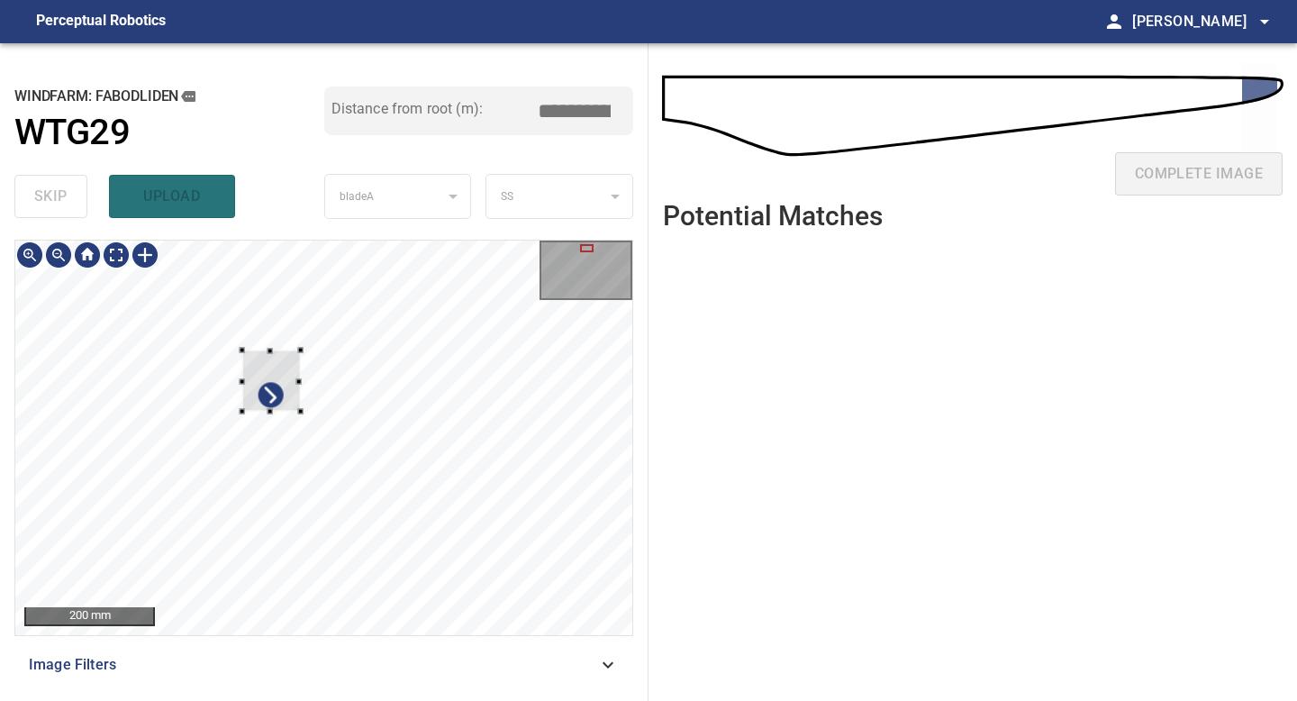
click at [288, 405] on div at bounding box center [271, 379] width 59 height 61
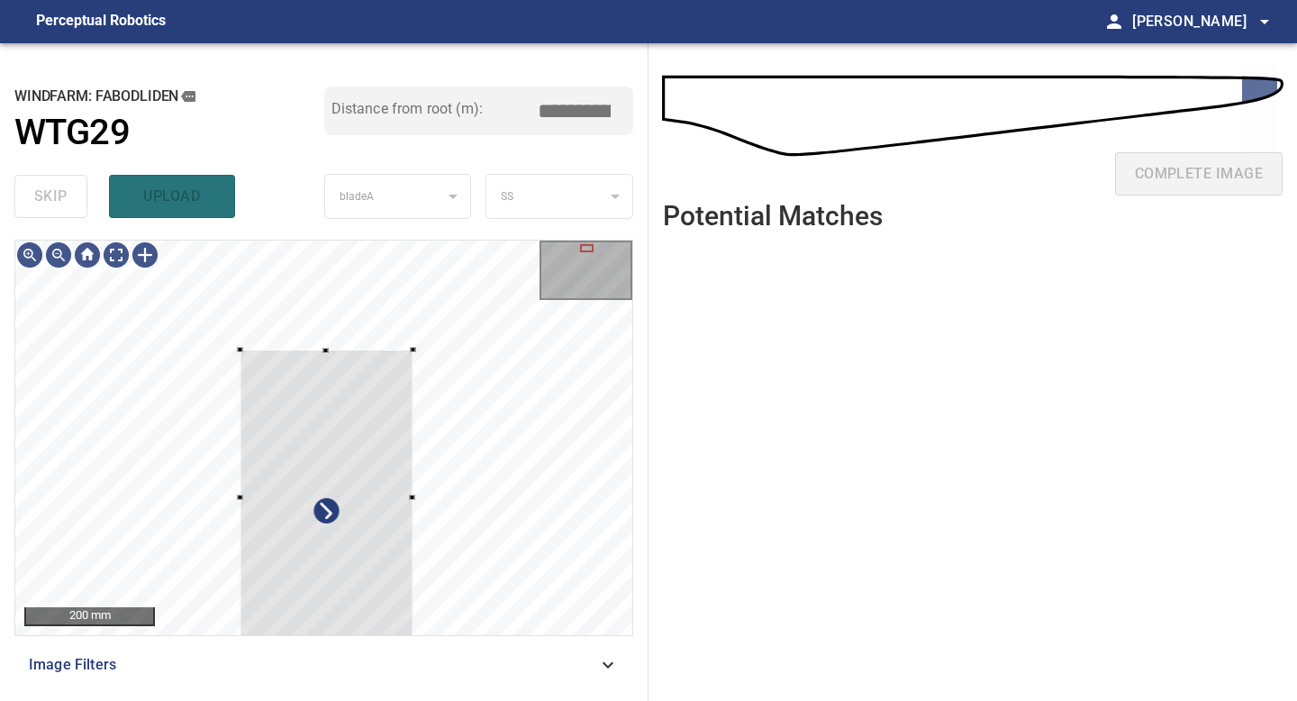
click at [412, 652] on div "200 mm Image Filters" at bounding box center [323, 463] width 619 height 447
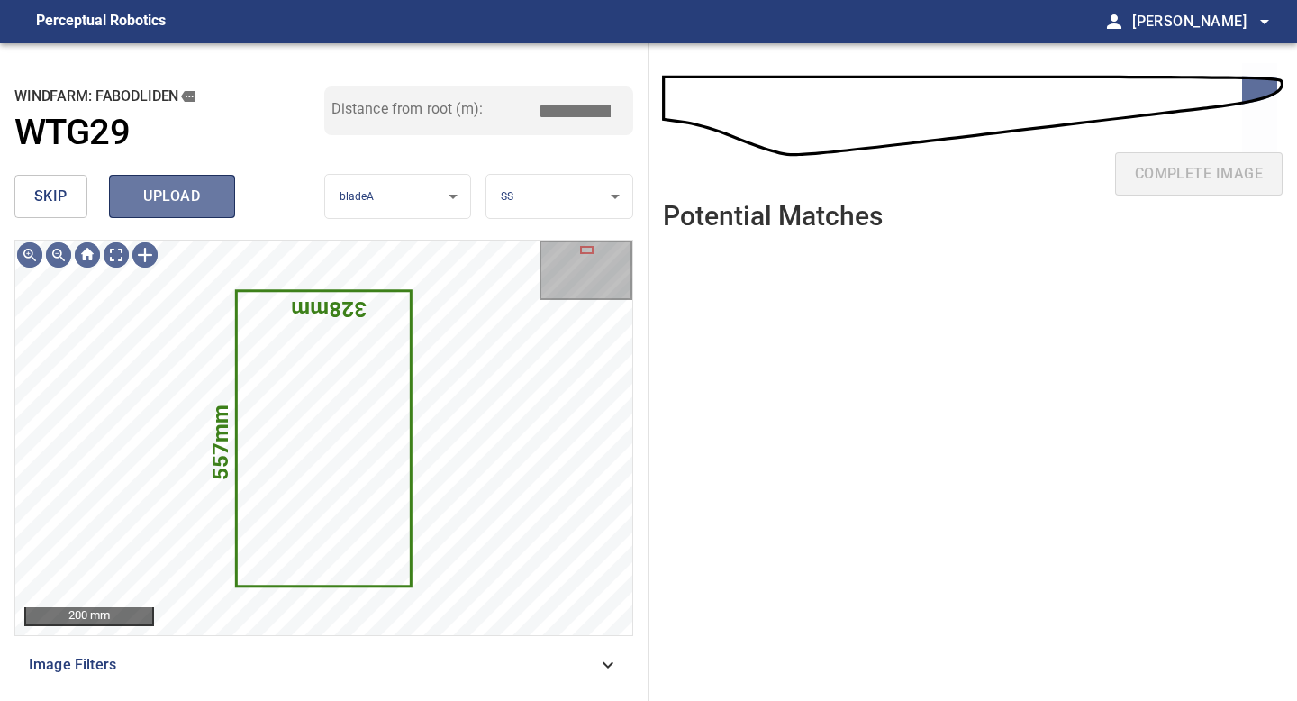
click at [168, 196] on span "upload" at bounding box center [172, 196] width 86 height 25
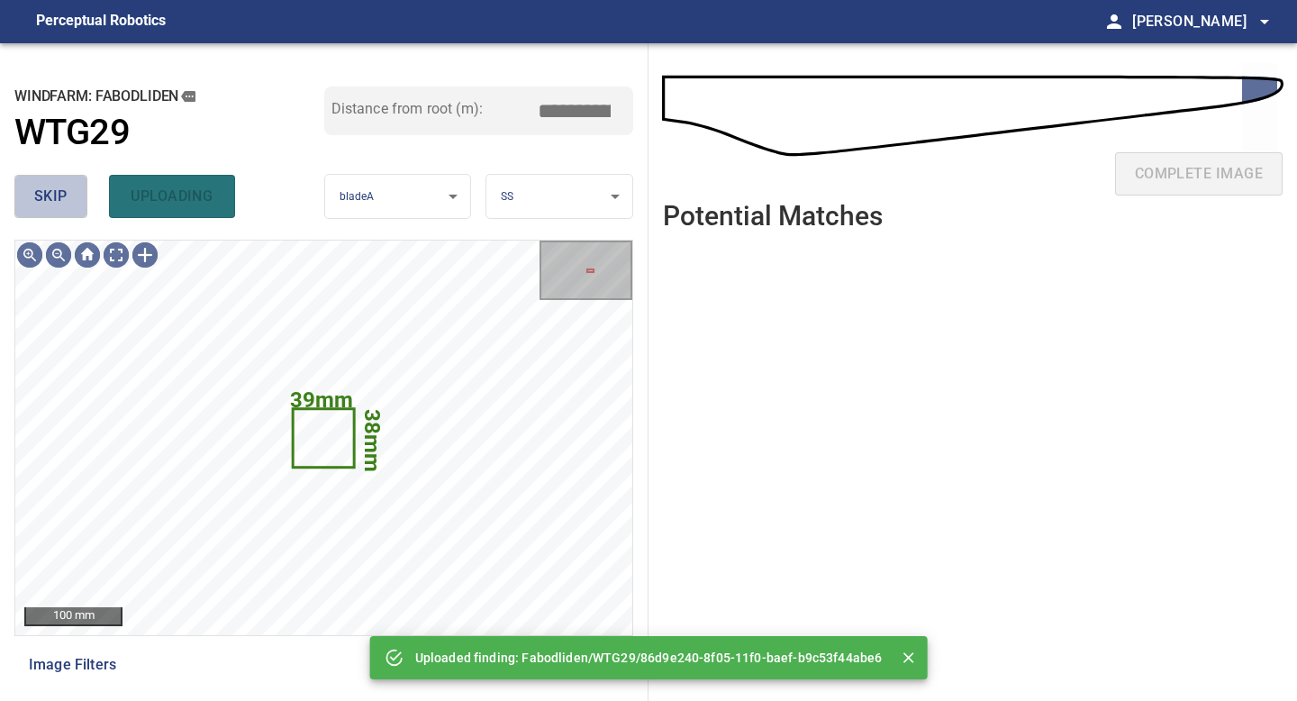
click at [50, 185] on span "skip" at bounding box center [50, 196] width 33 height 25
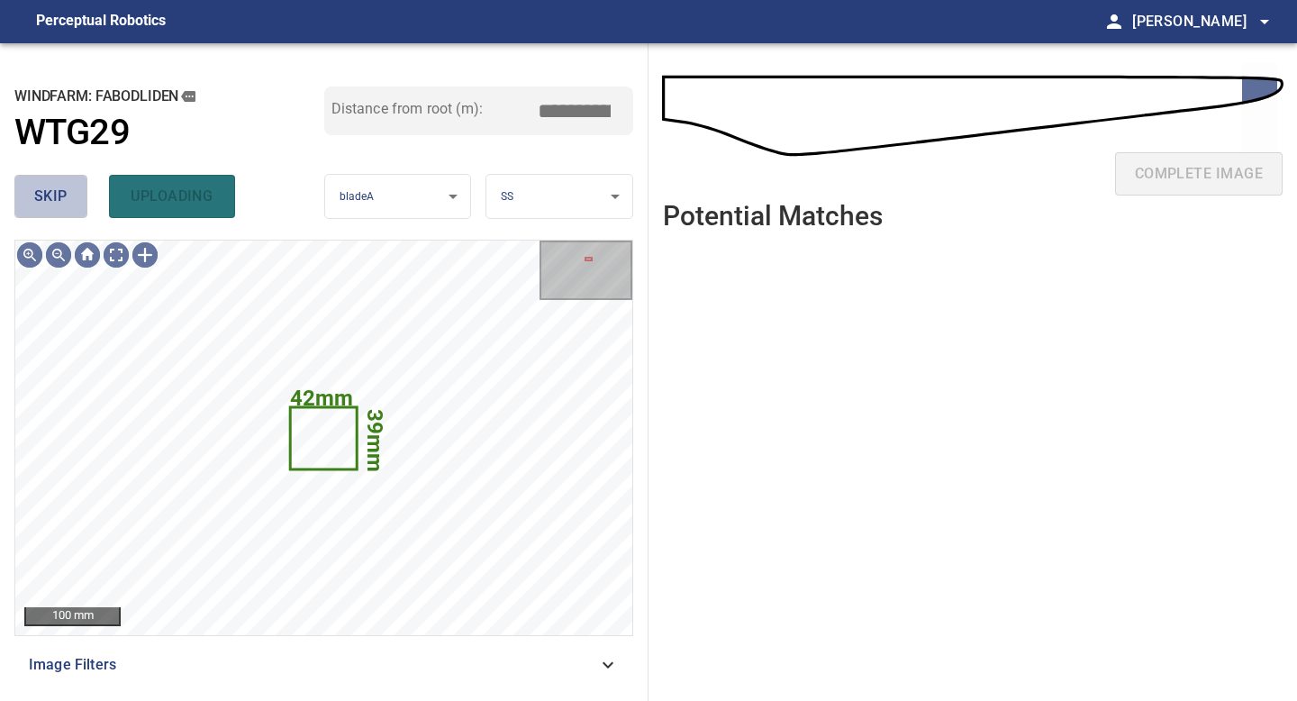
click at [50, 185] on span "skip" at bounding box center [50, 196] width 33 height 25
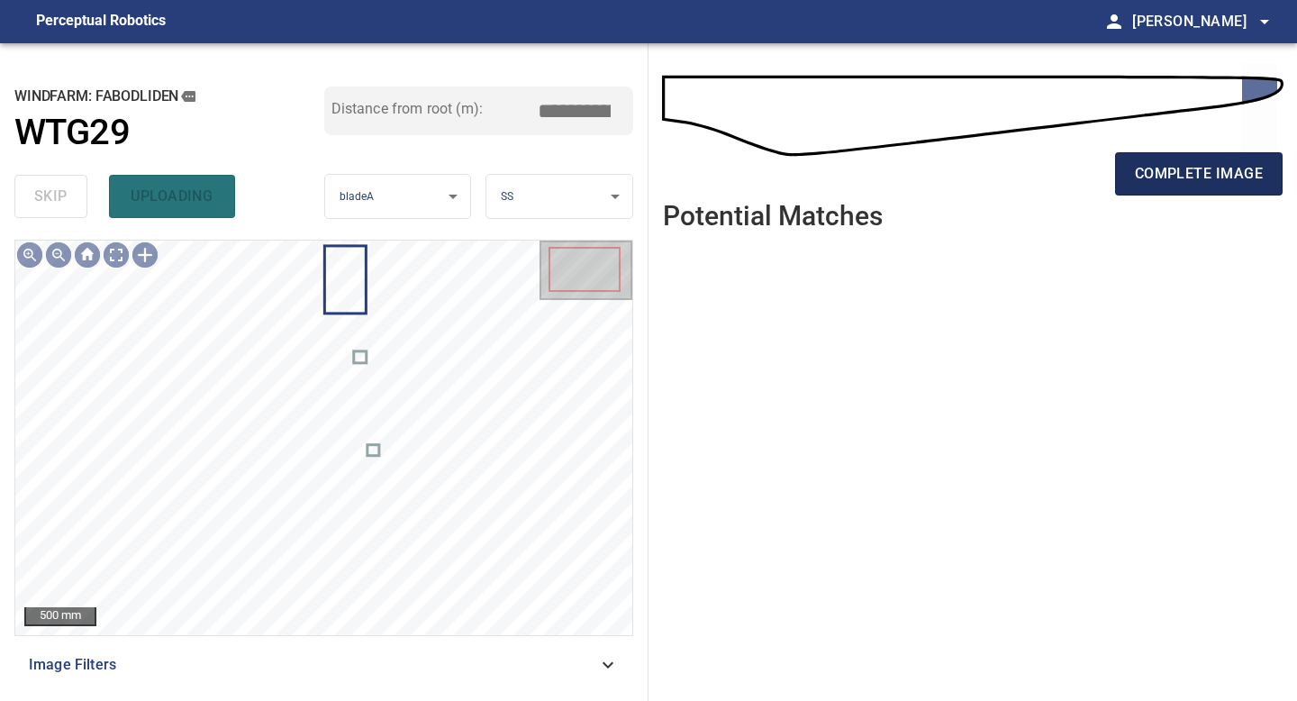
click at [1213, 157] on button "complete image" at bounding box center [1199, 173] width 168 height 43
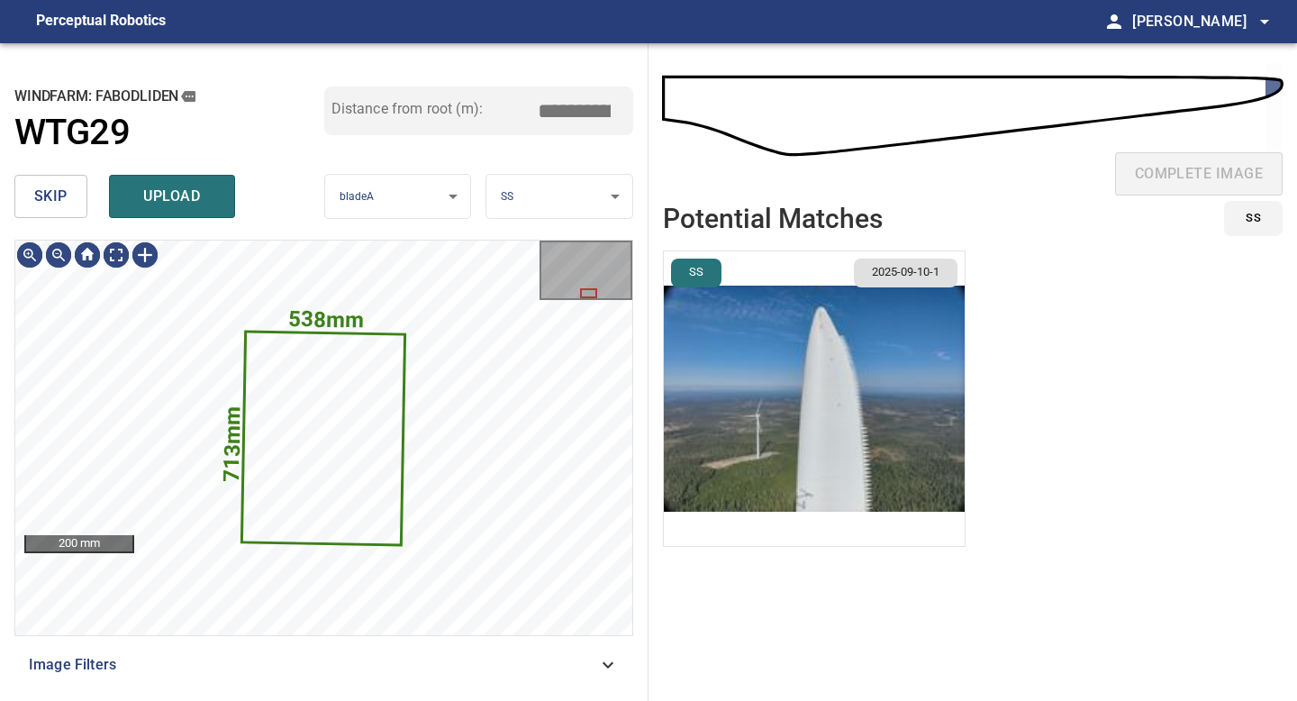
click at [50, 199] on span "skip" at bounding box center [50, 196] width 33 height 25
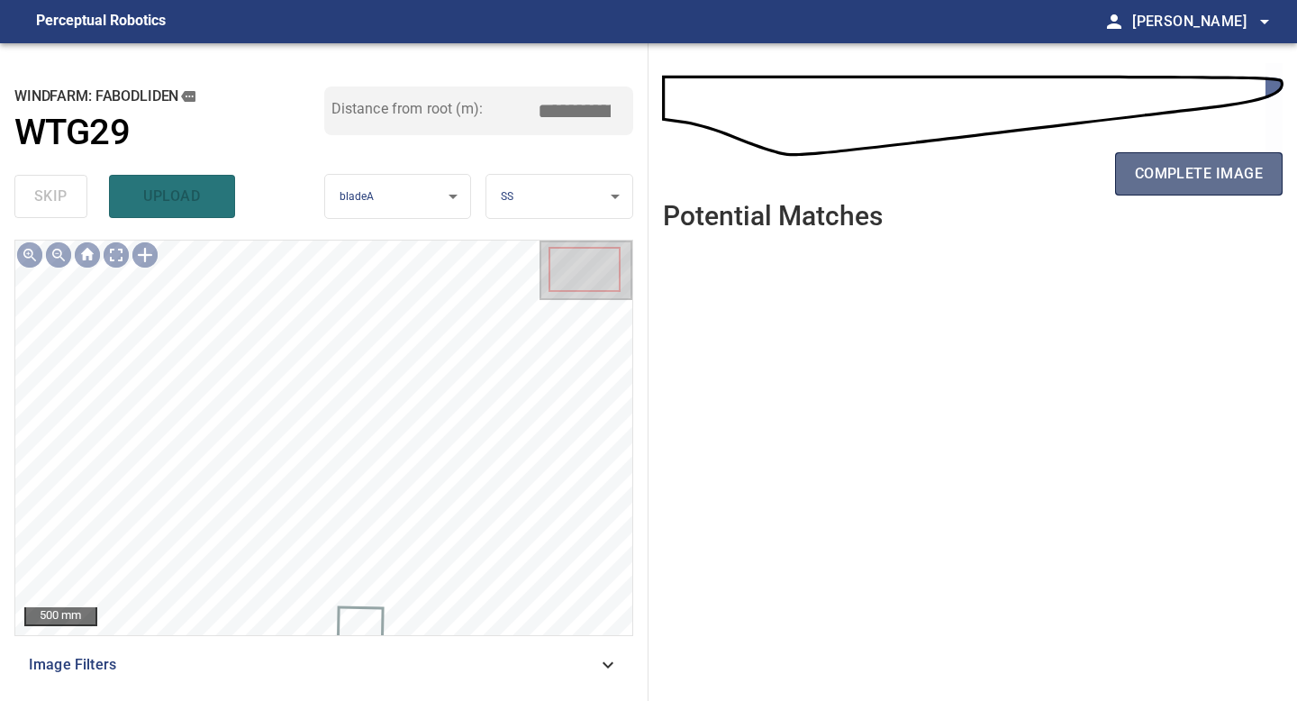
click at [1183, 184] on span "complete image" at bounding box center [1199, 173] width 128 height 25
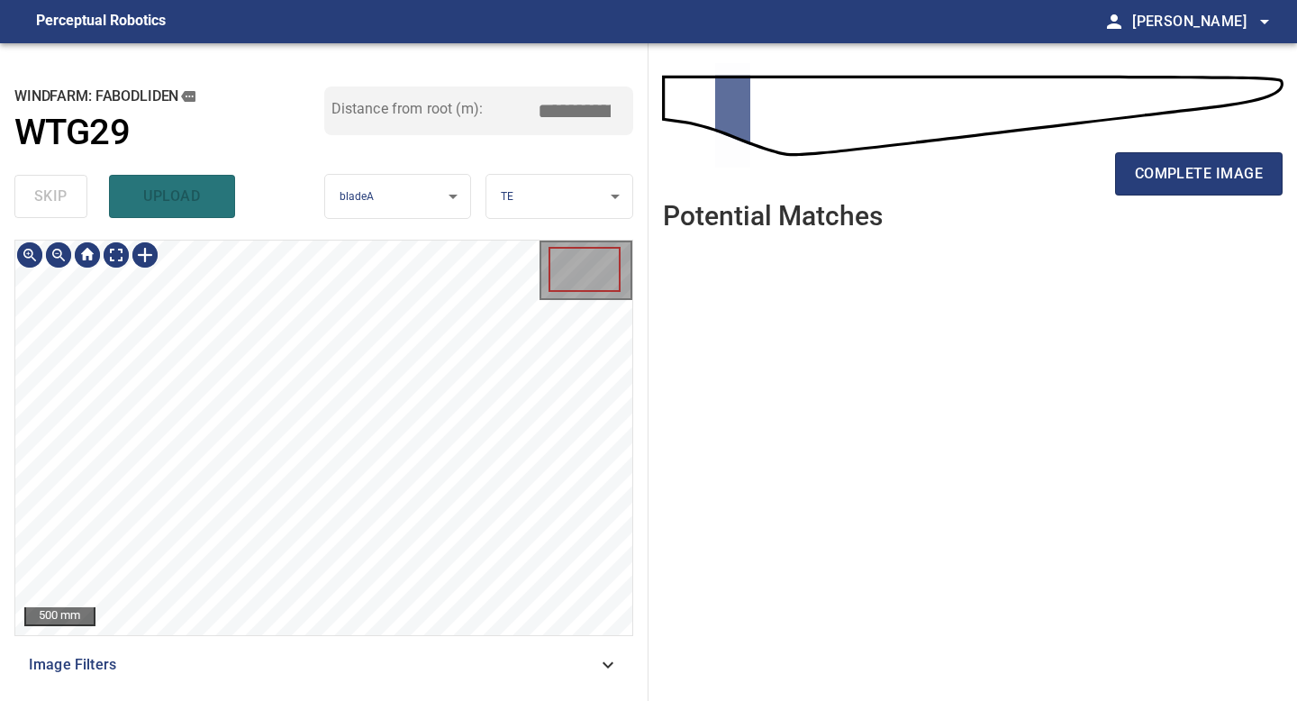
click at [367, 643] on div "500 mm Image Filters" at bounding box center [323, 463] width 619 height 447
click at [1205, 169] on span "complete image" at bounding box center [1199, 173] width 128 height 25
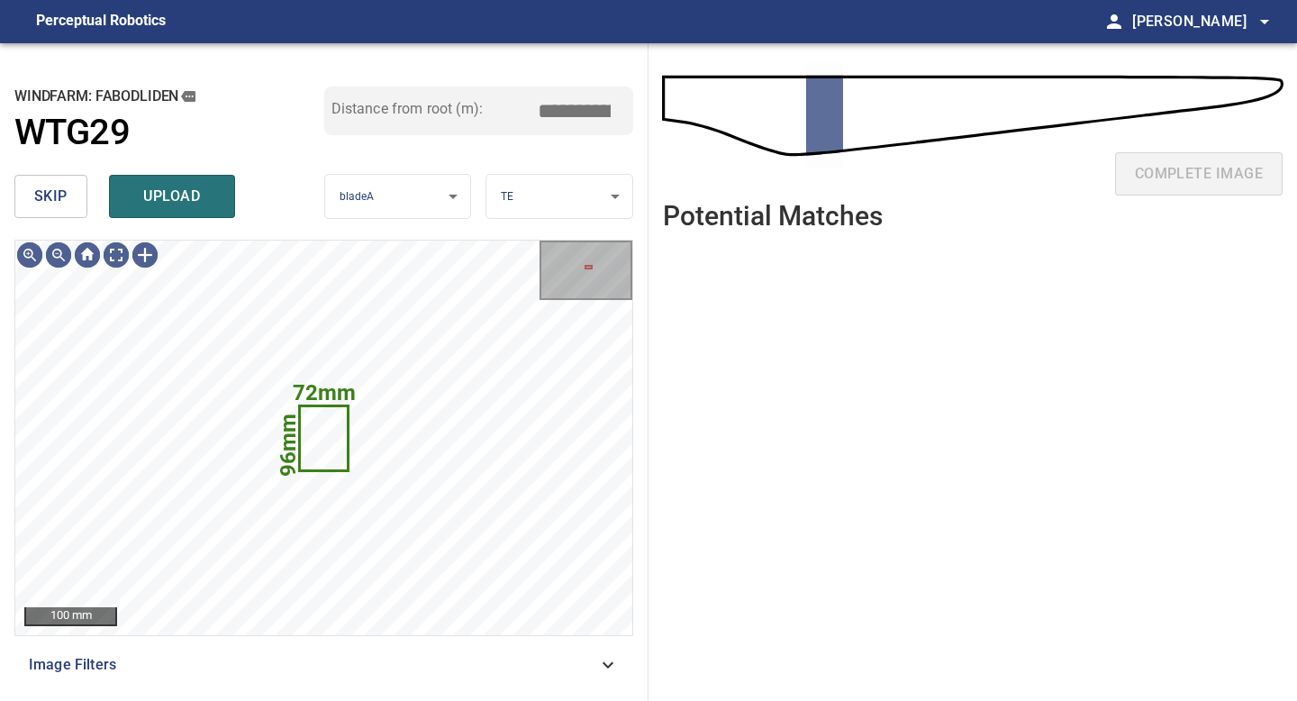
click at [73, 205] on button "skip" at bounding box center [50, 196] width 73 height 43
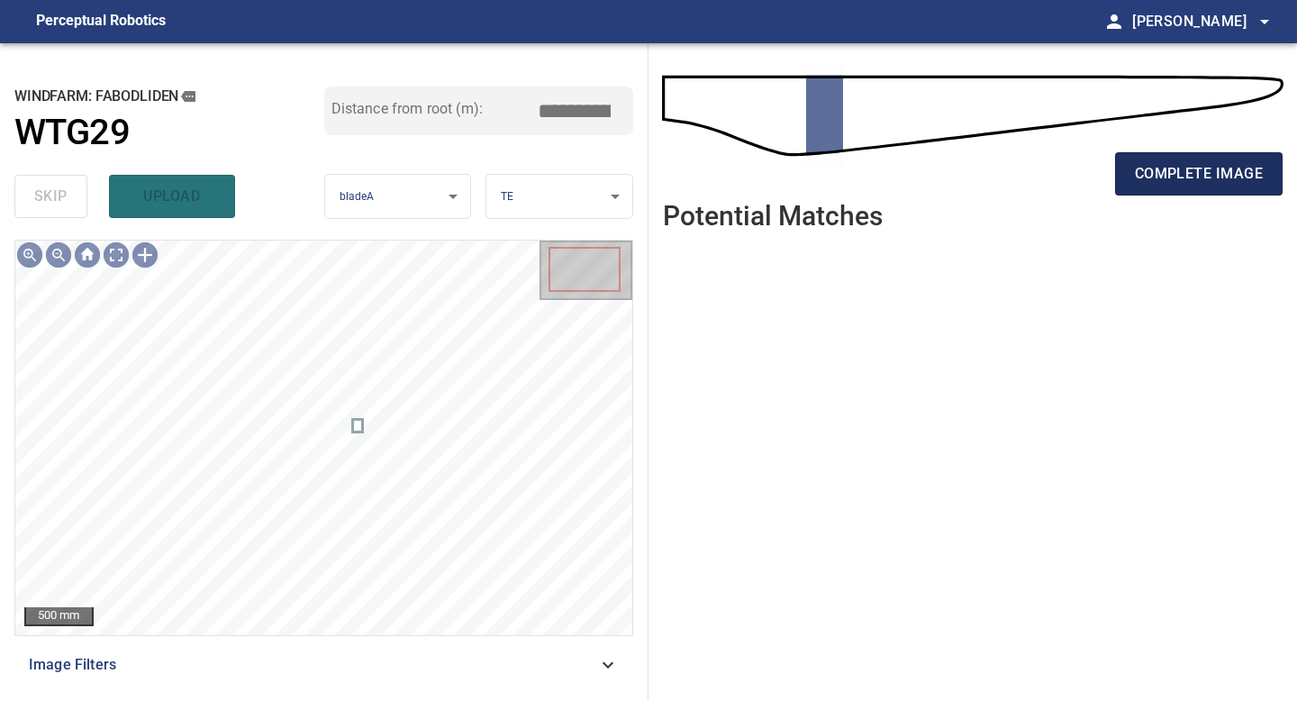
click at [1172, 153] on button "complete image" at bounding box center [1199, 173] width 168 height 43
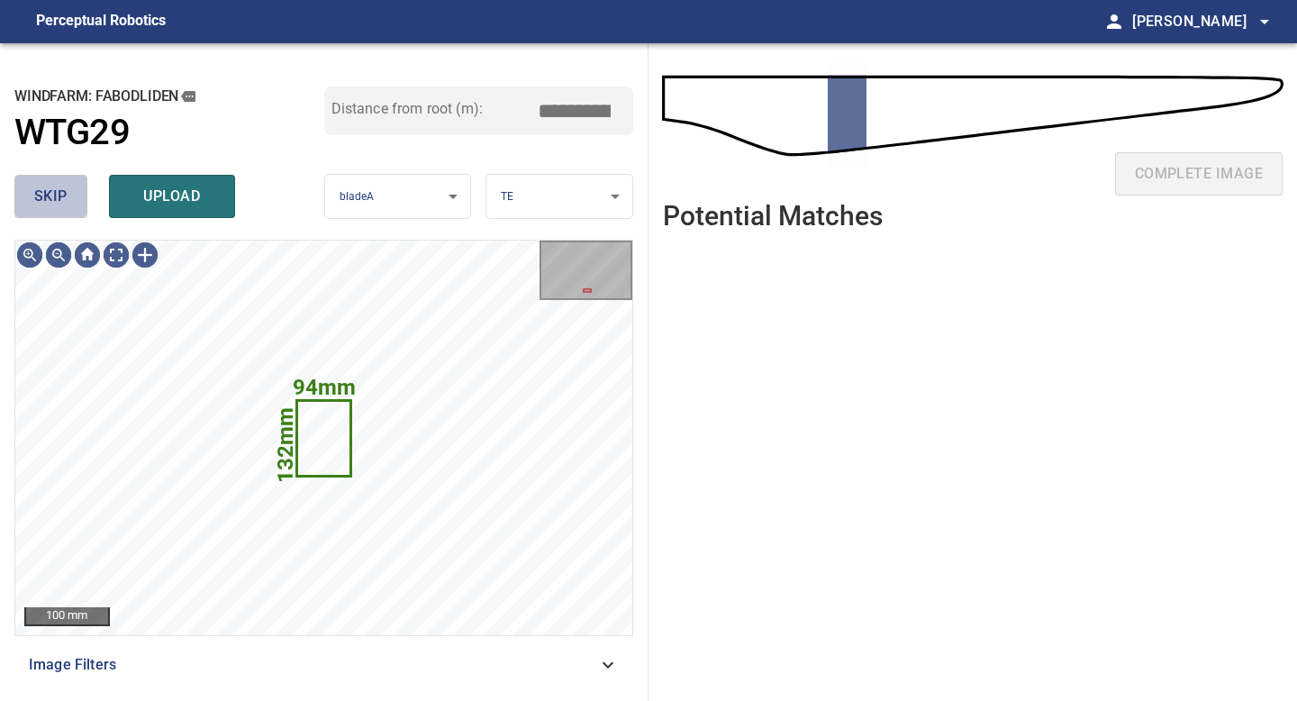
click at [53, 188] on span "skip" at bounding box center [50, 196] width 33 height 25
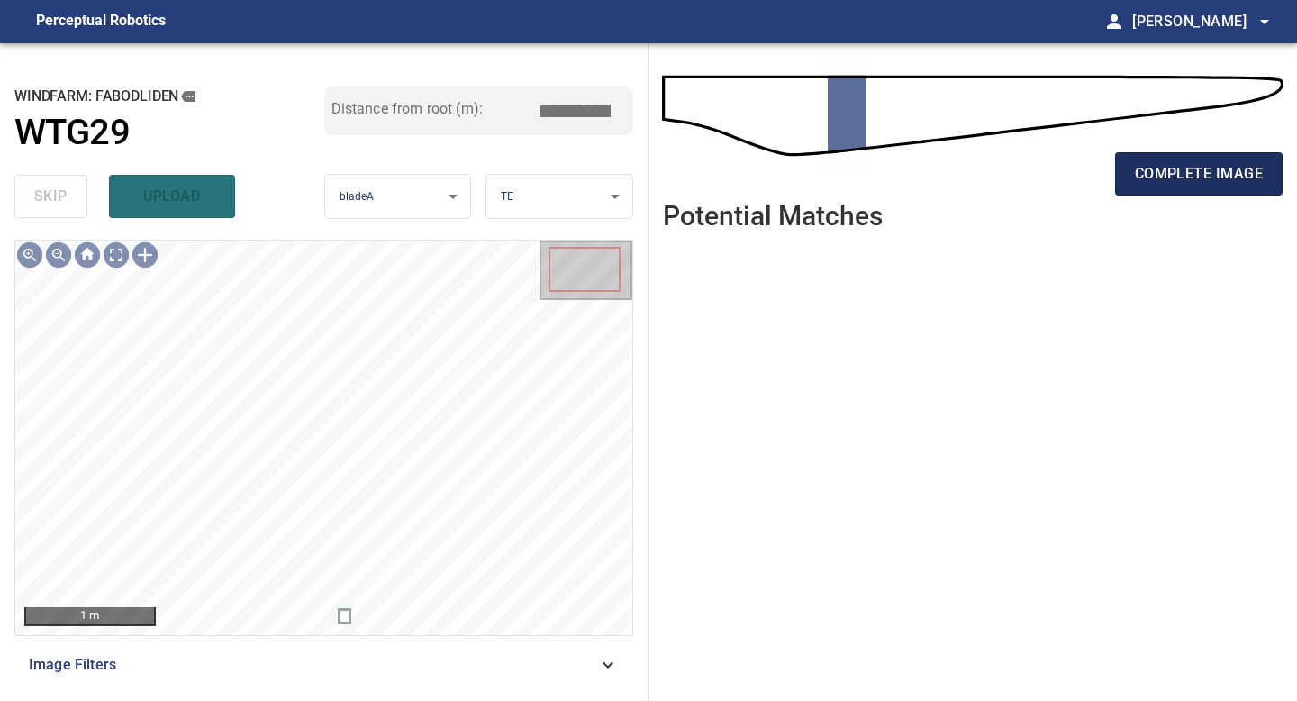
click at [1180, 185] on span "complete image" at bounding box center [1199, 173] width 128 height 25
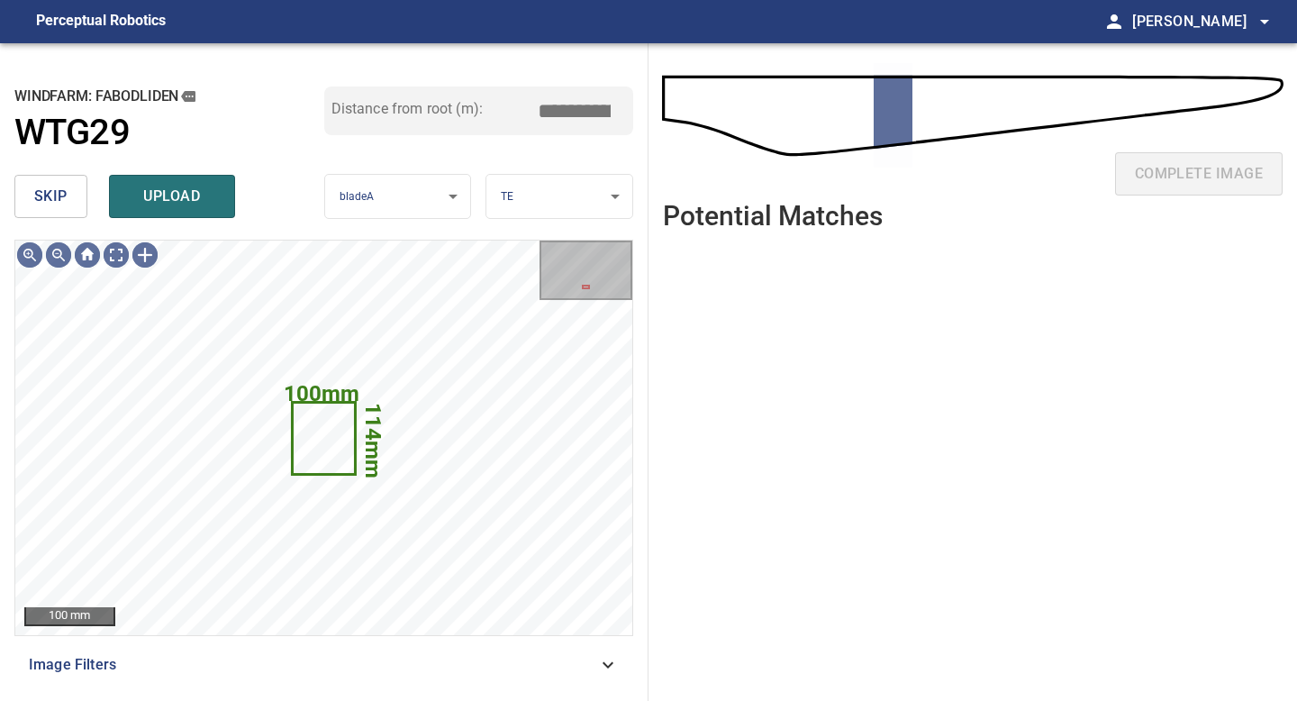
click at [68, 192] on button "skip" at bounding box center [50, 196] width 73 height 43
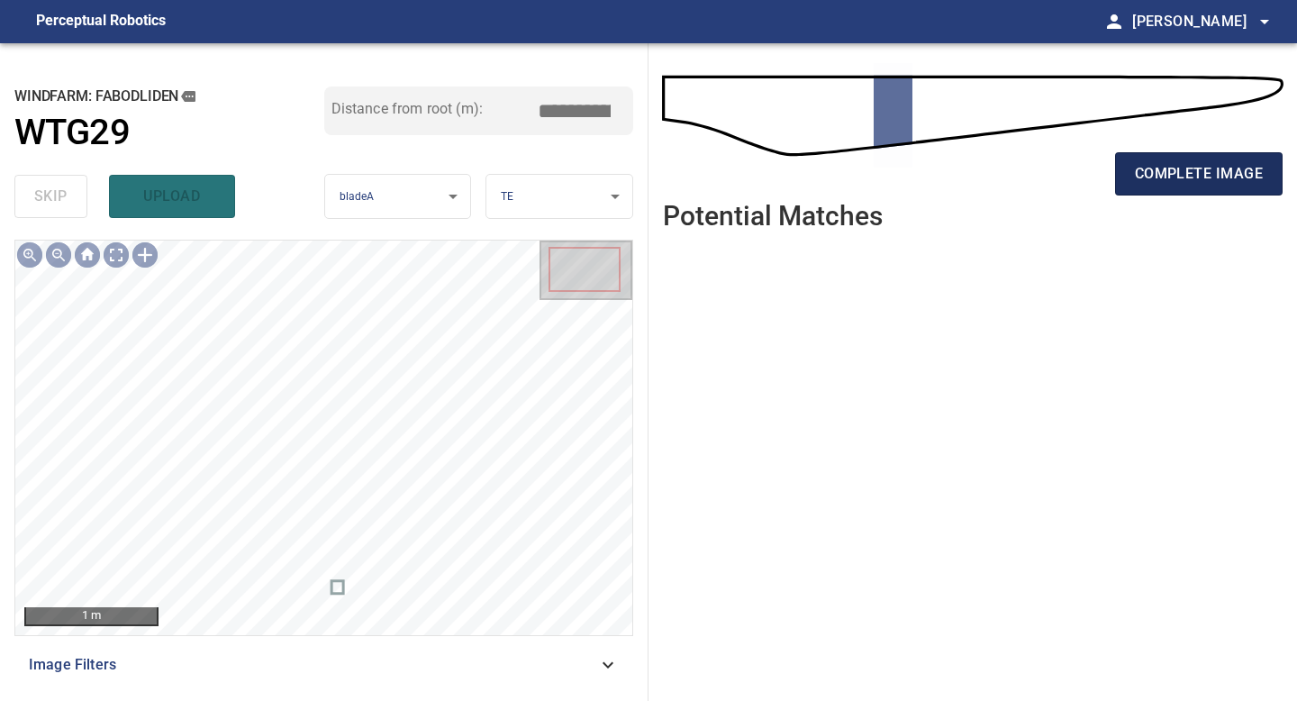
click at [1151, 165] on span "complete image" at bounding box center [1199, 173] width 128 height 25
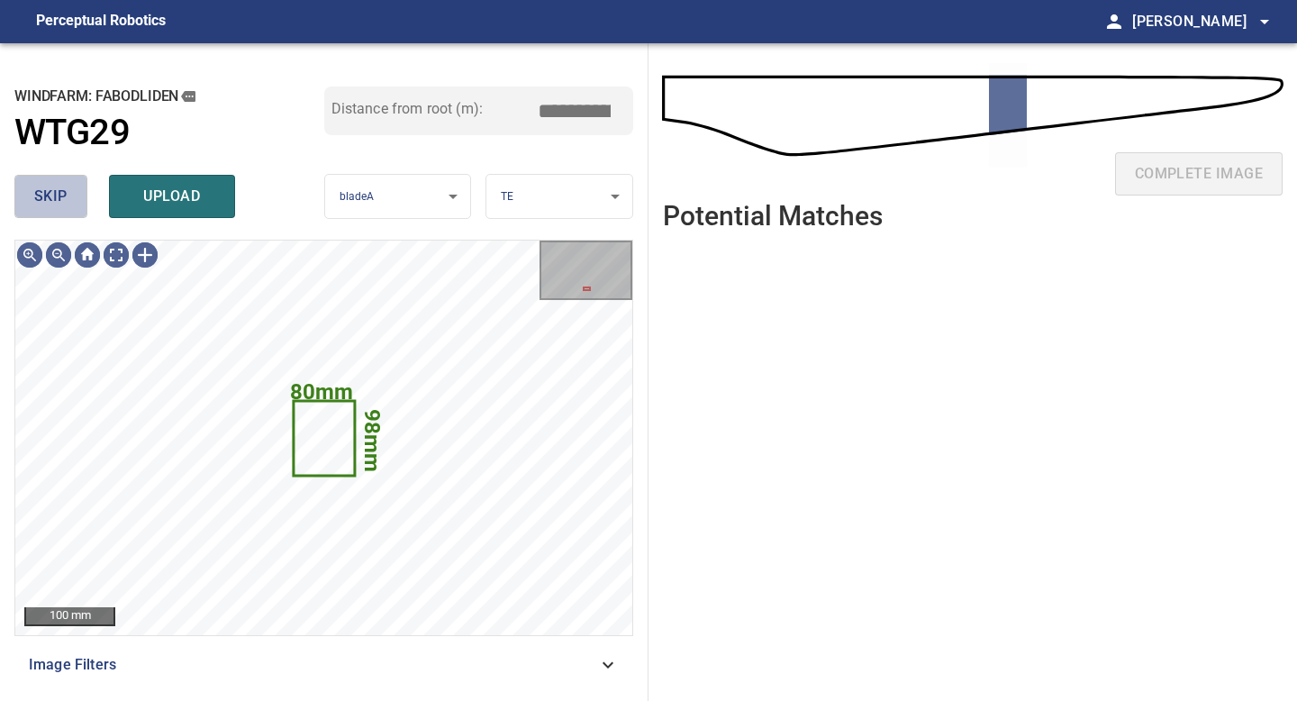
click at [68, 199] on button "skip" at bounding box center [50, 196] width 73 height 43
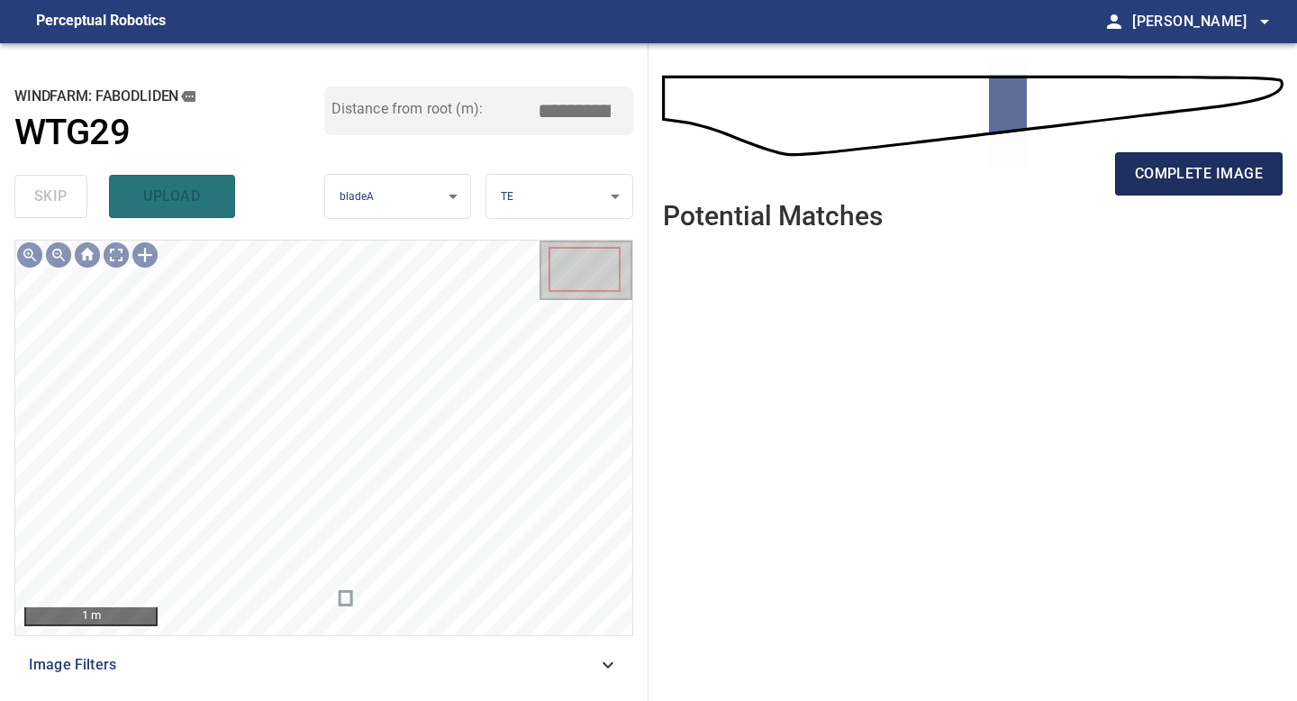
click at [1209, 179] on span "complete image" at bounding box center [1199, 173] width 128 height 25
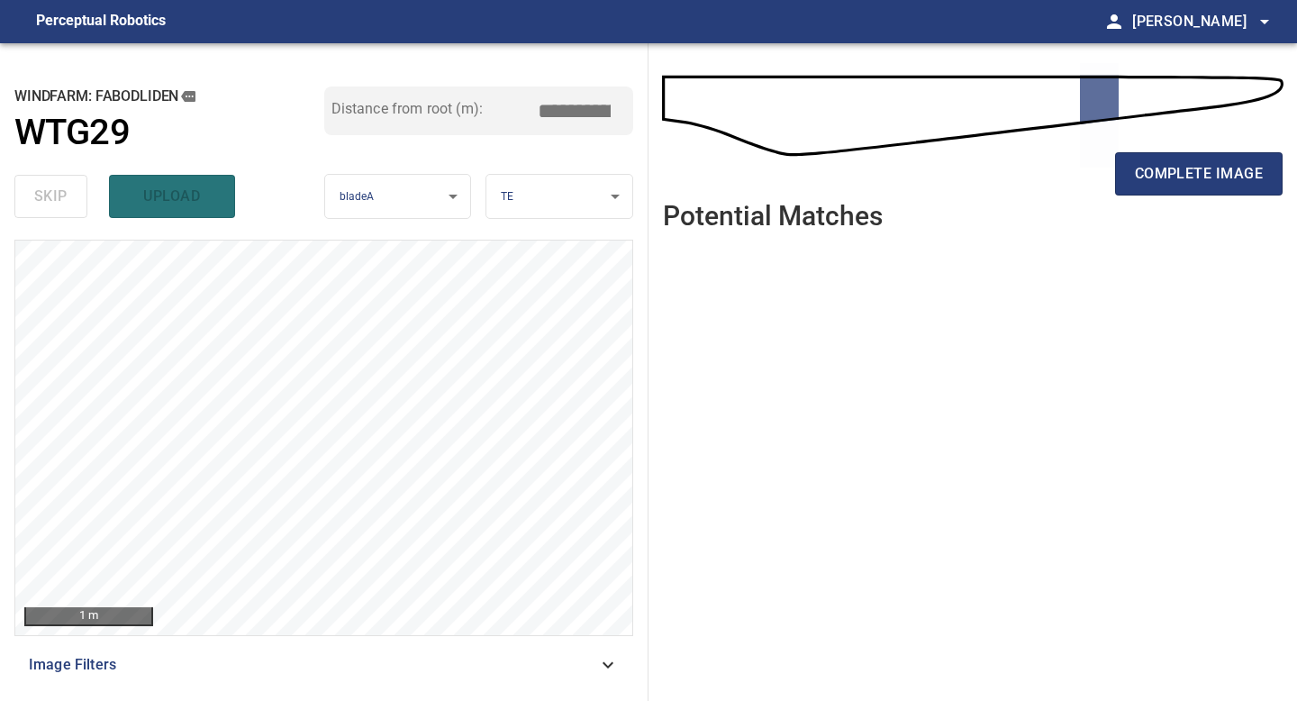
click at [1209, 179] on span "complete image" at bounding box center [1199, 173] width 128 height 25
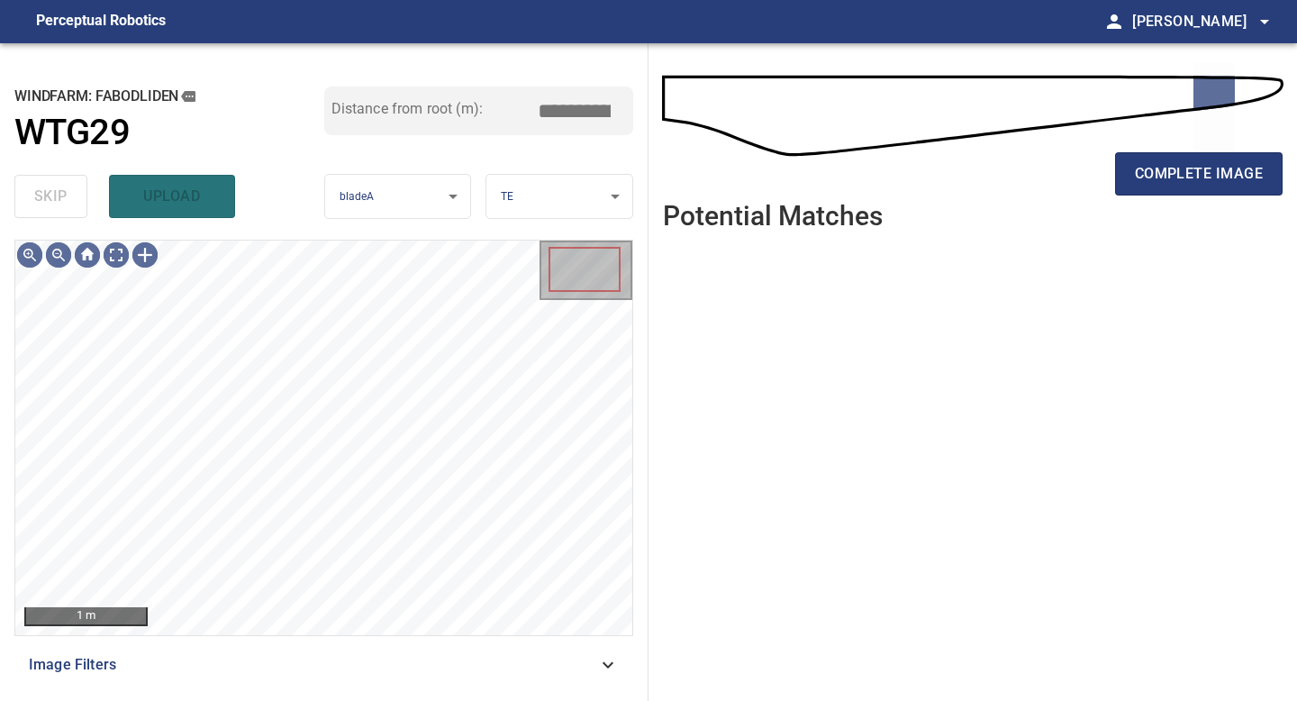
click at [1209, 179] on span "complete image" at bounding box center [1199, 173] width 128 height 25
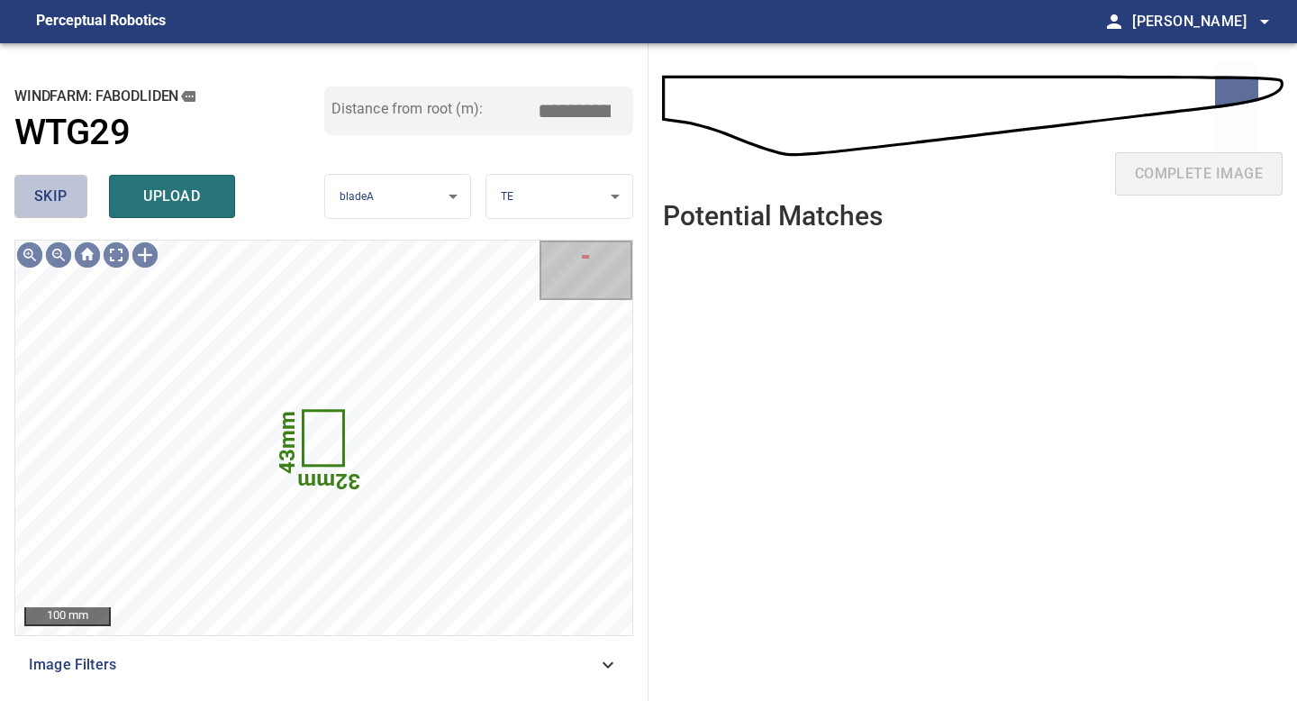
click at [52, 197] on span "skip" at bounding box center [50, 196] width 33 height 25
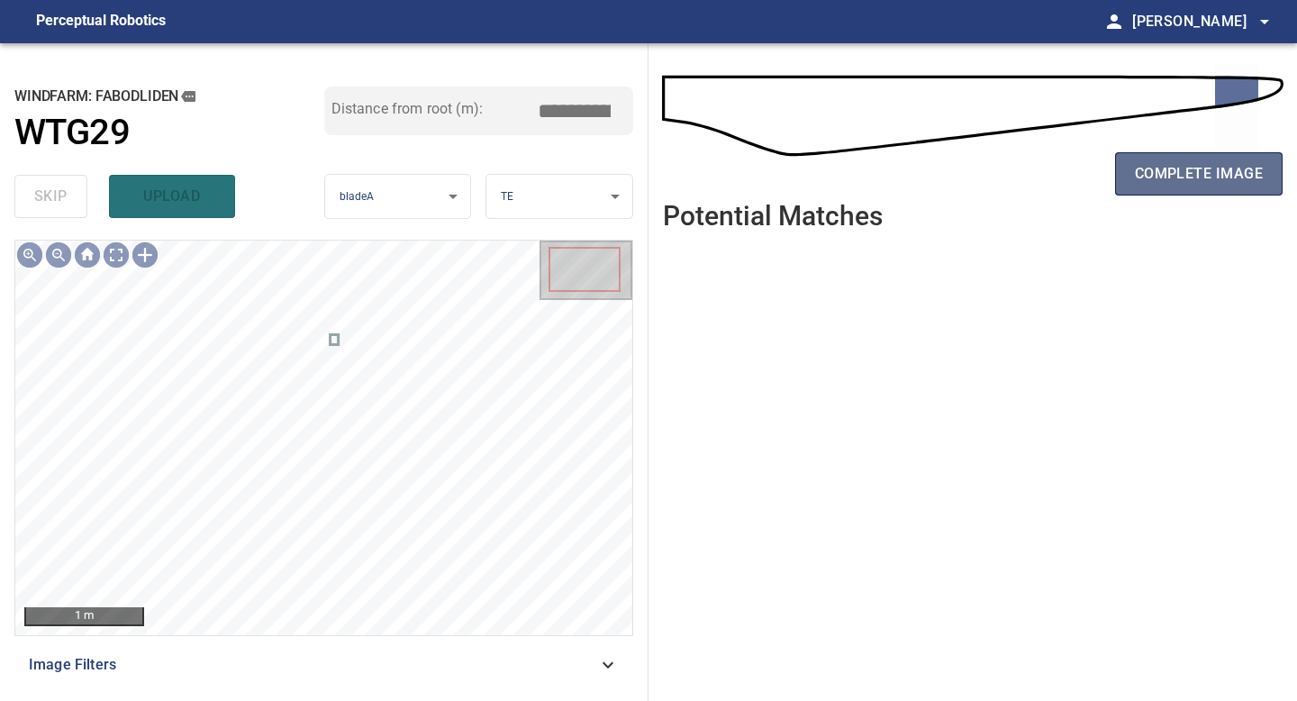
click at [1192, 164] on span "complete image" at bounding box center [1199, 173] width 128 height 25
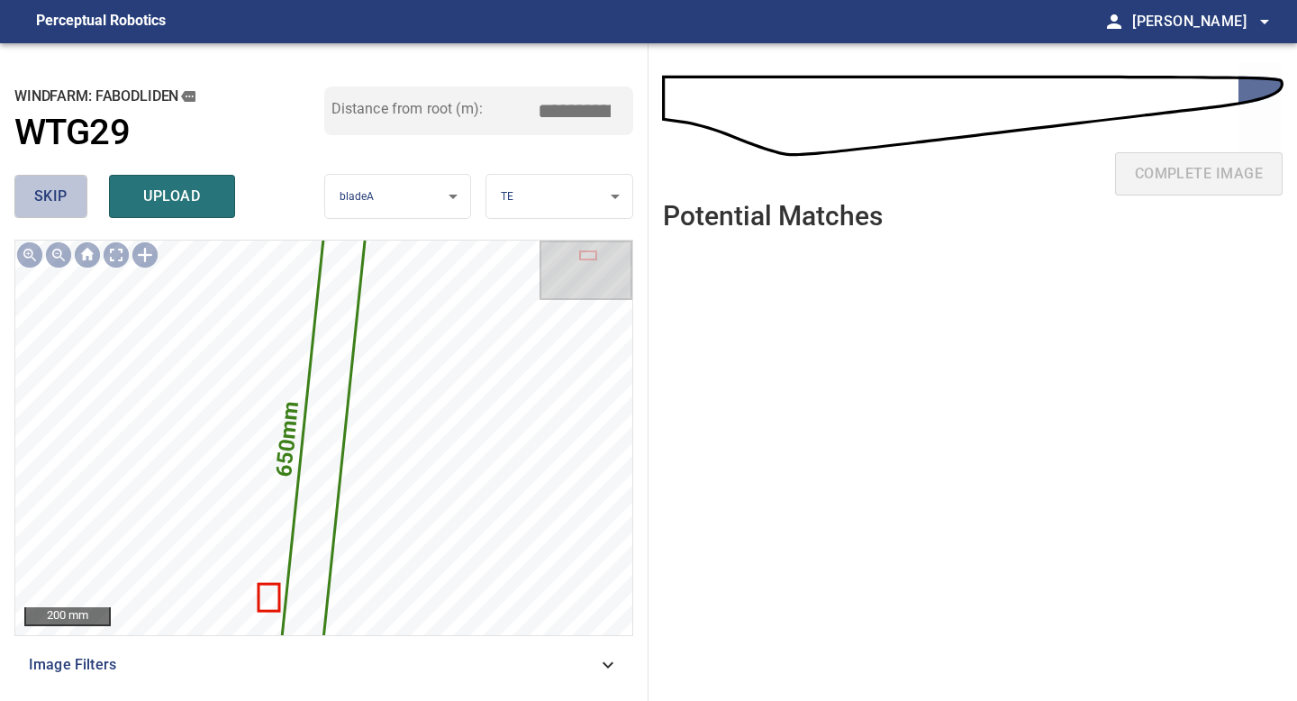
click at [59, 194] on span "skip" at bounding box center [50, 196] width 33 height 25
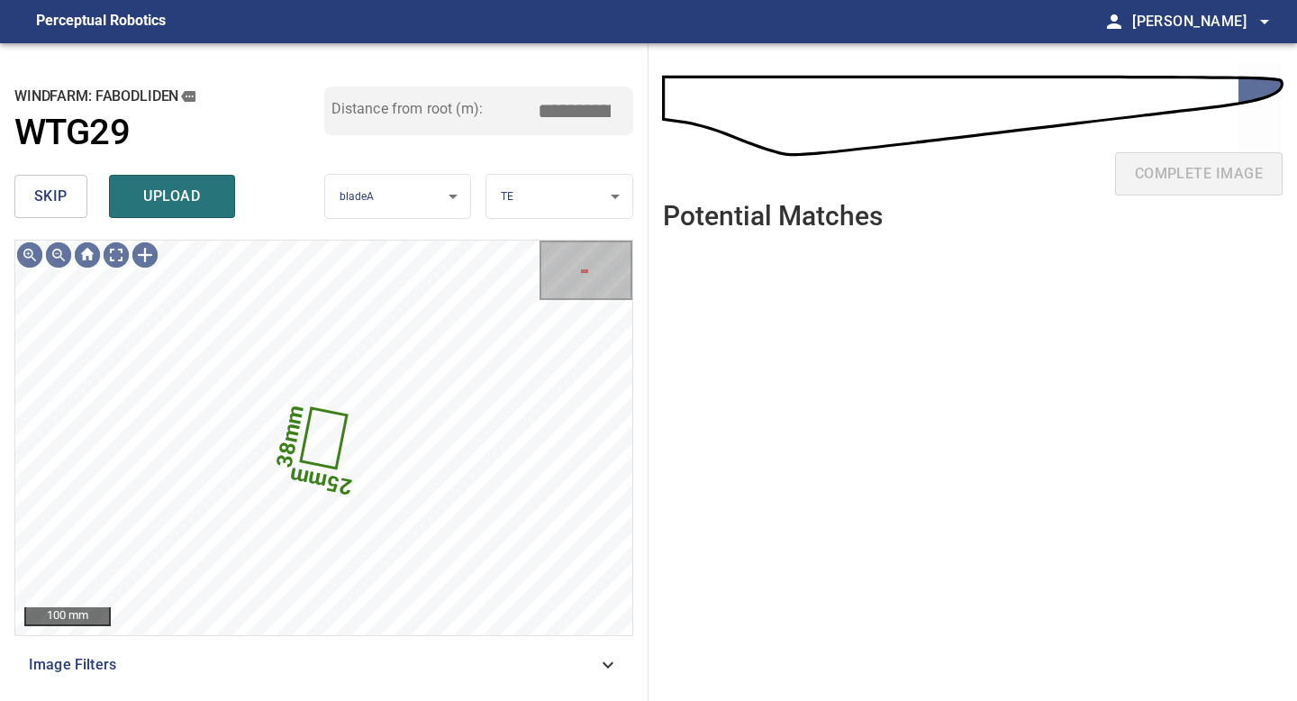
click at [59, 194] on span "skip" at bounding box center [50, 196] width 33 height 25
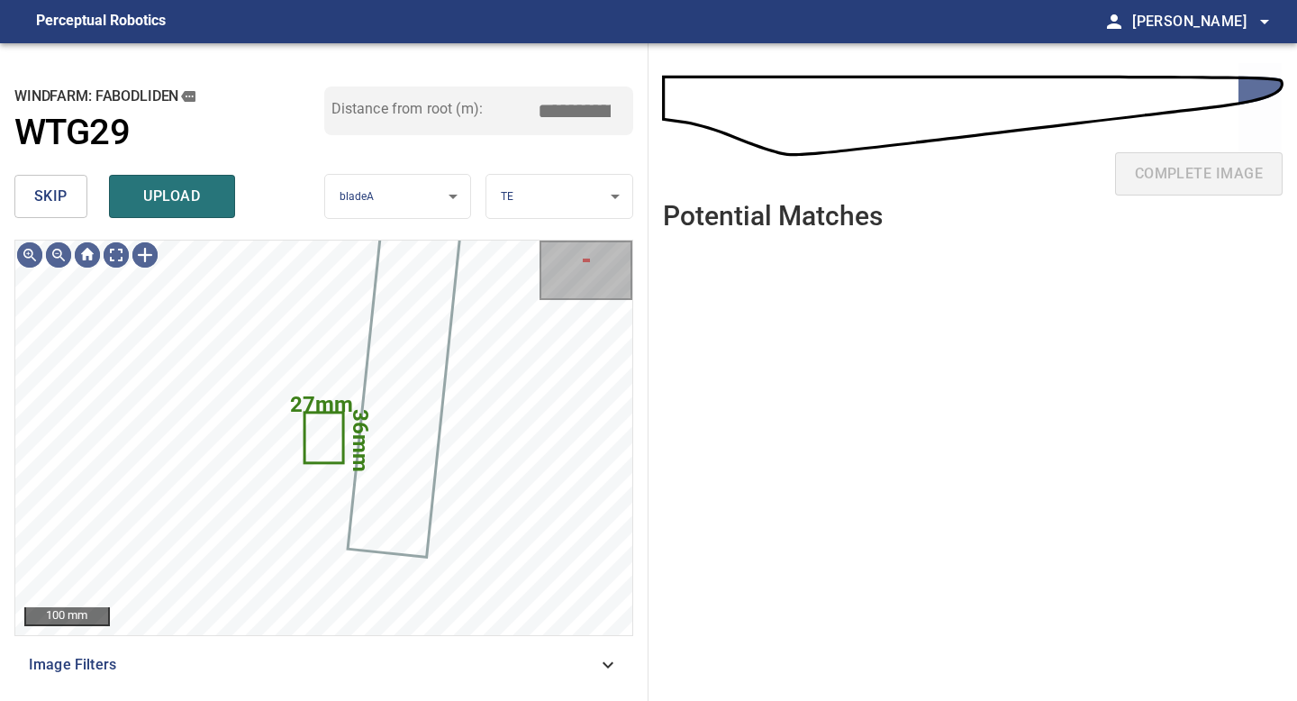
click at [59, 194] on span "skip" at bounding box center [50, 196] width 33 height 25
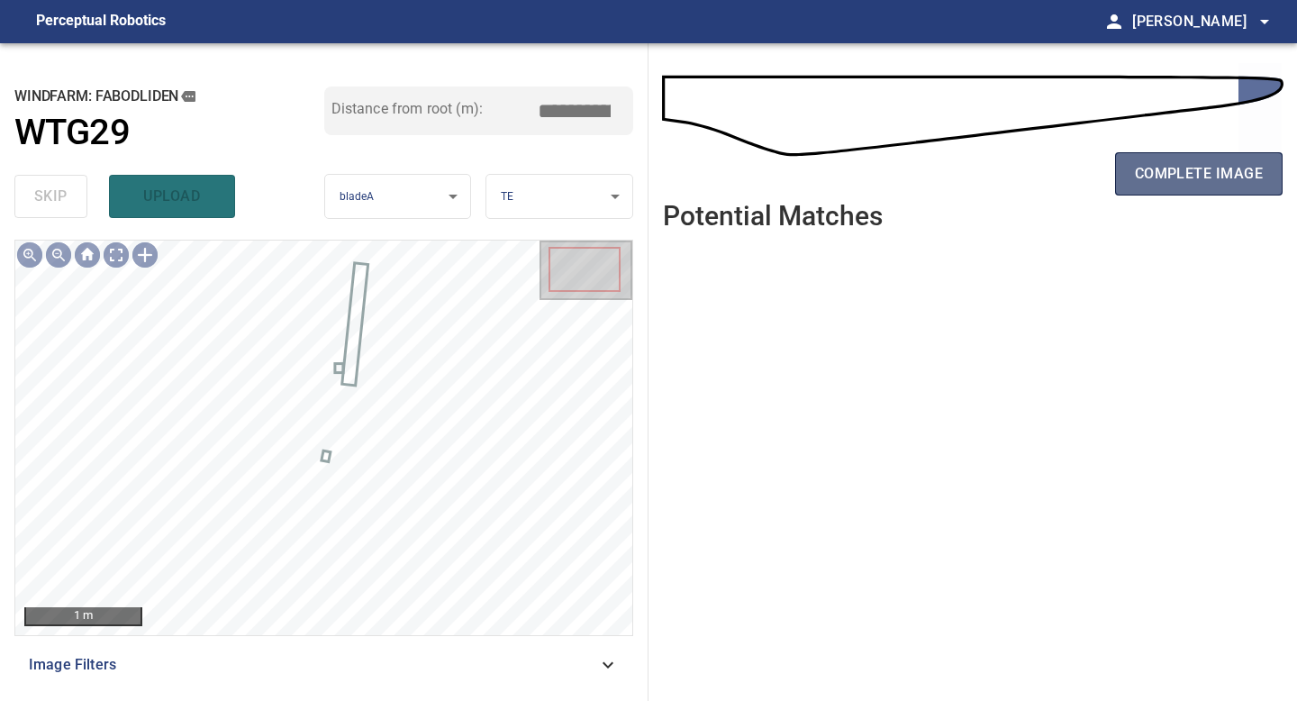
click at [1194, 170] on span "complete image" at bounding box center [1199, 173] width 128 height 25
click at [1194, 165] on span "complete image" at bounding box center [1199, 173] width 128 height 25
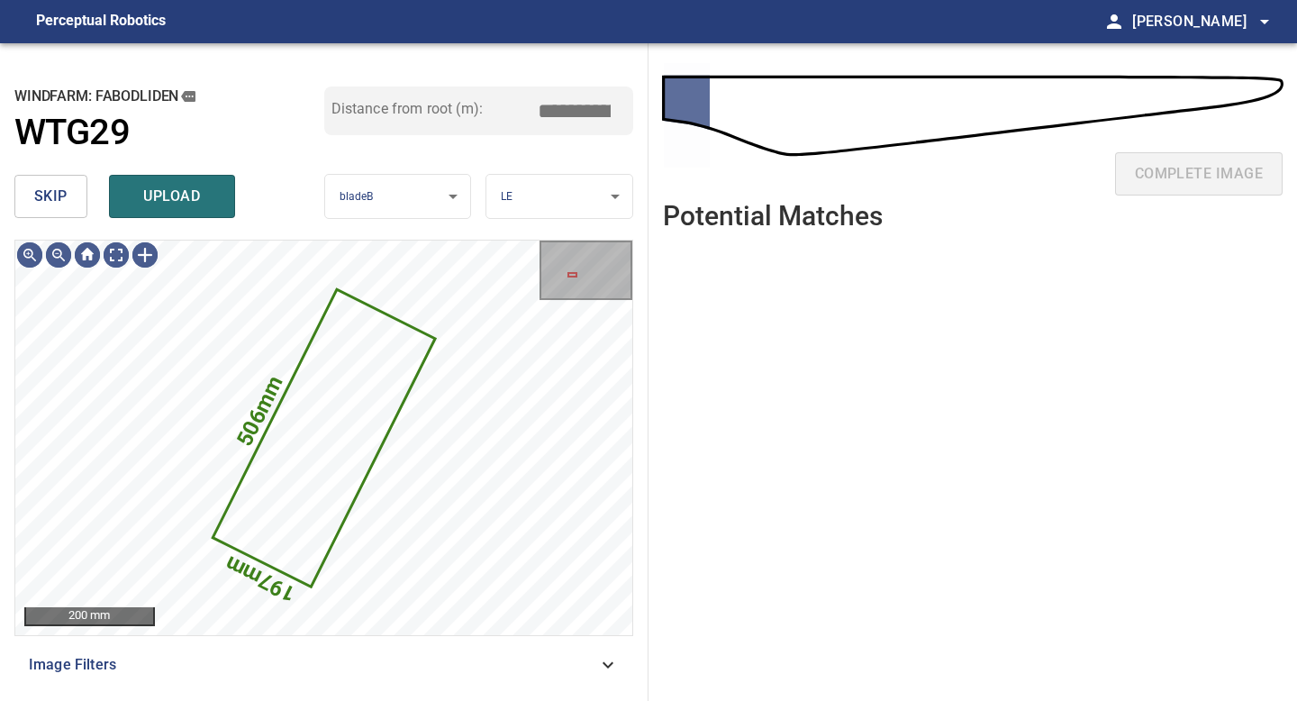
click at [43, 194] on span "skip" at bounding box center [50, 196] width 33 height 25
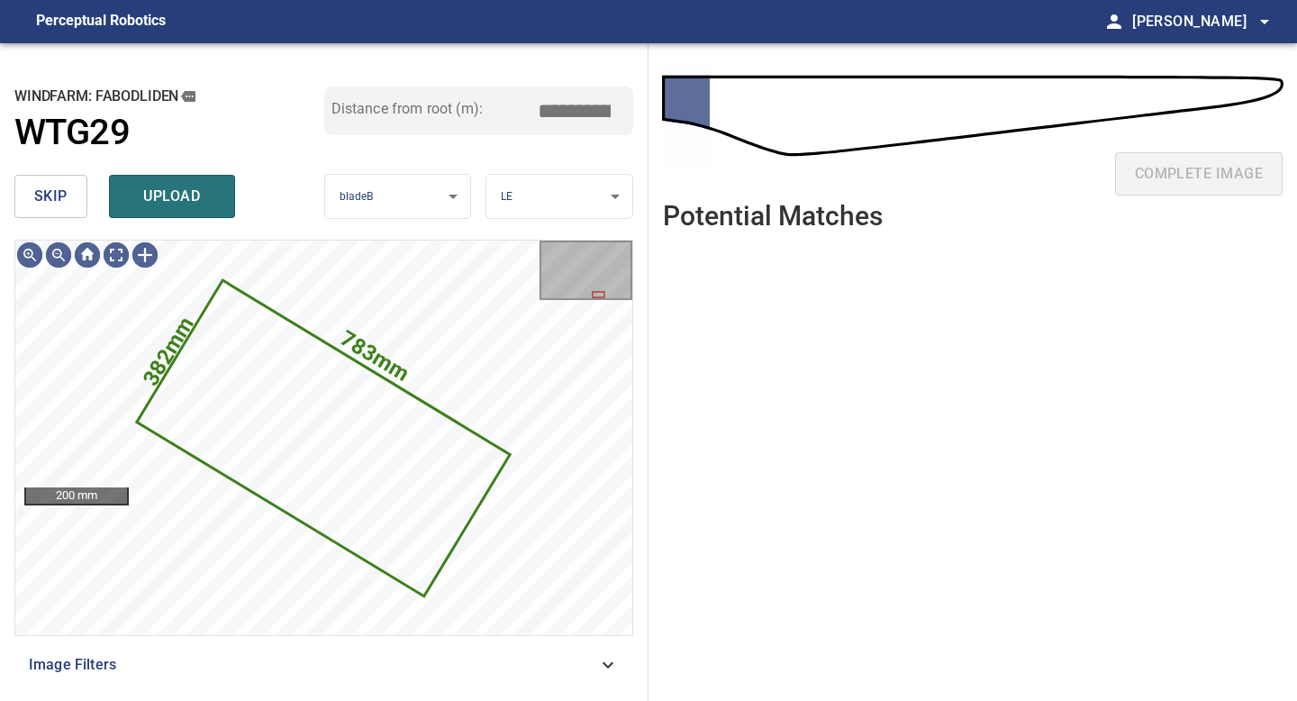
click at [43, 194] on span "skip" at bounding box center [50, 196] width 33 height 25
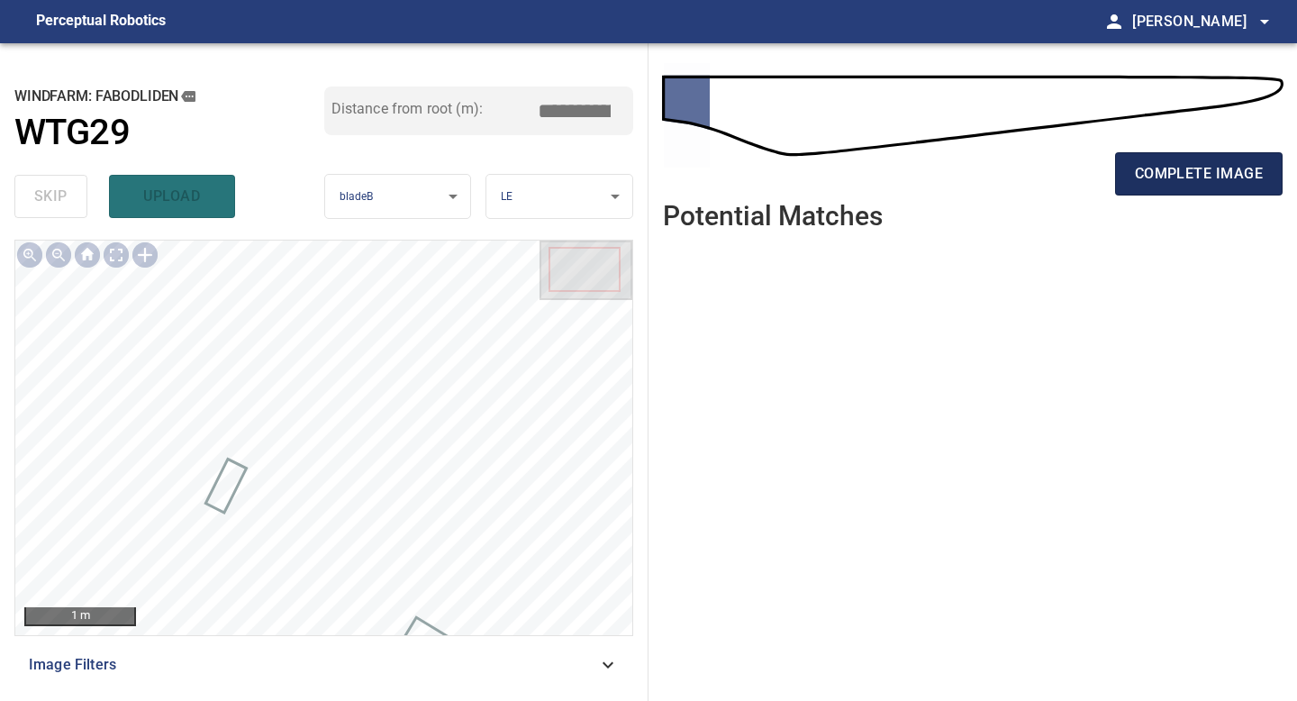
click at [1212, 183] on span "complete image" at bounding box center [1199, 173] width 128 height 25
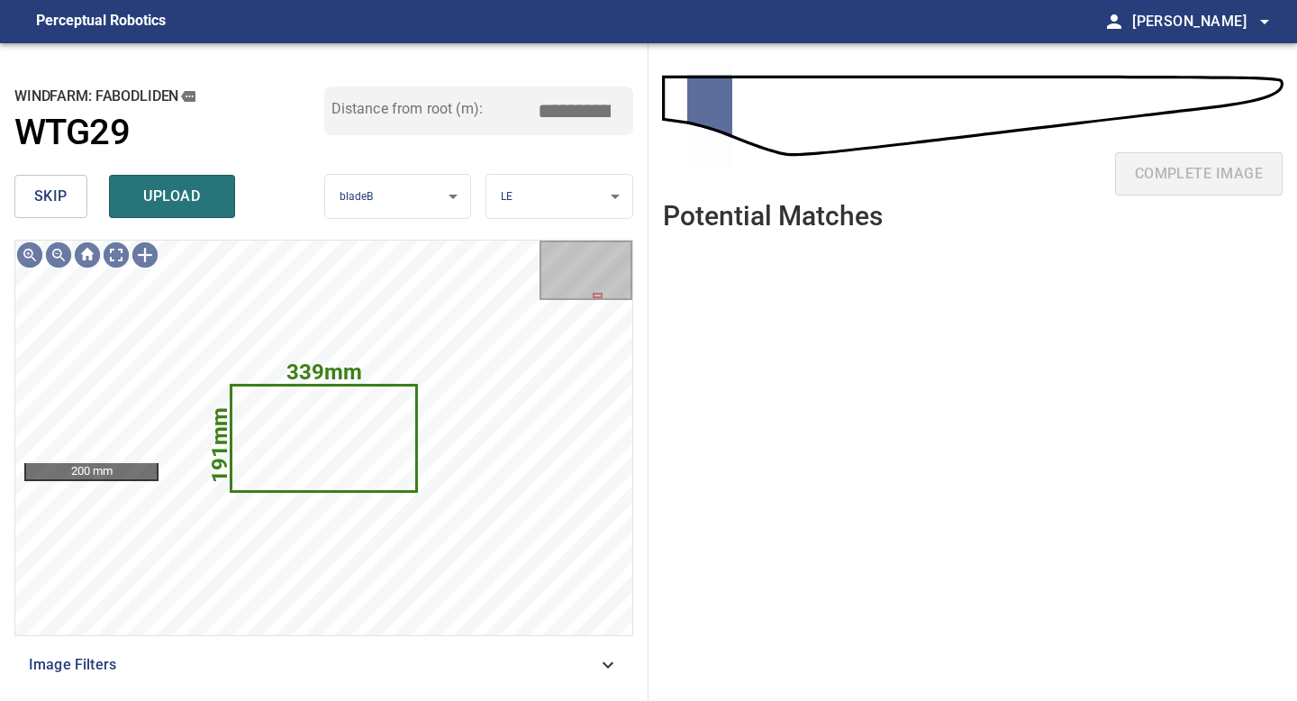
click at [70, 188] on button "skip" at bounding box center [50, 196] width 73 height 43
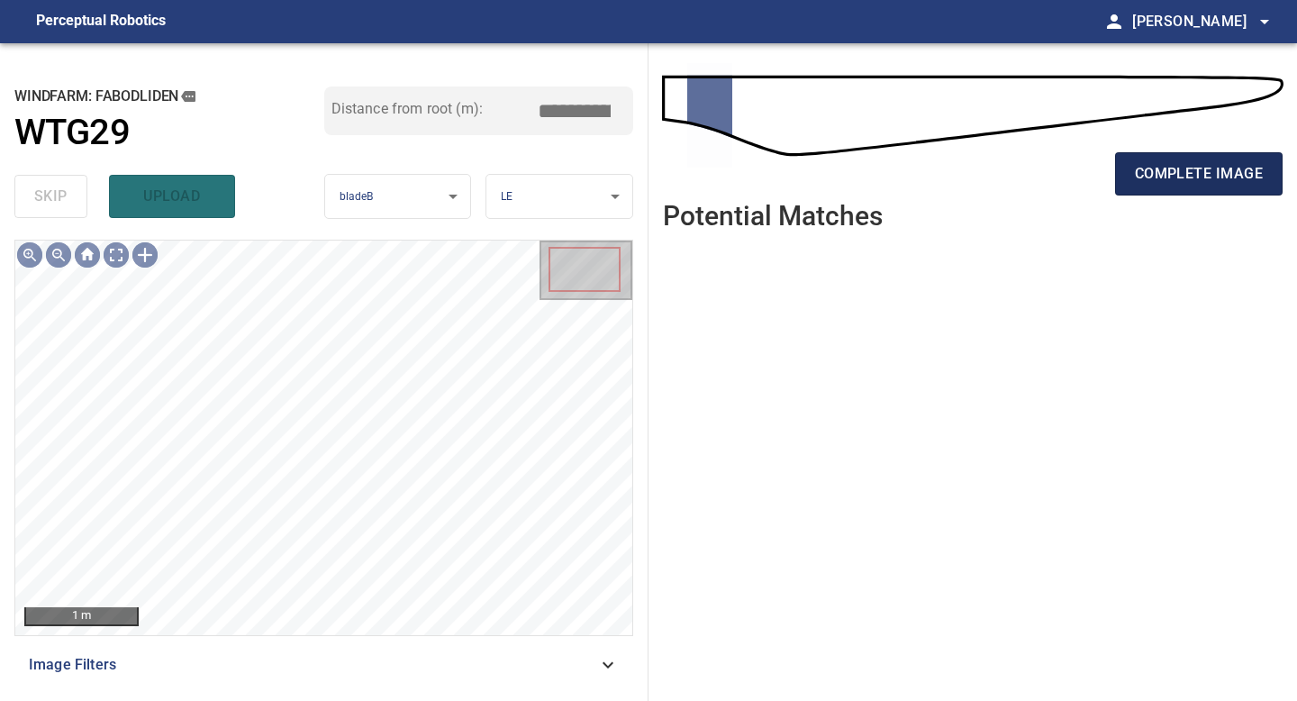
click at [1198, 161] on span "complete image" at bounding box center [1199, 173] width 128 height 25
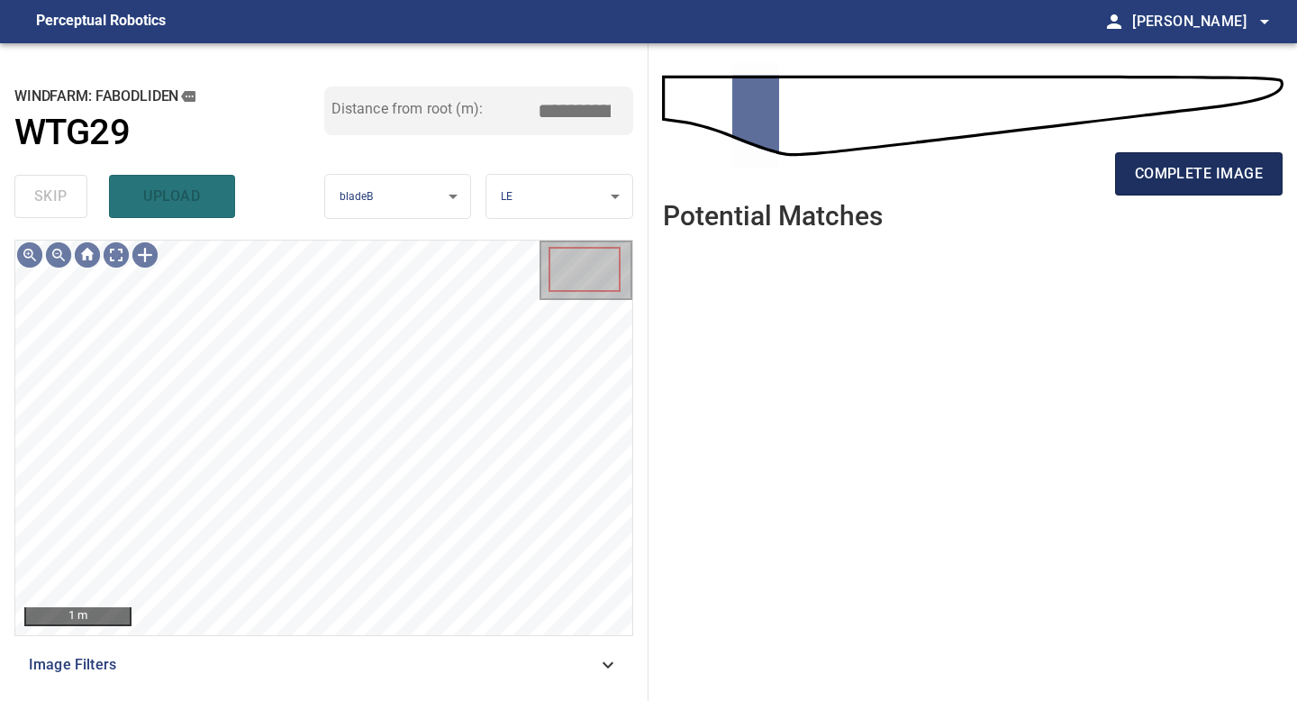
click at [1164, 194] on button "complete image" at bounding box center [1199, 173] width 168 height 43
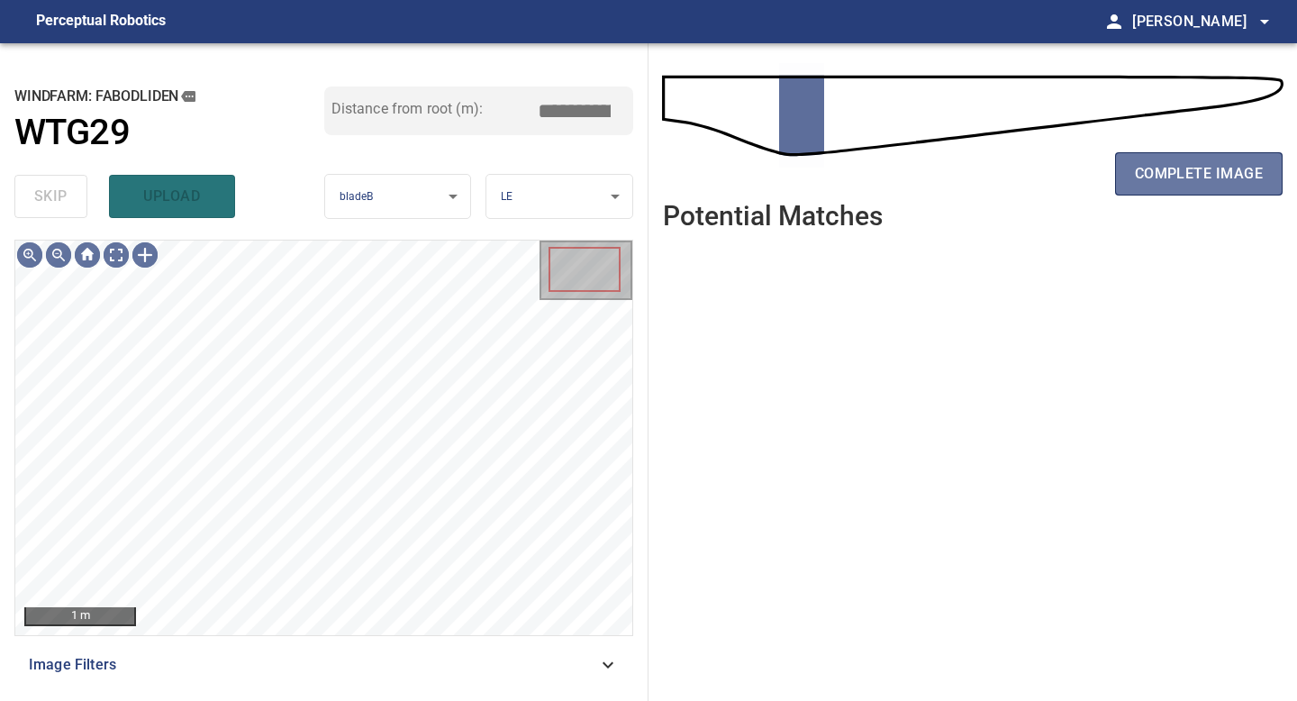
click at [1170, 180] on span "complete image" at bounding box center [1199, 173] width 128 height 25
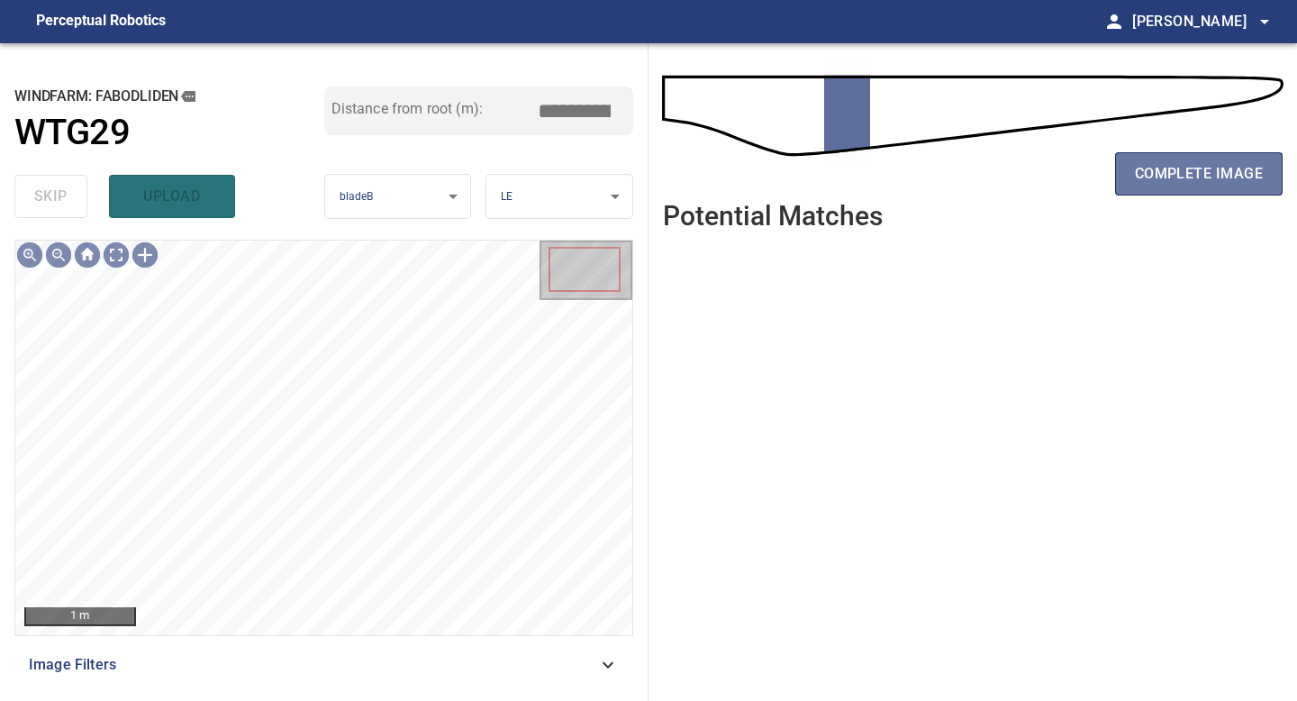
click at [1170, 180] on span "complete image" at bounding box center [1199, 173] width 128 height 25
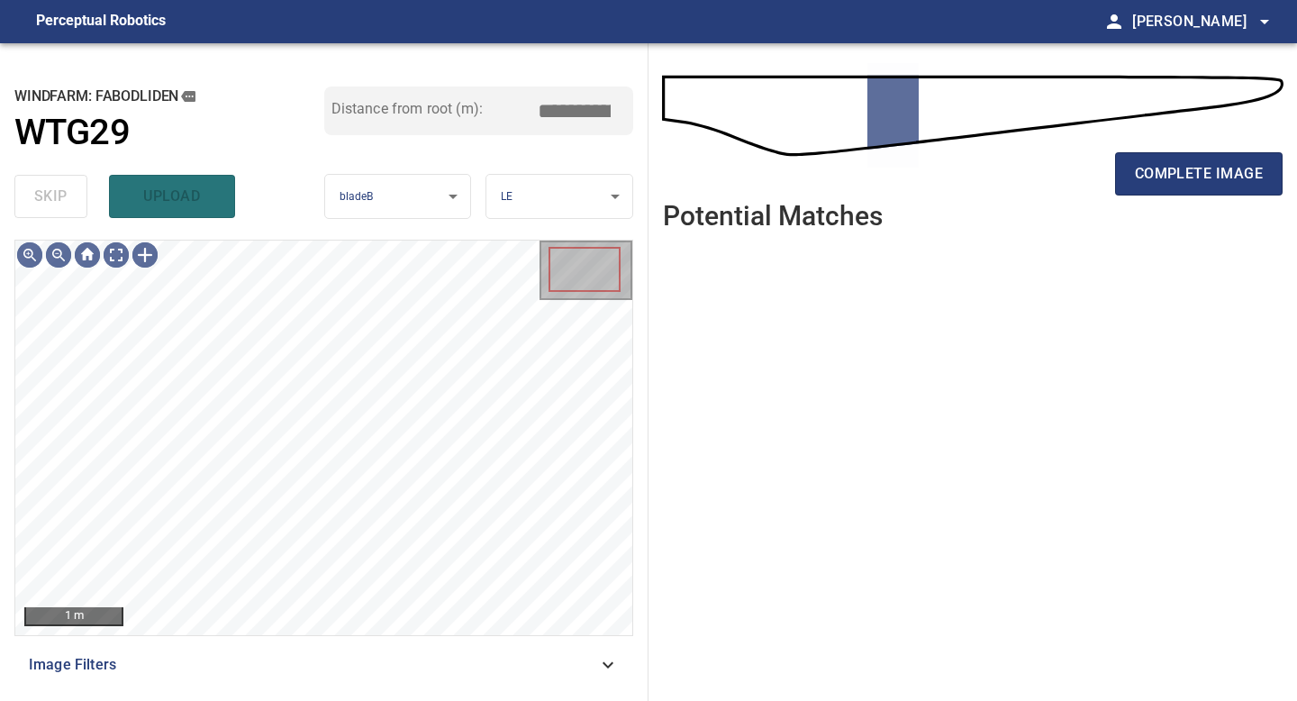
click at [1170, 180] on span "complete image" at bounding box center [1199, 173] width 128 height 25
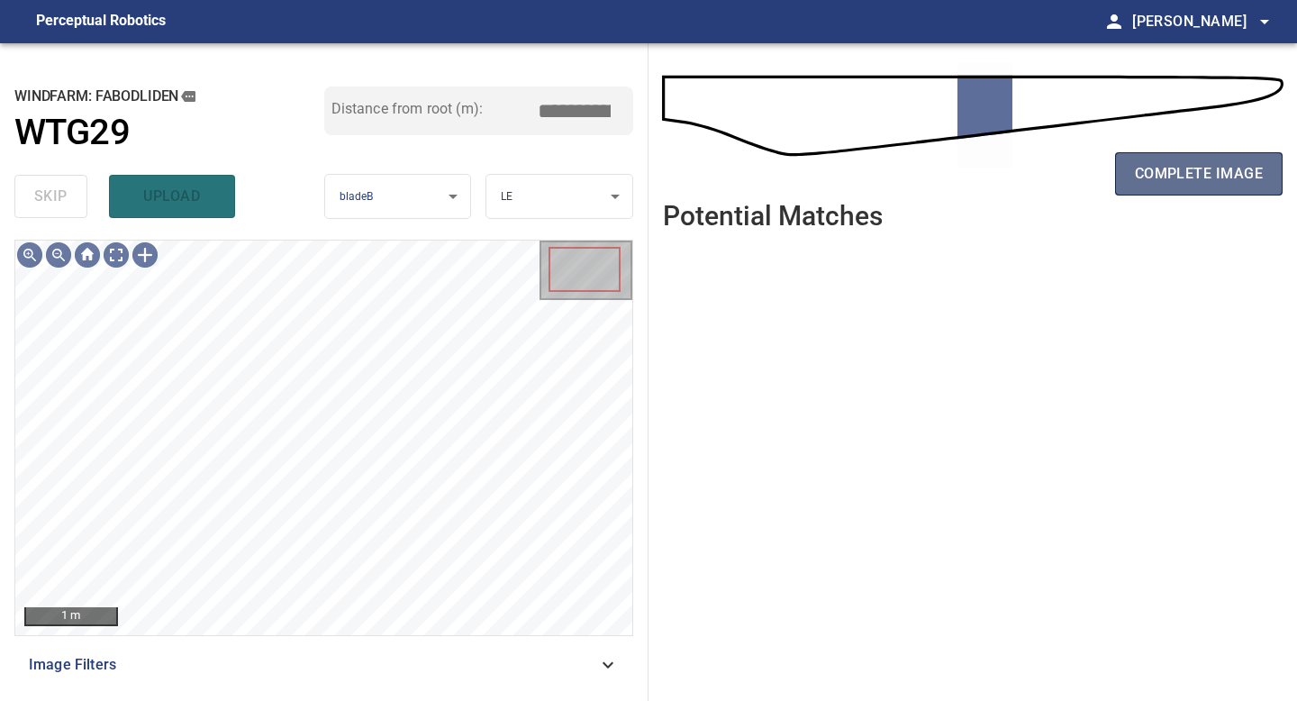
click at [1167, 185] on span "complete image" at bounding box center [1199, 173] width 128 height 25
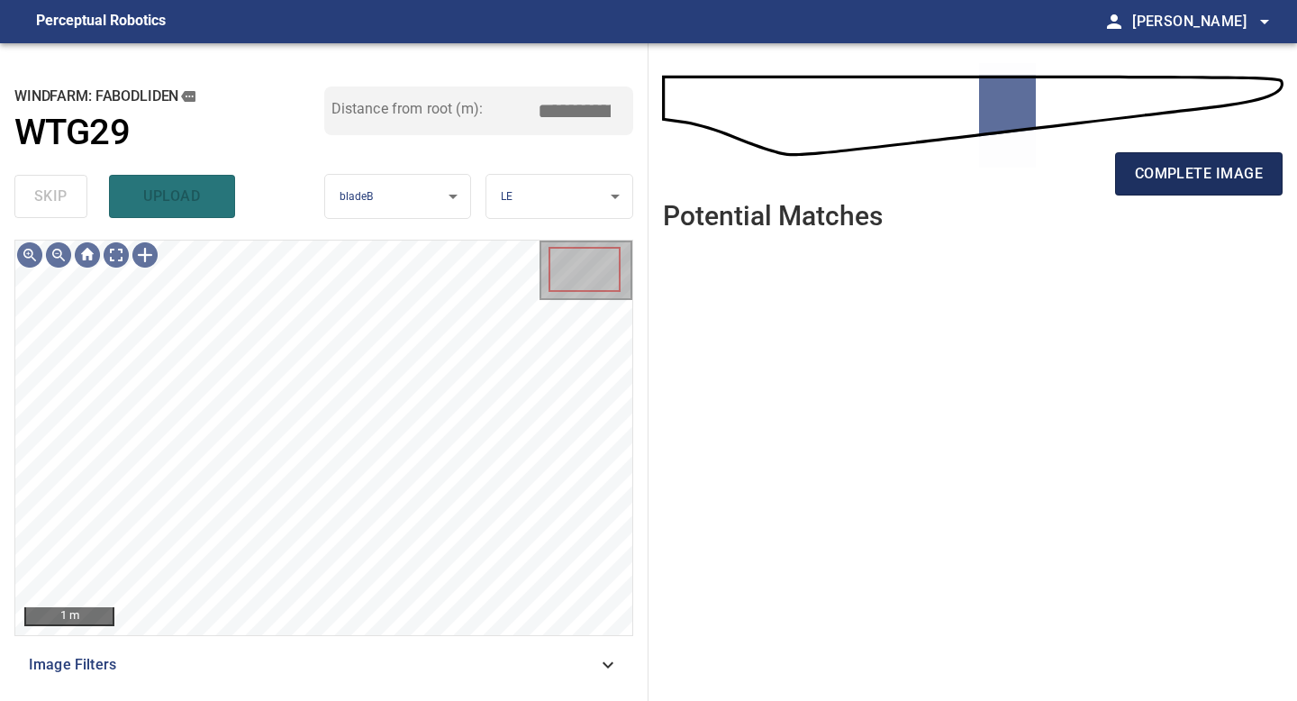
click at [1169, 175] on span "complete image" at bounding box center [1199, 173] width 128 height 25
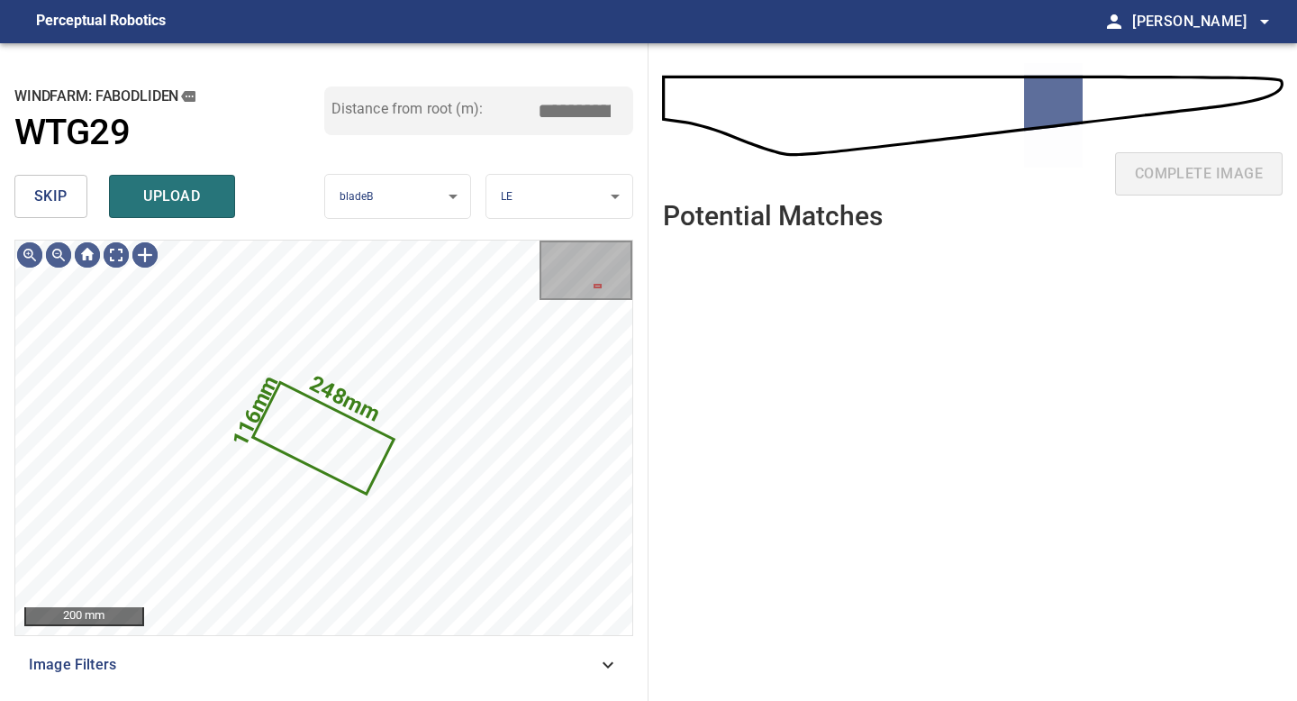
click at [46, 186] on span "skip" at bounding box center [50, 196] width 33 height 25
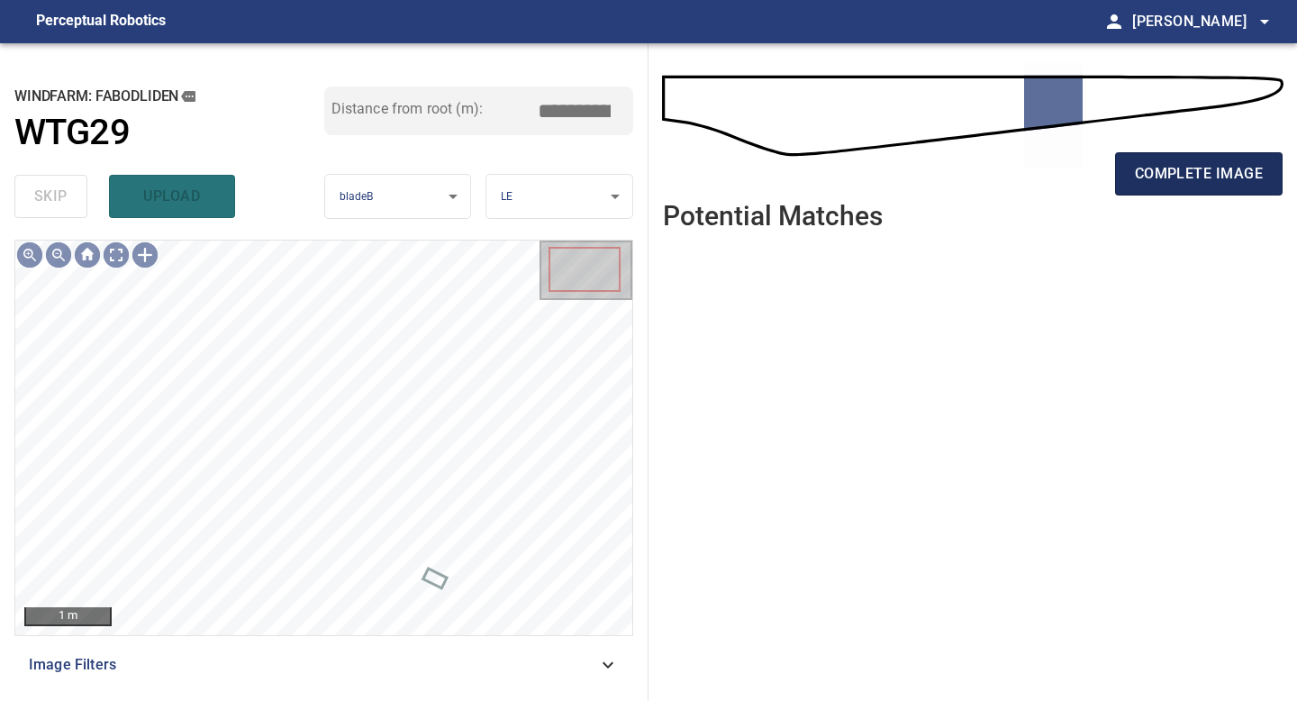
click at [1175, 172] on span "complete image" at bounding box center [1199, 173] width 128 height 25
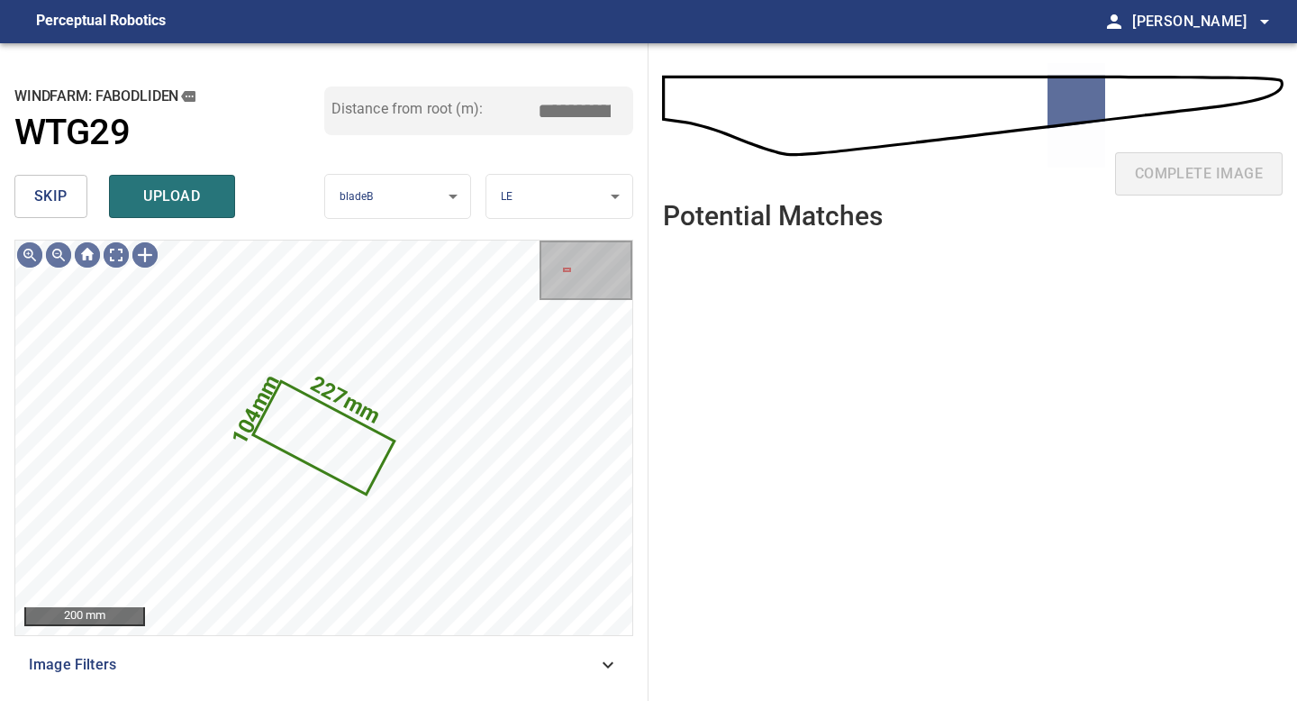
click at [47, 195] on span "skip" at bounding box center [50, 196] width 33 height 25
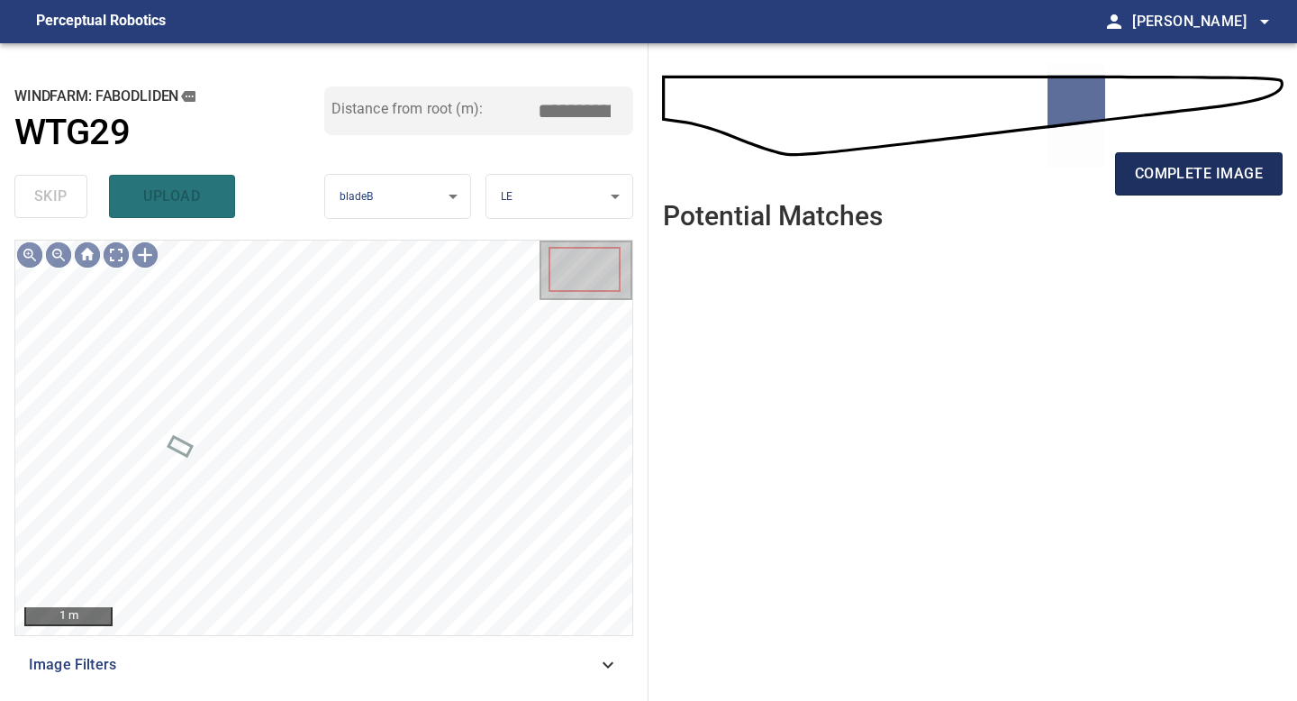
click at [1168, 186] on button "complete image" at bounding box center [1199, 173] width 168 height 43
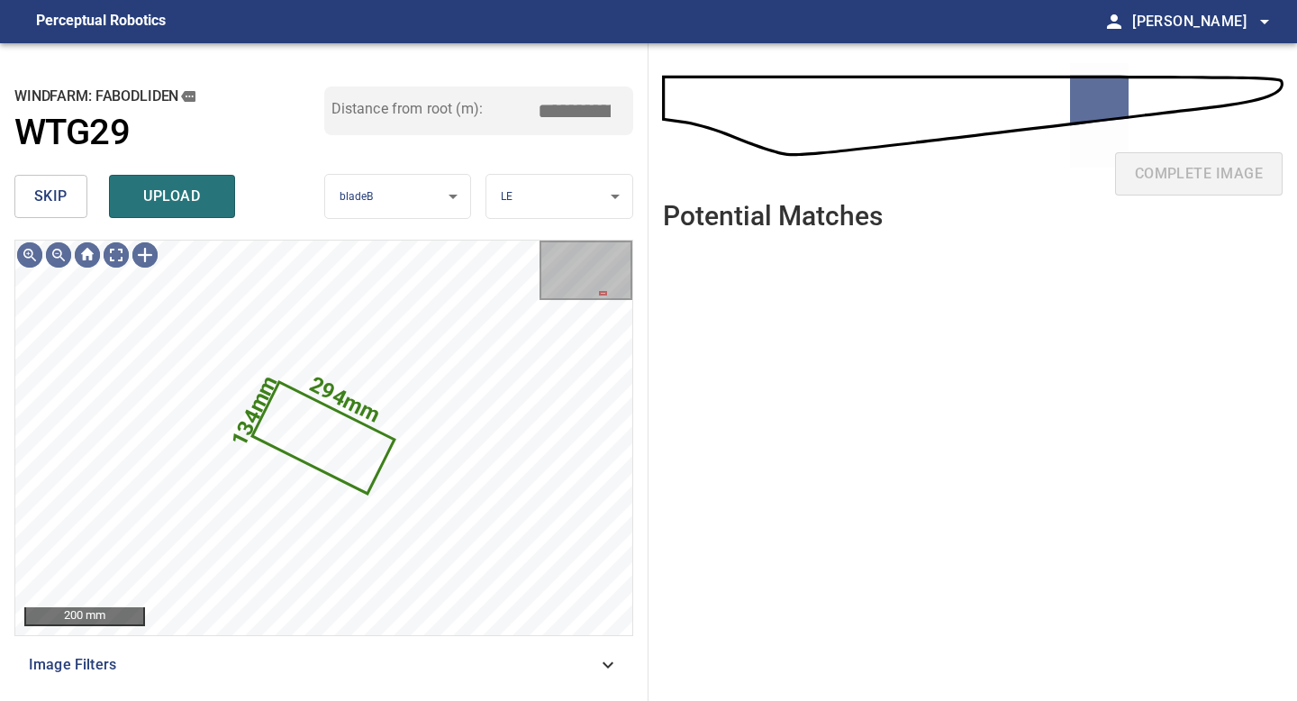
click at [68, 186] on button "skip" at bounding box center [50, 196] width 73 height 43
